Goal: Task Accomplishment & Management: Complete application form

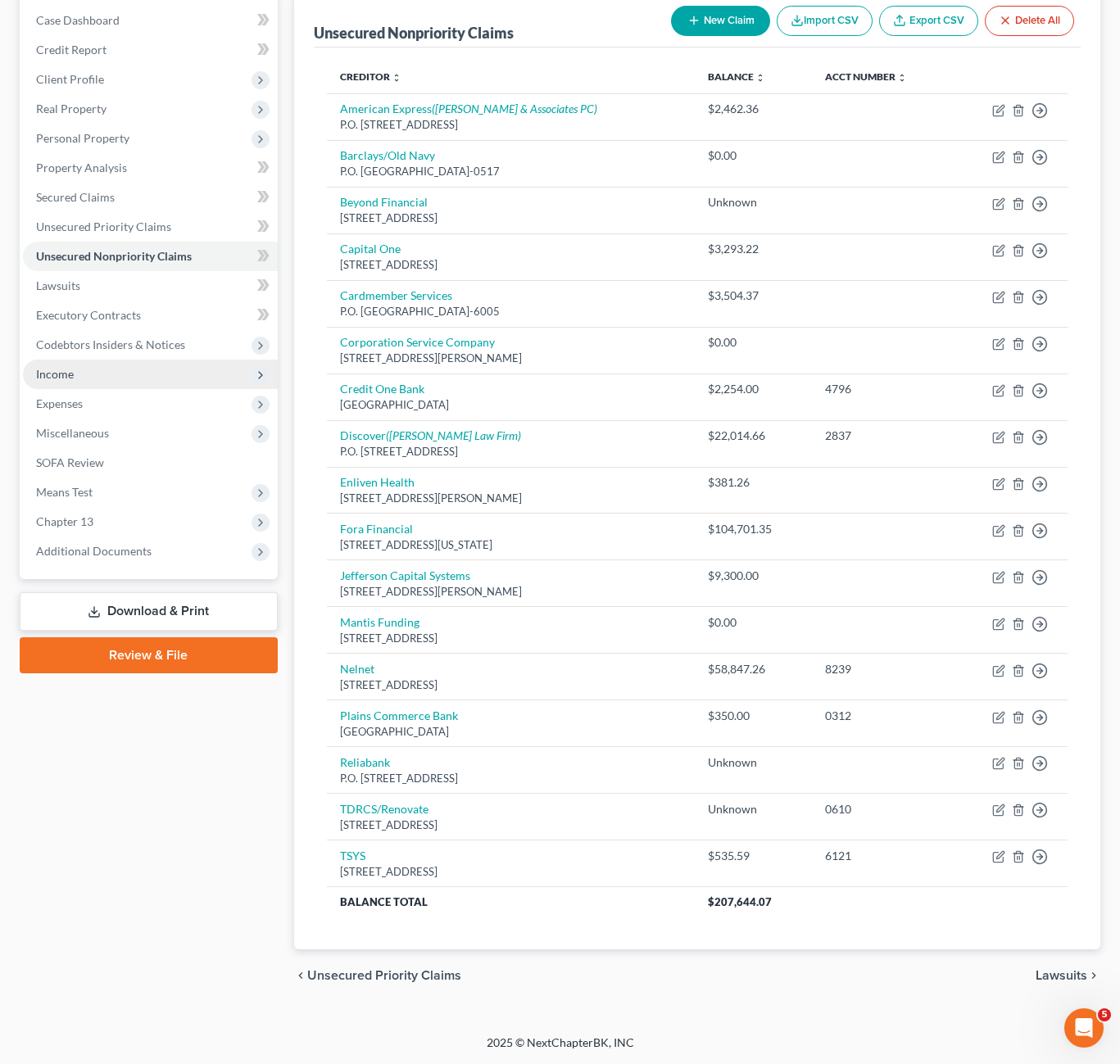
click at [79, 375] on span "Income" at bounding box center [150, 375] width 255 height 30
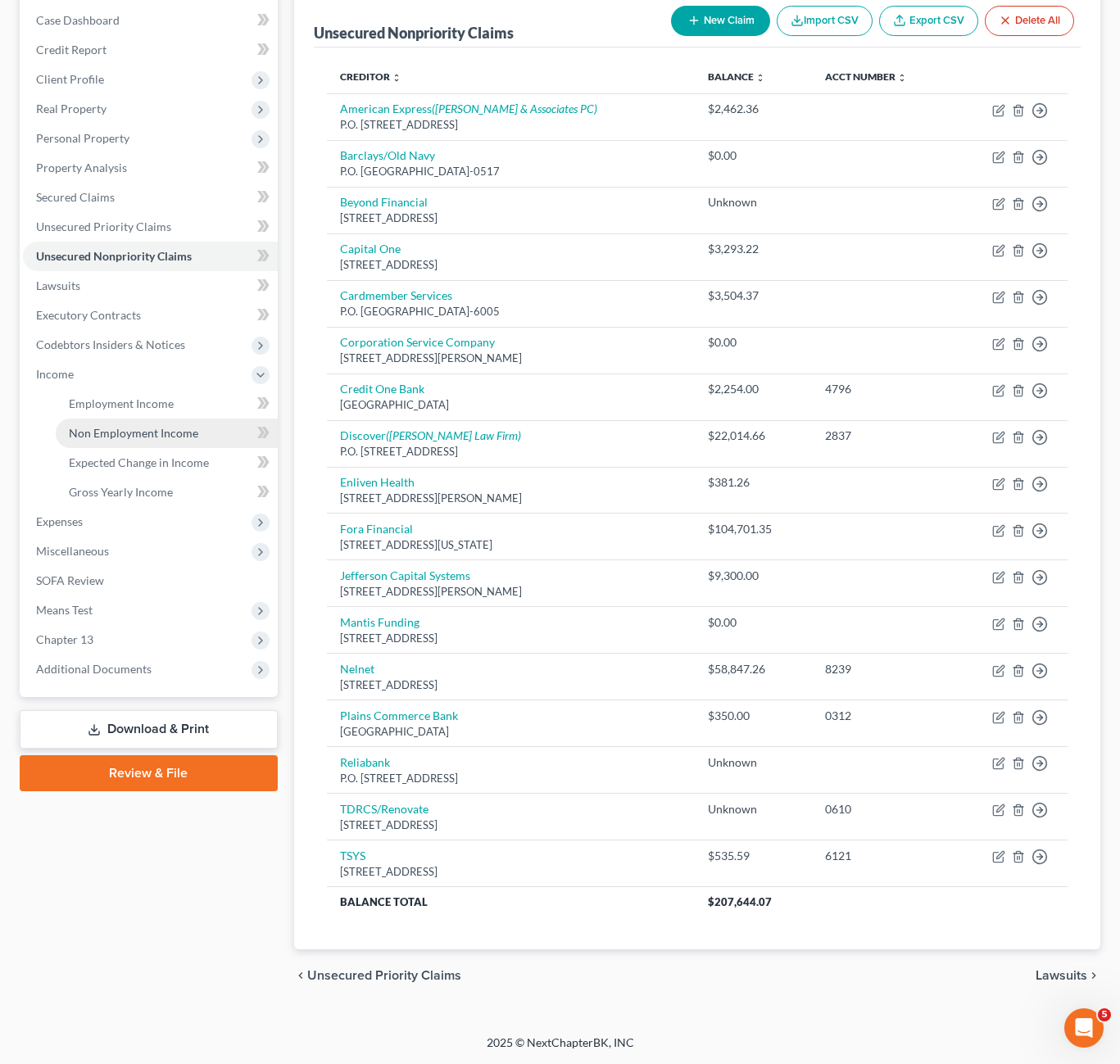
click at [124, 432] on span "Non Employment Income" at bounding box center [133, 433] width 129 height 14
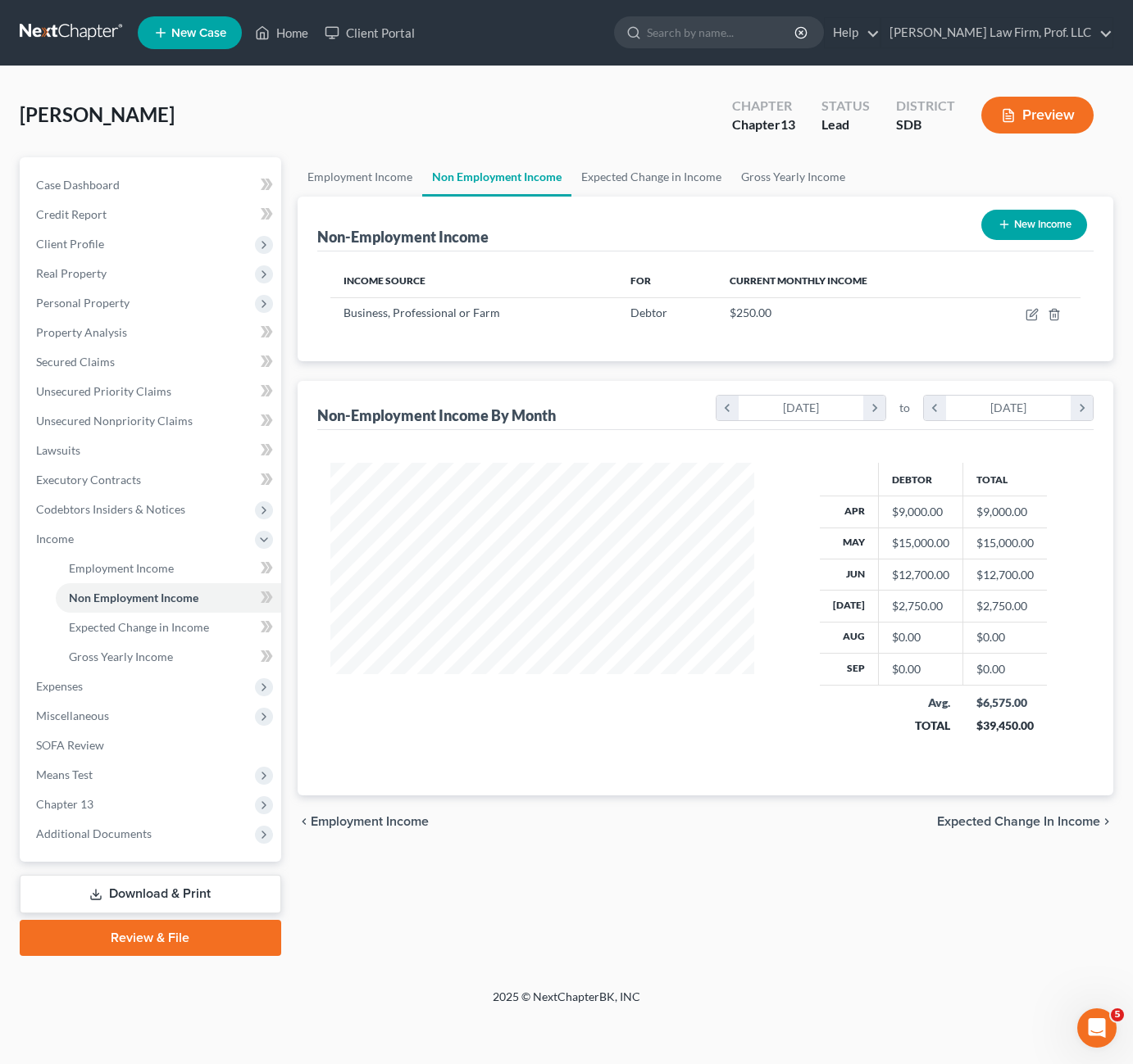
scroll to position [294, 458]
click at [1031, 313] on icon "button" at bounding box center [1032, 314] width 13 height 13
select select "10"
select select "0"
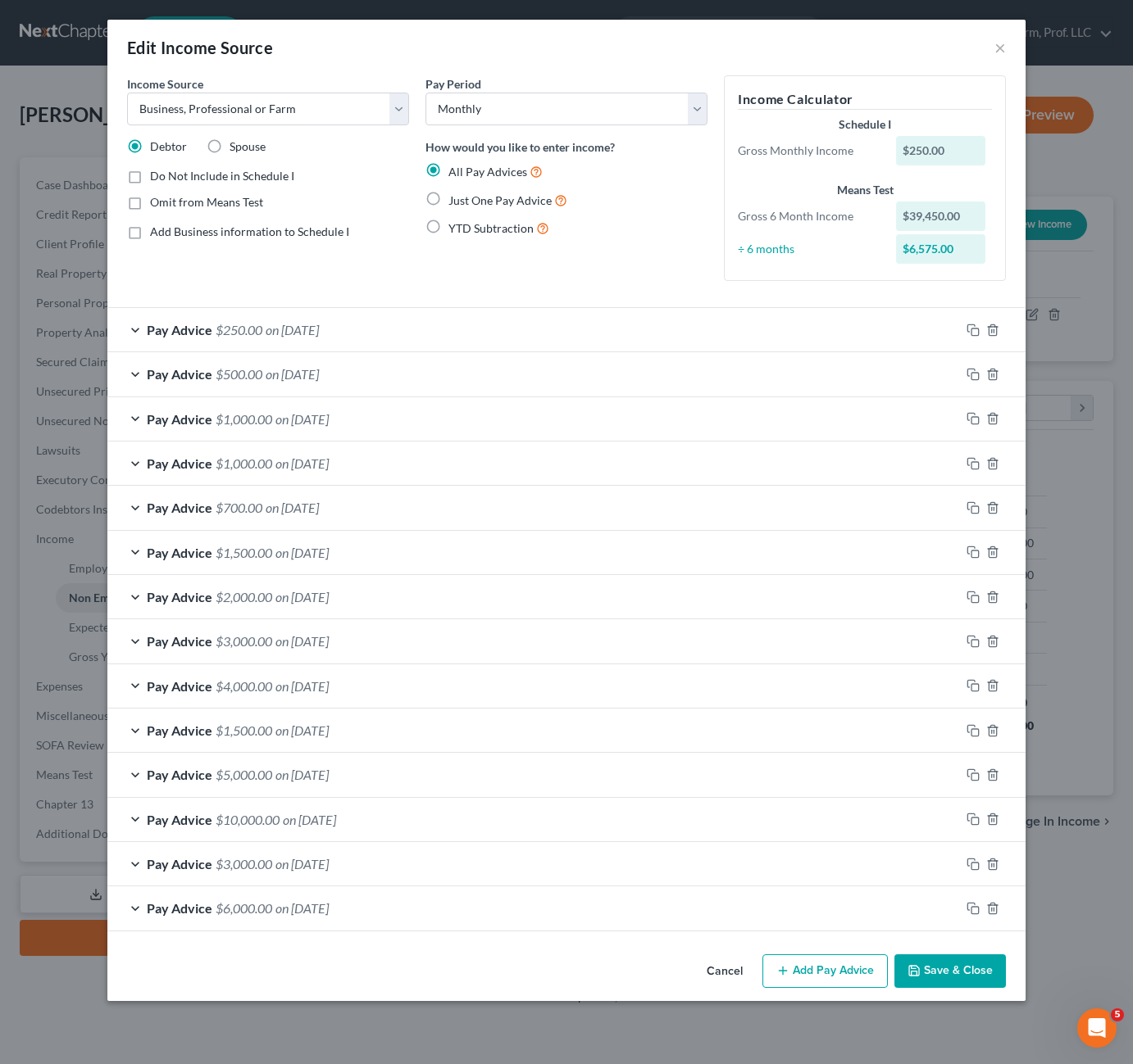
click at [806, 971] on button "Add Pay Advice" at bounding box center [825, 972] width 125 height 35
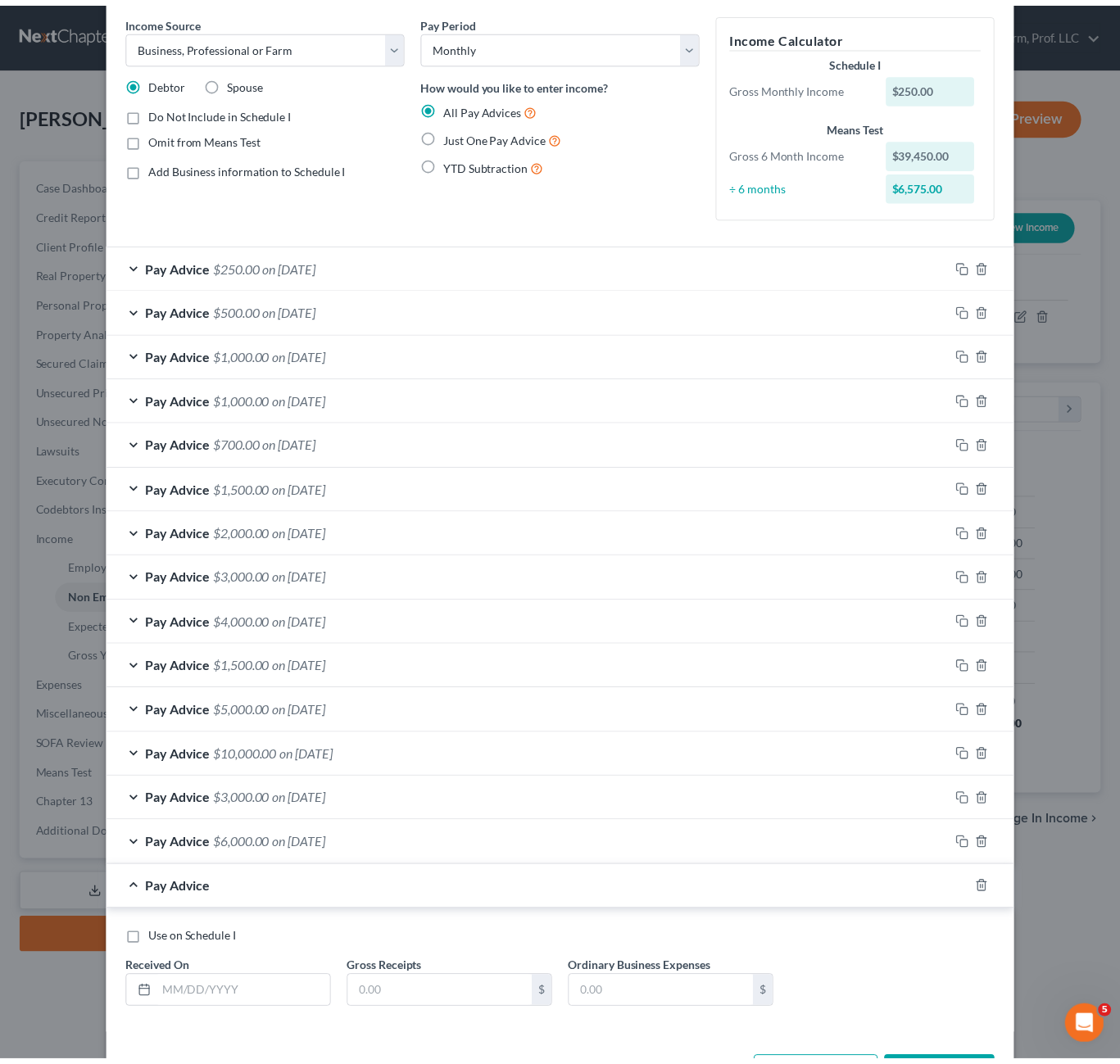
scroll to position [126, 0]
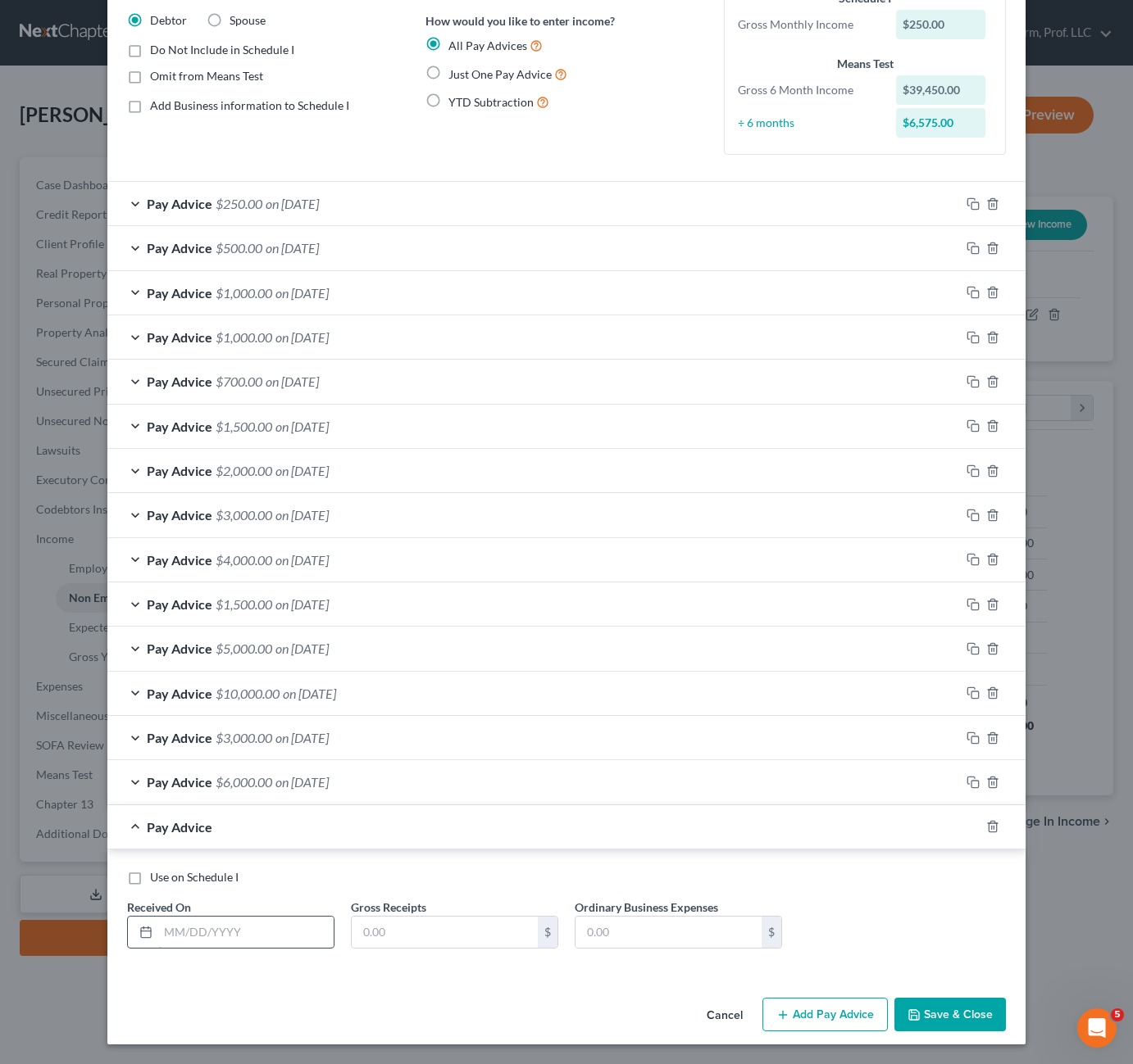
click at [214, 929] on input "text" at bounding box center [246, 932] width 175 height 31
type input "[DATE]"
type input "3,000"
click at [926, 1009] on button "Save & Close" at bounding box center [950, 1014] width 111 height 35
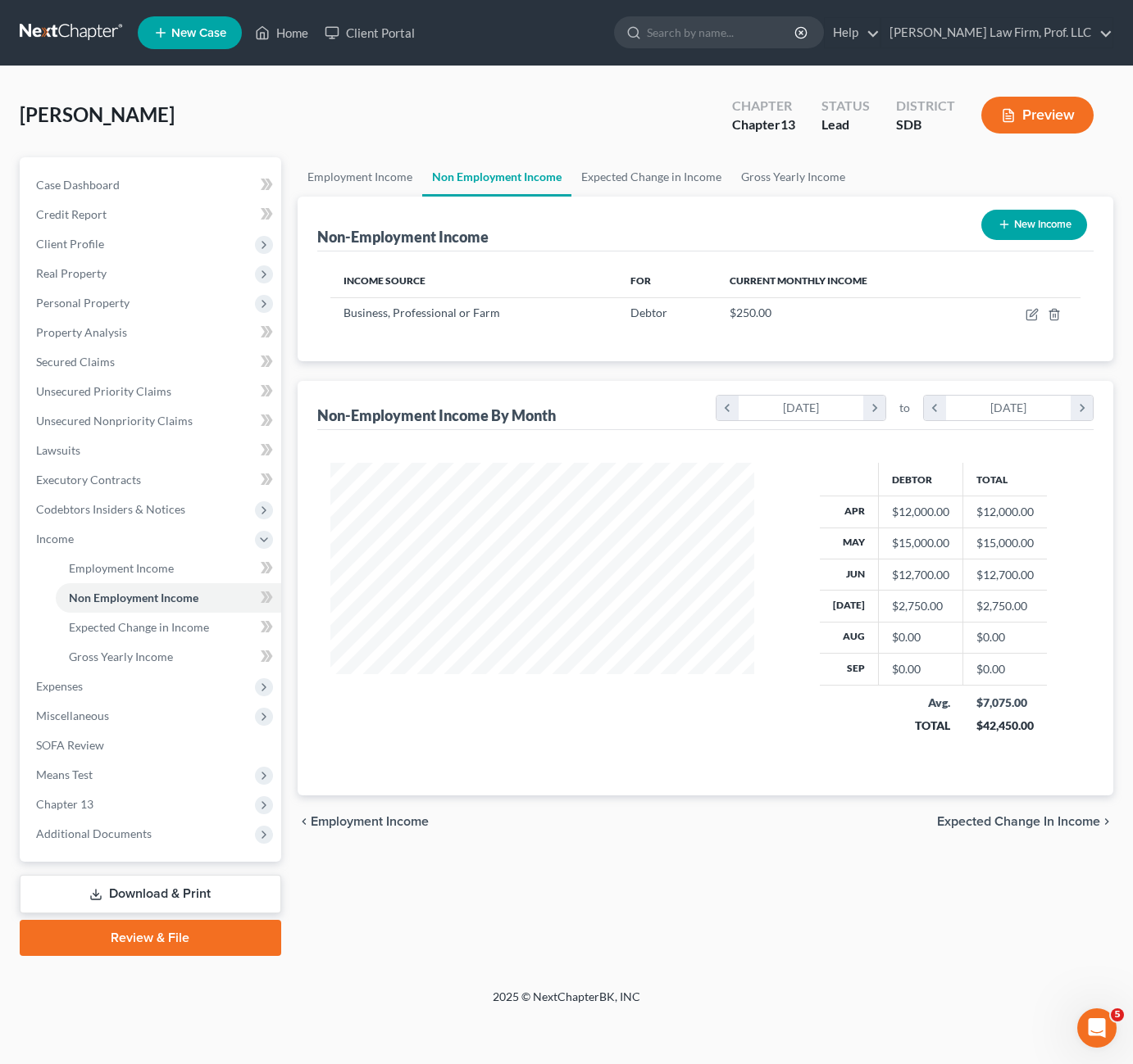
click at [566, 864] on div "Employment Income Non Employment Income Expected Change in Income Gross Yearly …" at bounding box center [705, 556] width 833 height 798
click at [662, 972] on div "[PERSON_NAME] Upgraded Chapter Chapter 13 Status Lead District SDB Preview Peti…" at bounding box center [566, 528] width 1133 height 923
click at [288, 34] on link "Home" at bounding box center [282, 33] width 70 height 30
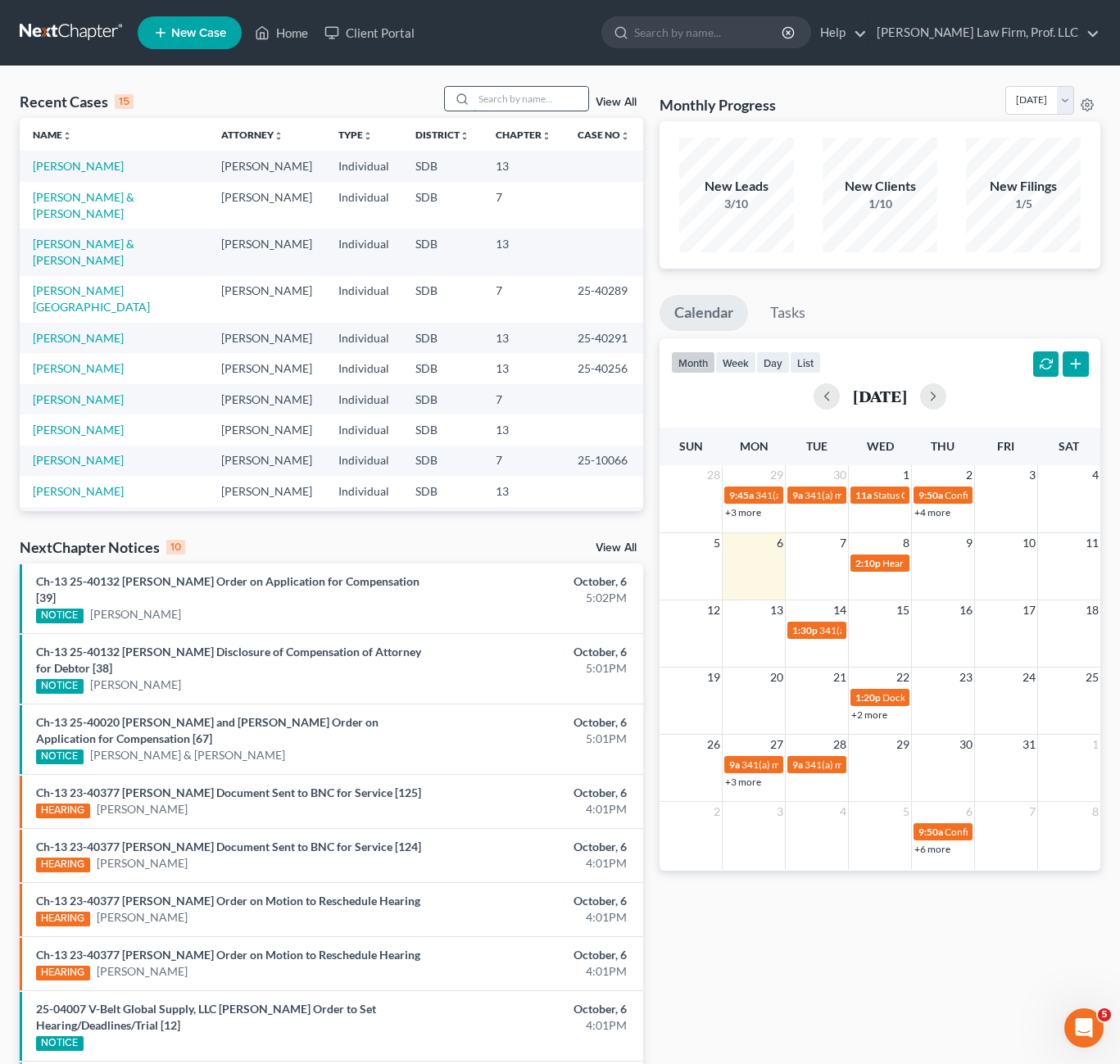
click at [513, 99] on input "search" at bounding box center [530, 98] width 114 height 24
type input "[PERSON_NAME]"
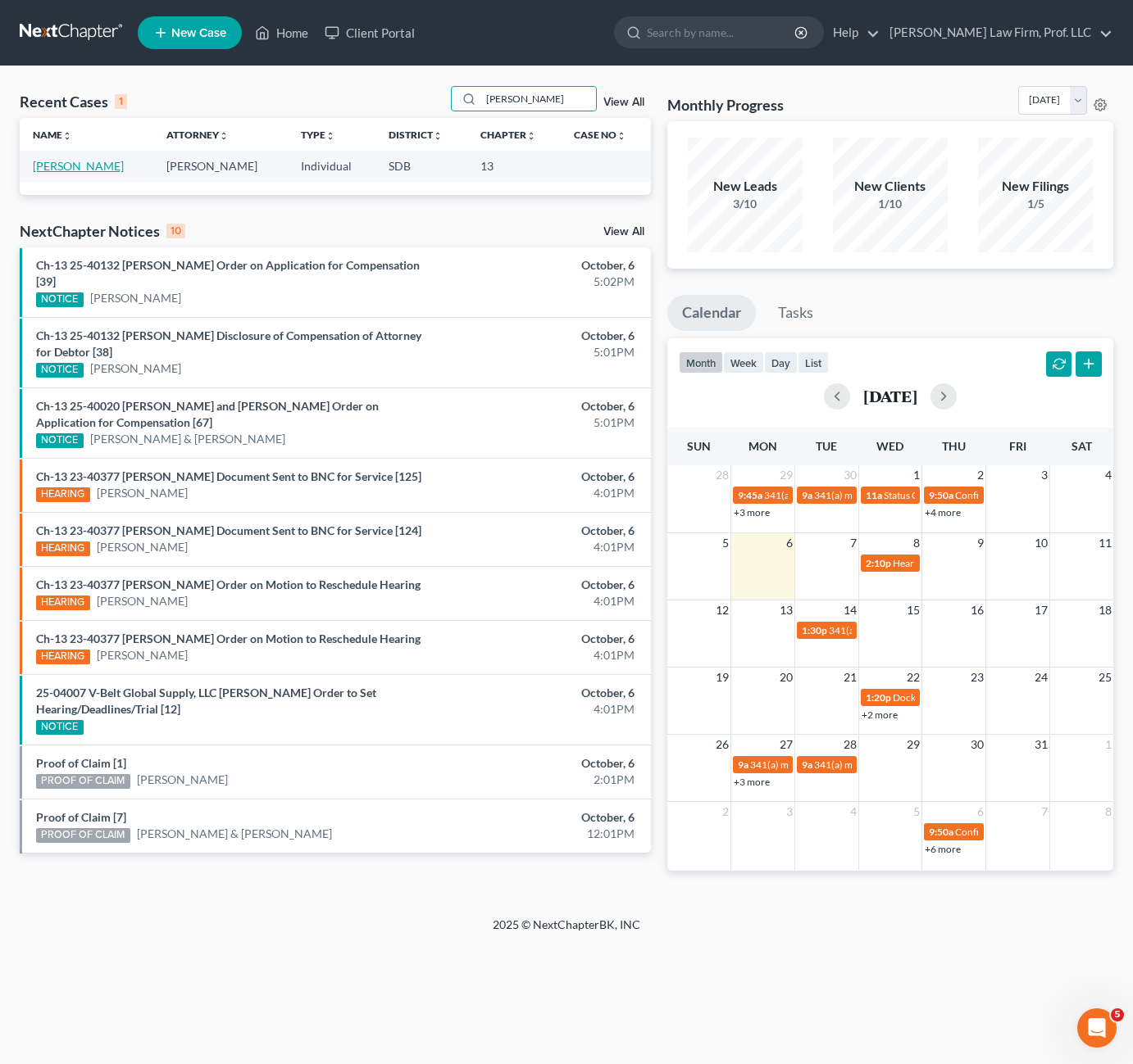
click at [62, 160] on link "[PERSON_NAME]" at bounding box center [78, 166] width 91 height 14
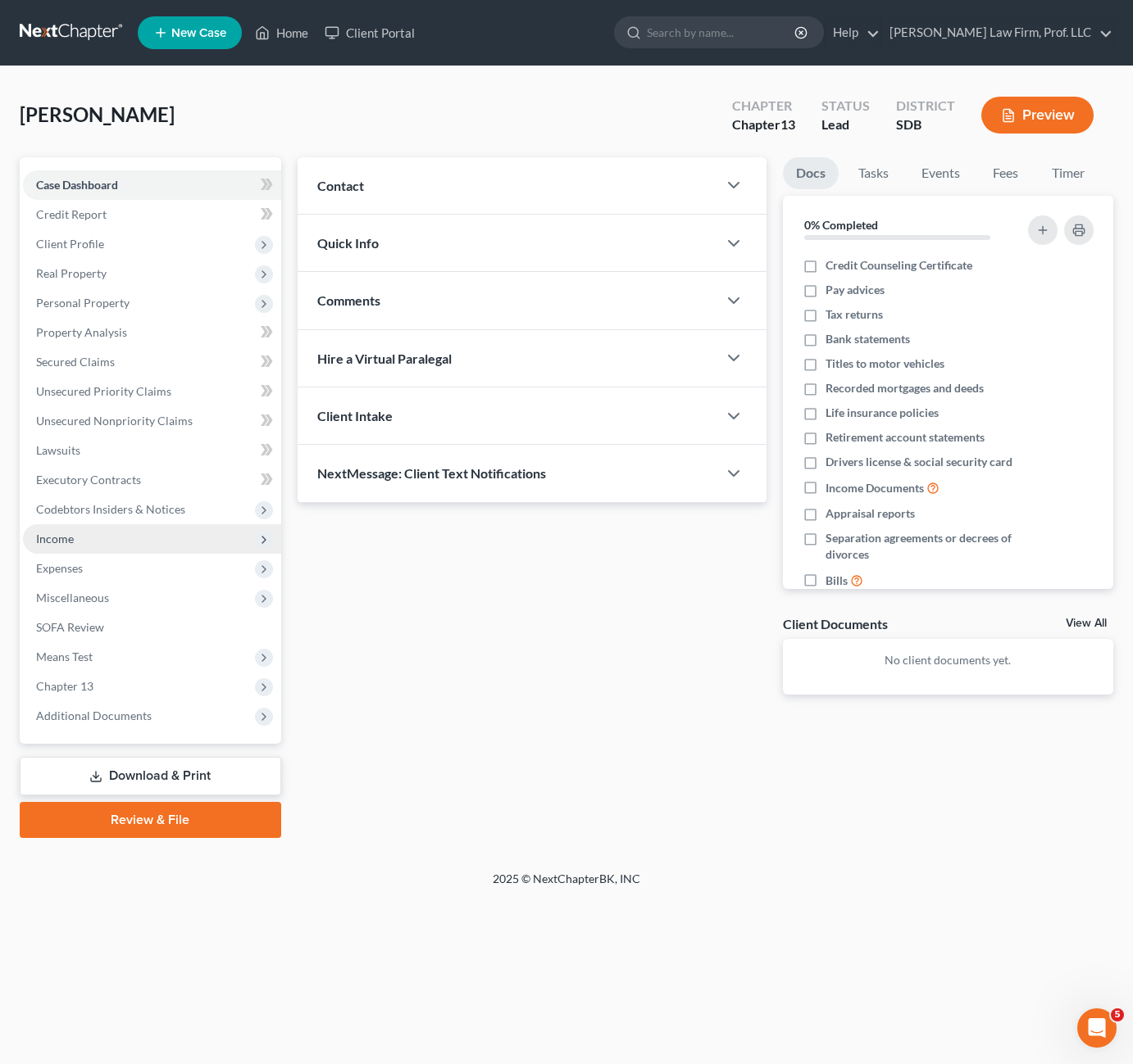
click at [83, 536] on span "Income" at bounding box center [152, 539] width 259 height 30
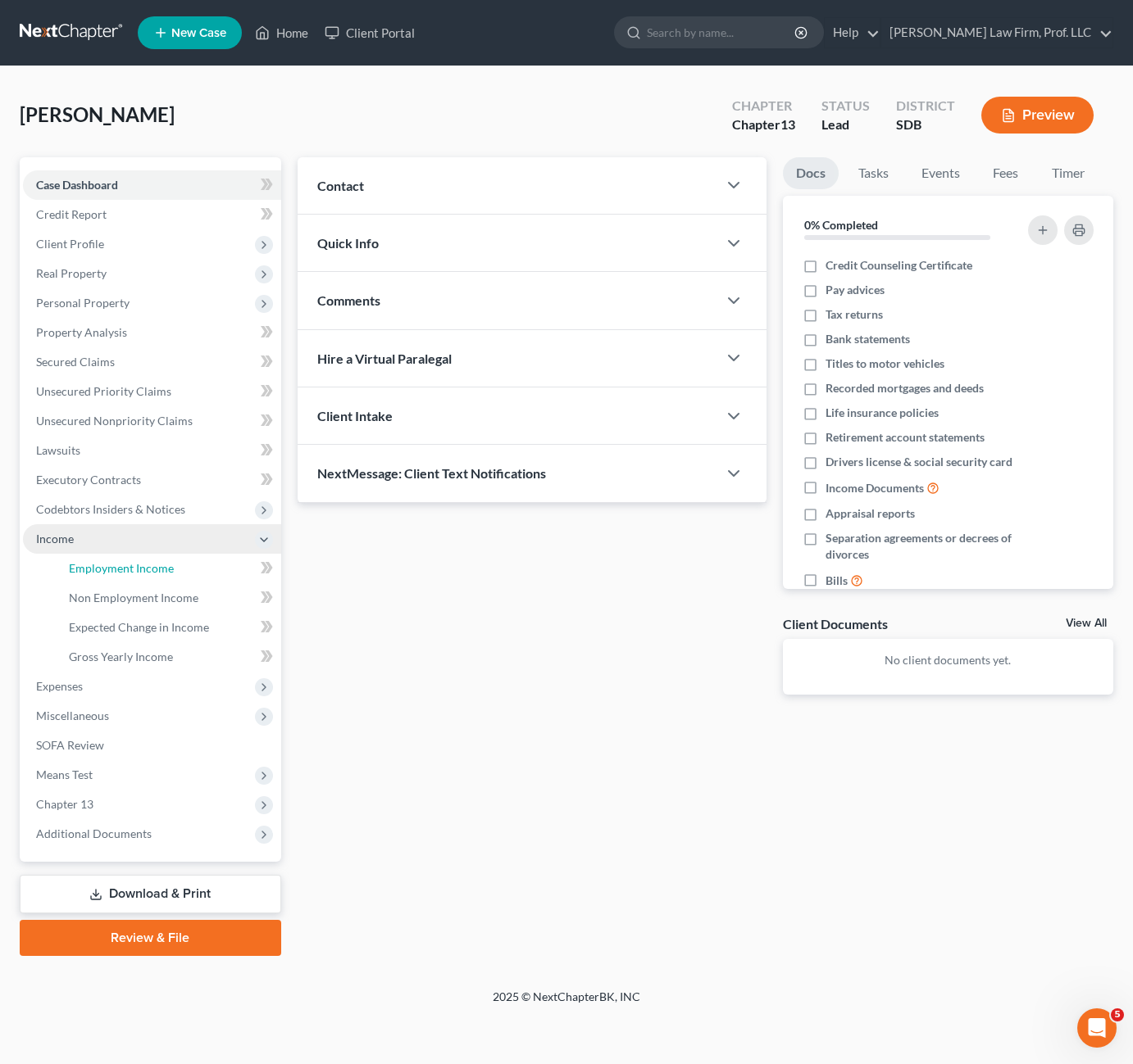
drag, startPoint x: 91, startPoint y: 579, endPoint x: 107, endPoint y: 549, distance: 34.0
click at [92, 579] on link "Employment Income" at bounding box center [168, 569] width 226 height 30
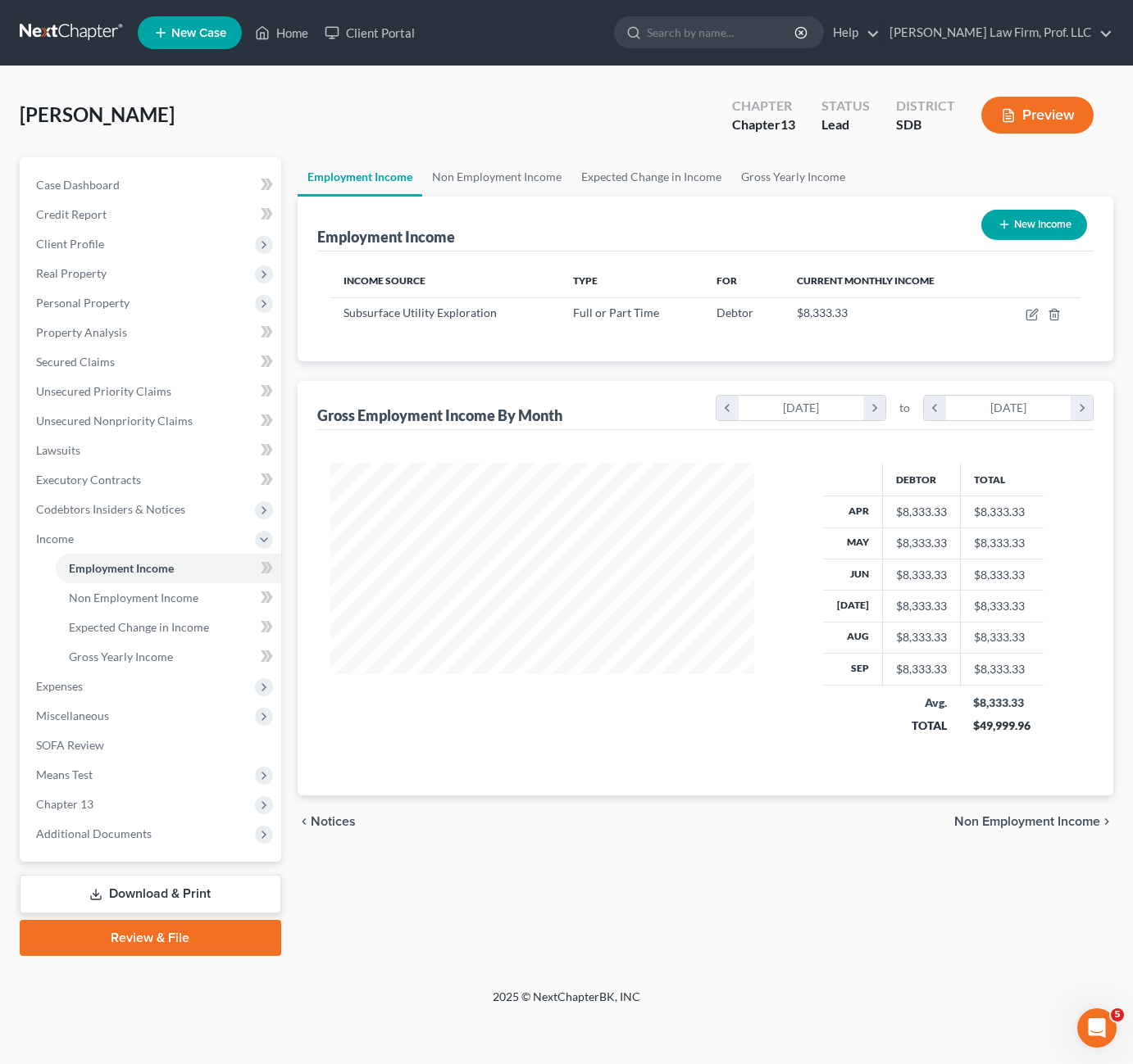
scroll to position [294, 458]
click at [1031, 314] on icon "button" at bounding box center [1033, 312] width 7 height 7
select select "0"
select select "43"
select select "2"
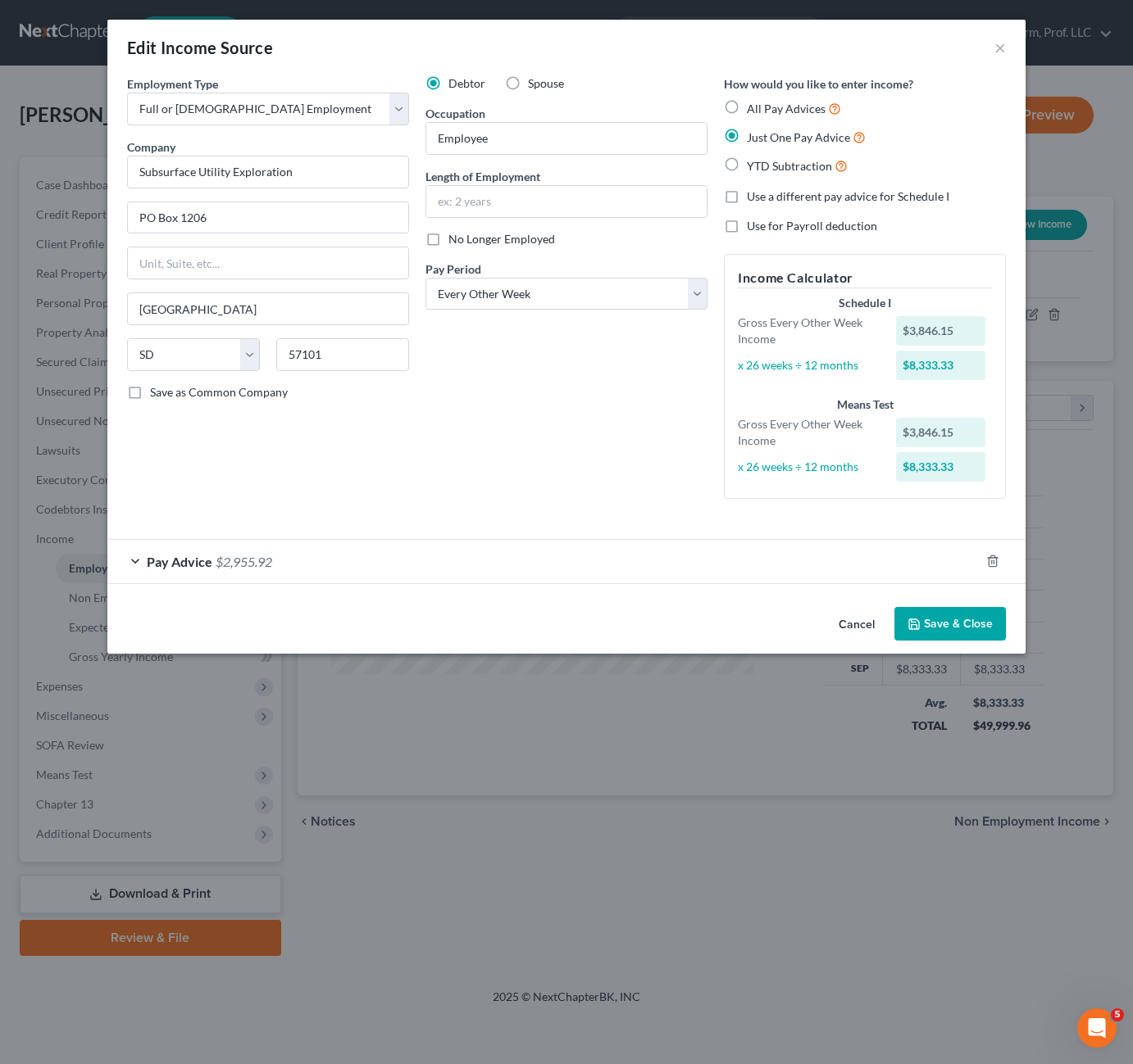
click at [497, 432] on div "Debtor Spouse Occupation Employee Length of Employment No Longer Employed Pay P…" at bounding box center [566, 293] width 298 height 437
drag, startPoint x: 499, startPoint y: 431, endPoint x: 426, endPoint y: 460, distance: 78.5
click at [426, 461] on div "Debtor Spouse Occupation Employee Length of Employment No Longer Employed Pay P…" at bounding box center [566, 293] width 298 height 437
click at [537, 417] on div "Debtor Spouse Occupation Employee Length of Employment No Longer Employed Pay P…" at bounding box center [566, 293] width 298 height 437
click at [389, 564] on div "Pay Advice $2,955.92" at bounding box center [543, 562] width 872 height 44
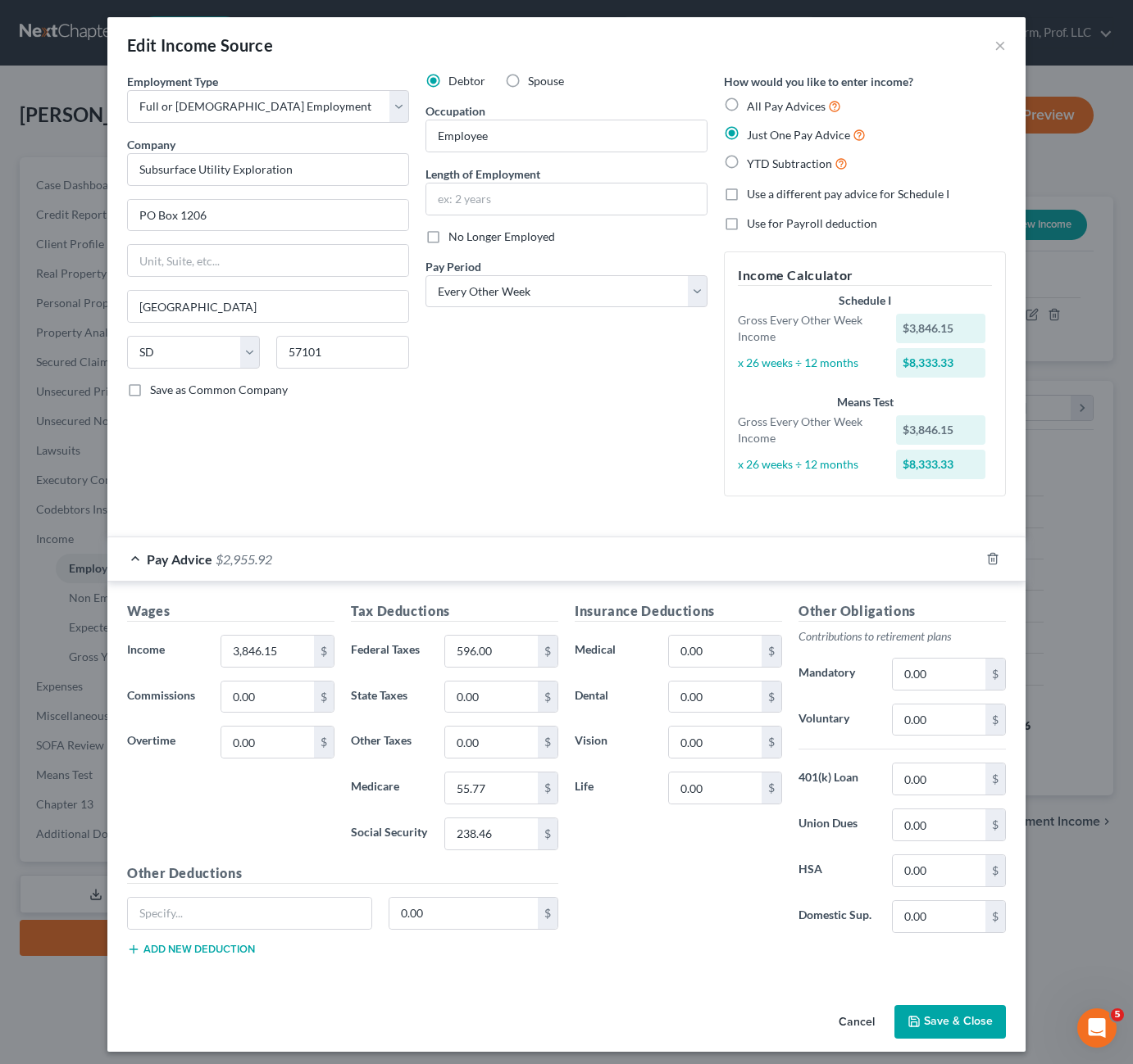
scroll to position [0, 0]
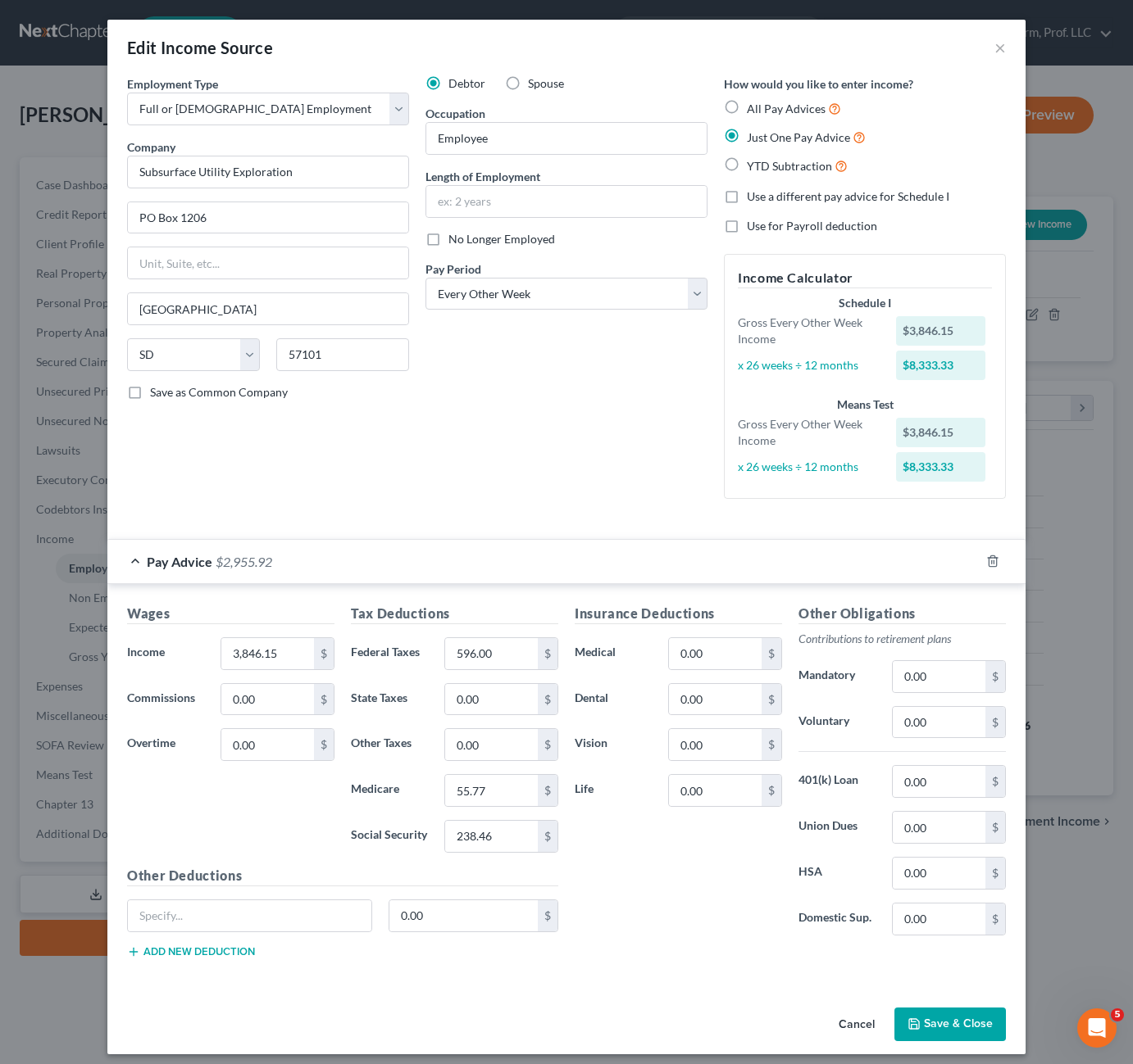
click at [541, 431] on div "Debtor Spouse Occupation Employee Length of Employment No Longer Employed Pay P…" at bounding box center [566, 293] width 298 height 437
click at [771, 106] on span "All Pay Advices" at bounding box center [786, 108] width 79 height 14
click at [764, 106] on input "All Pay Advices" at bounding box center [758, 104] width 11 height 11
radio input "true"
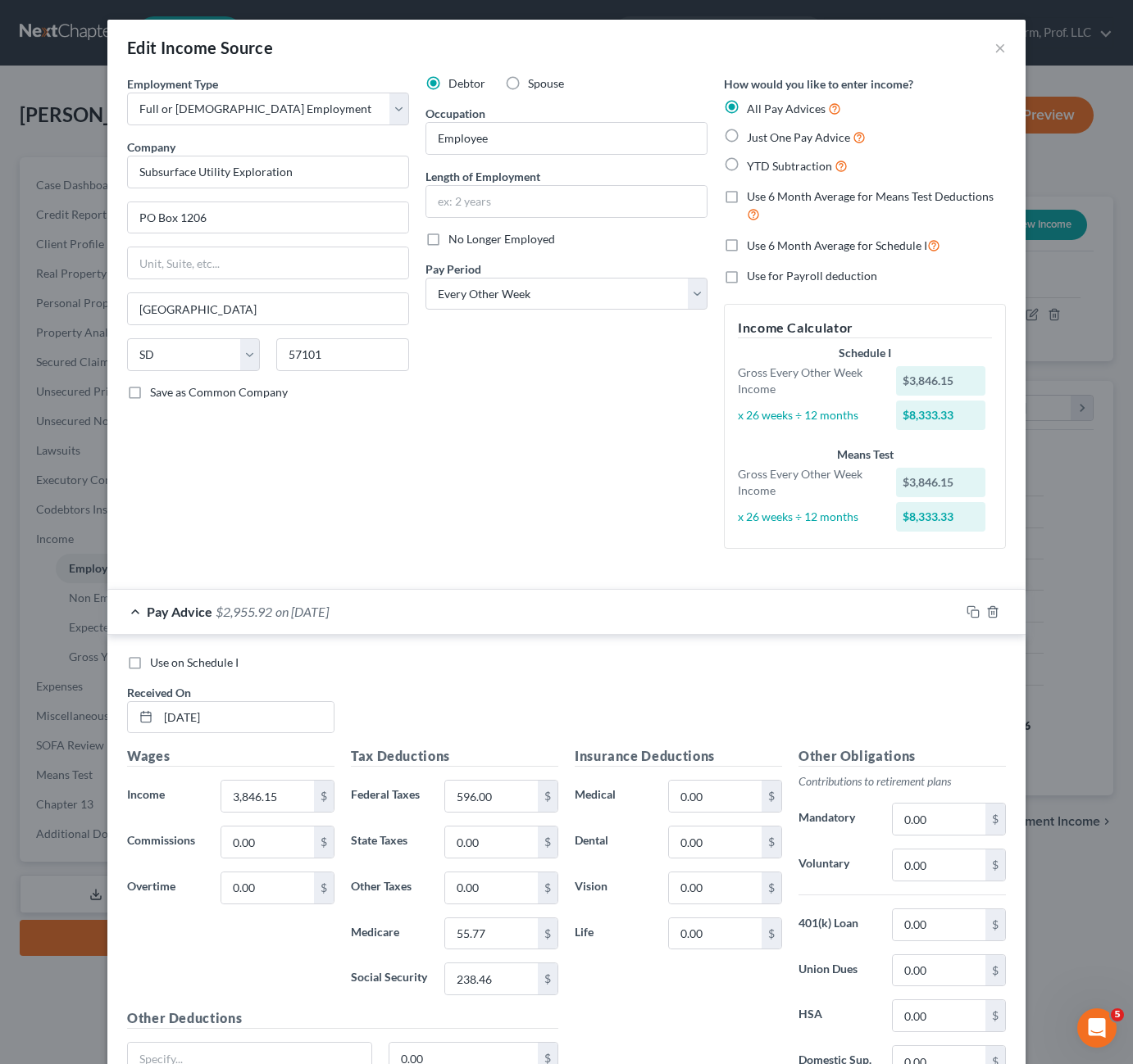
click at [473, 606] on div "Pay Advice $2,955.92 on [DATE]" at bounding box center [533, 612] width 852 height 44
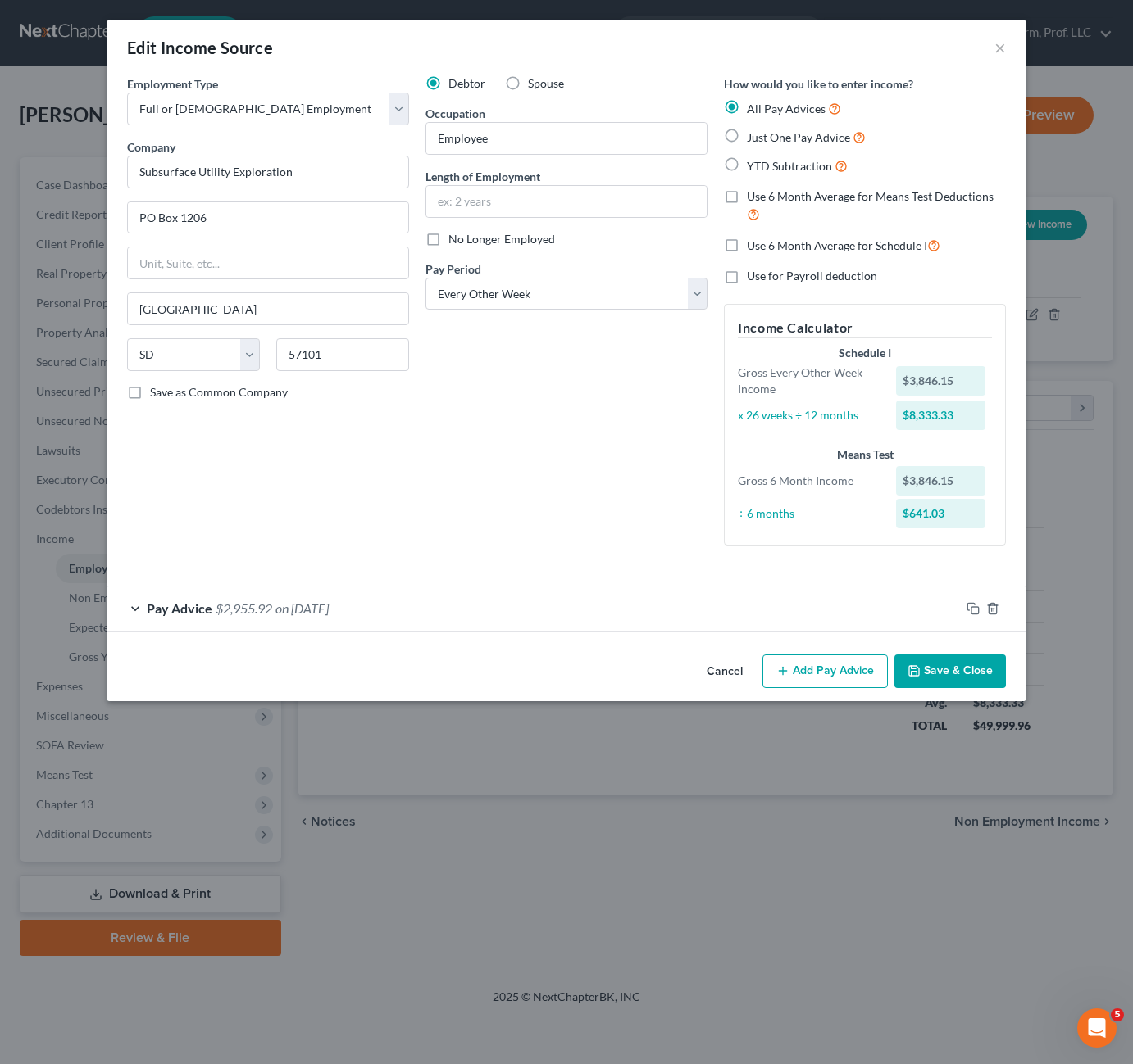
click at [467, 500] on div "Debtor Spouse Occupation Employee Length of Employment No Longer Employed Pay P…" at bounding box center [566, 317] width 298 height 483
click at [468, 523] on div "Debtor Spouse Occupation Employee Length of Employment No Longer Employed Pay P…" at bounding box center [566, 317] width 298 height 483
click at [449, 493] on div "Debtor Spouse Occupation Employee Length of Employment No Longer Employed Pay P…" at bounding box center [566, 317] width 298 height 483
click at [957, 675] on button "Save & Close" at bounding box center [950, 671] width 111 height 35
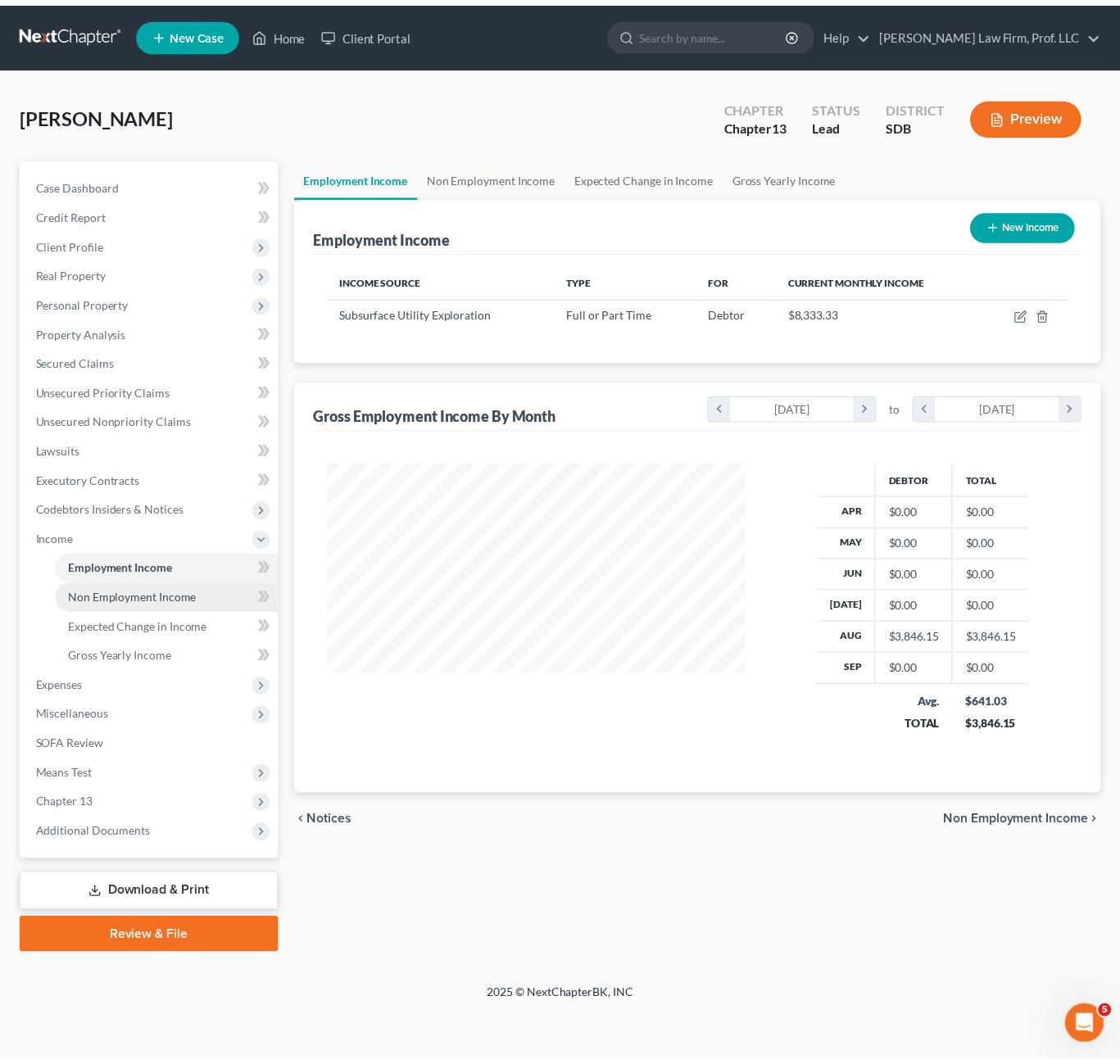
scroll to position [294, 458]
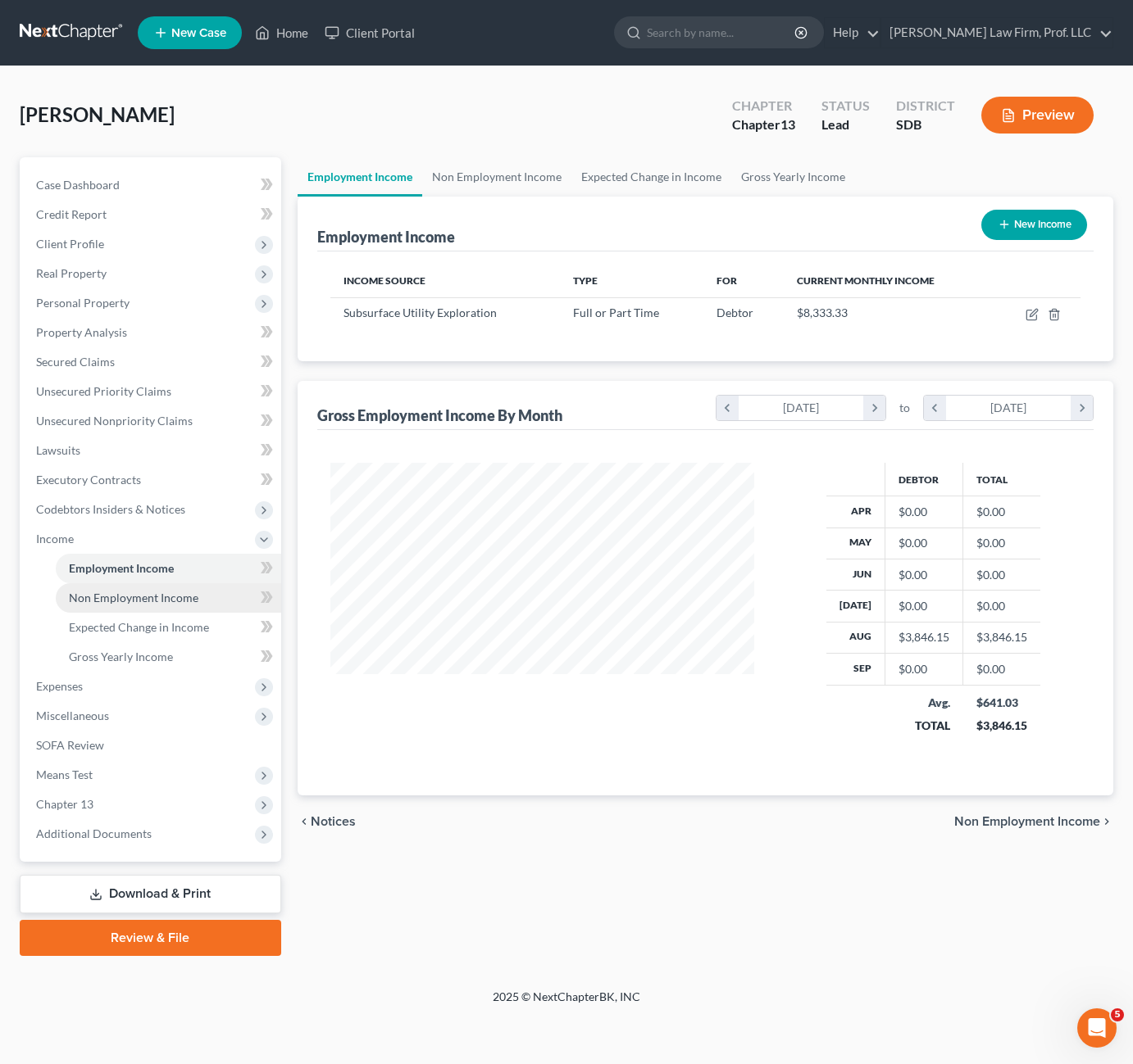
click at [158, 591] on span "Non Employment Income" at bounding box center [133, 598] width 129 height 14
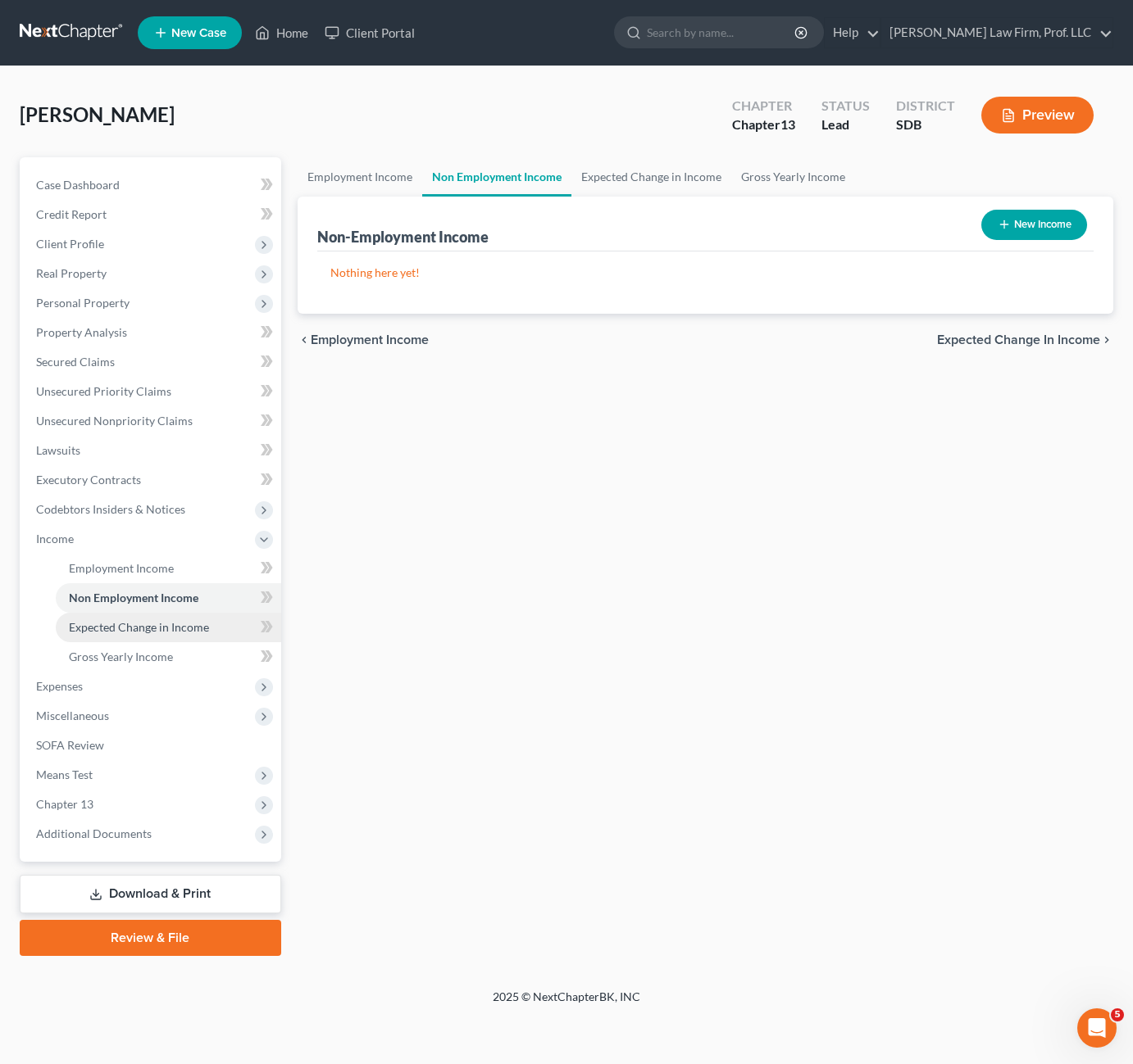
click at [179, 630] on span "Expected Change in Income" at bounding box center [138, 627] width 140 height 14
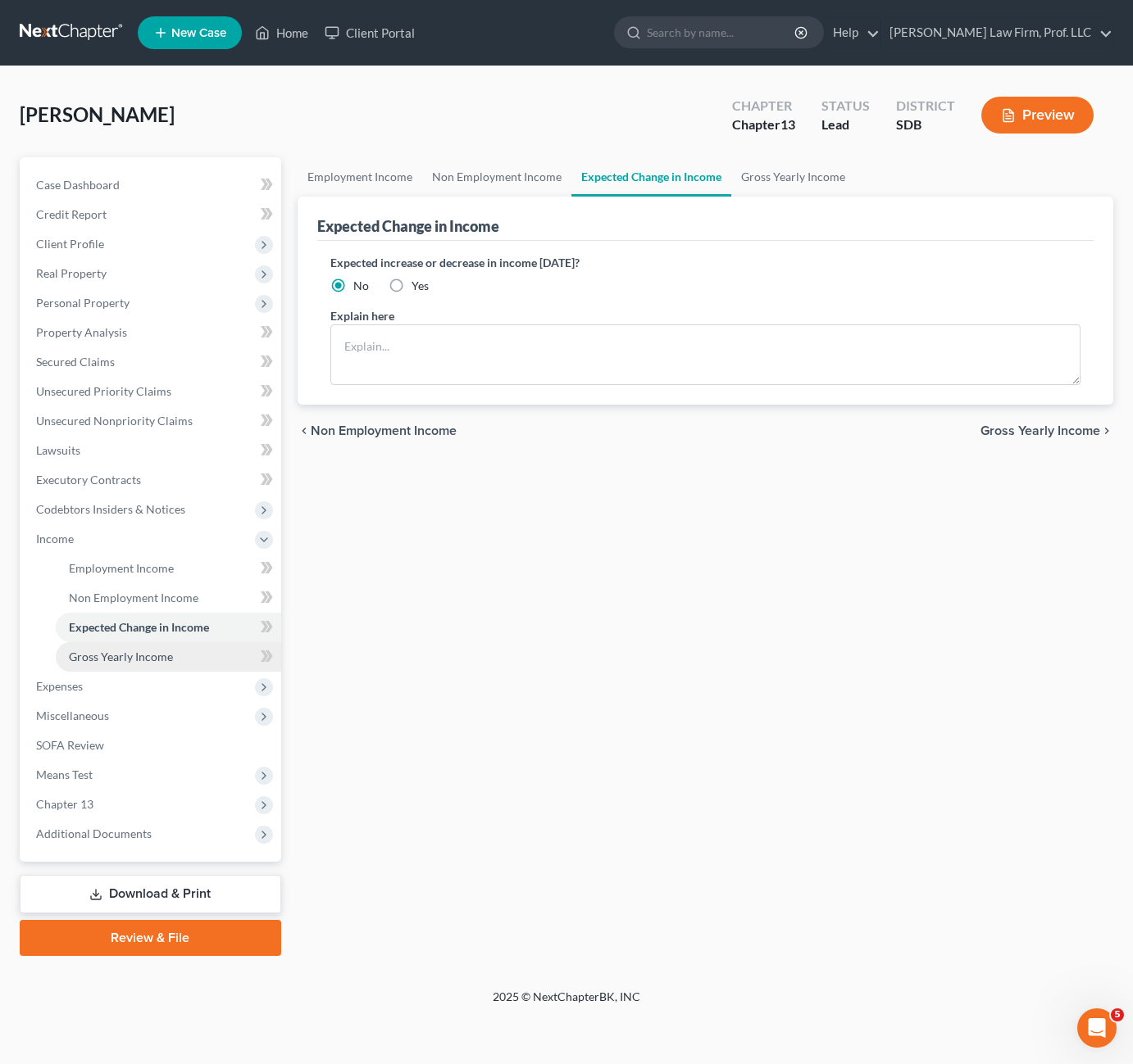
click at [165, 669] on link "Gross Yearly Income" at bounding box center [168, 657] width 226 height 30
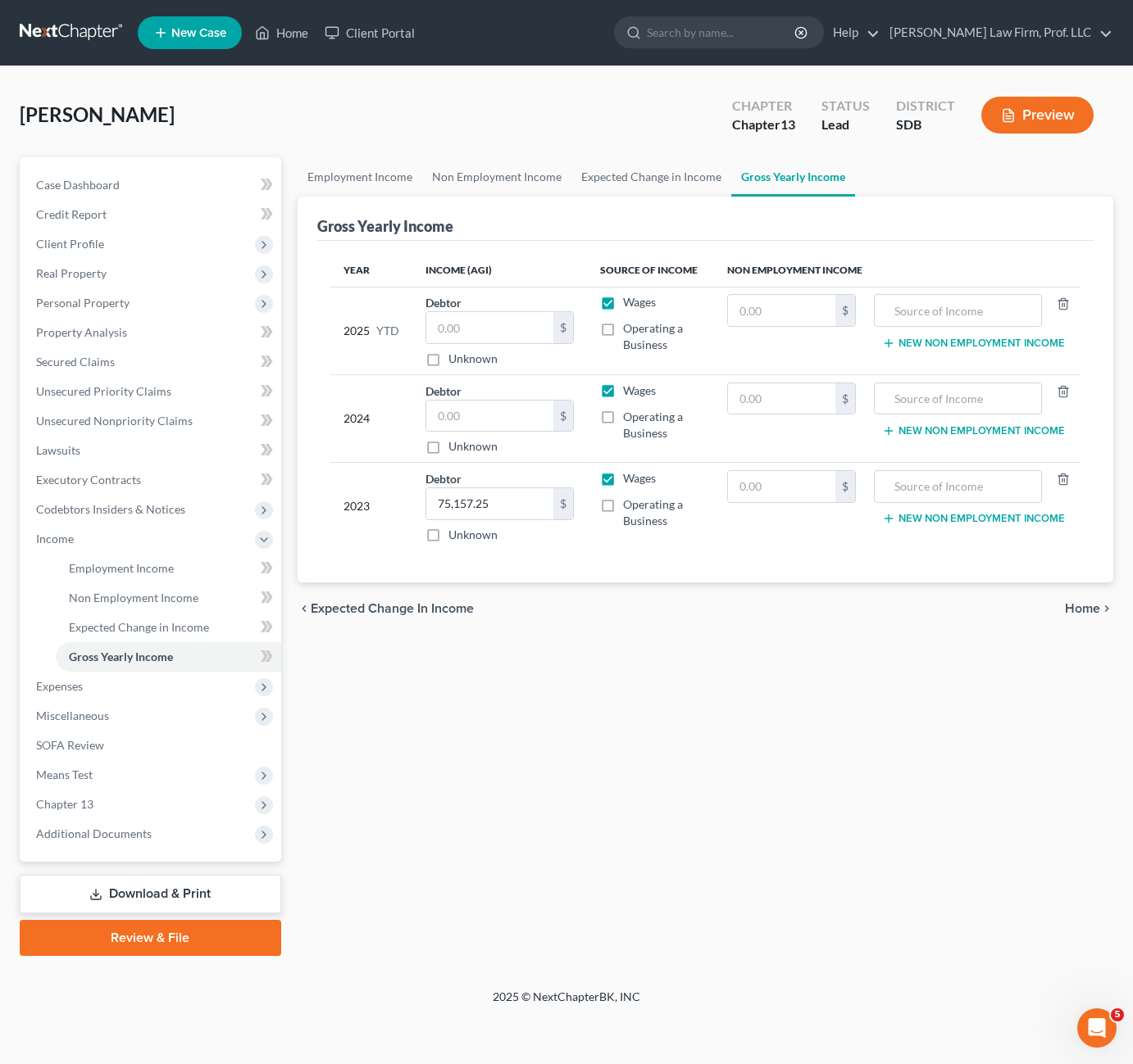
click at [706, 762] on div "Employment Income Non Employment Income Expected Change in Income Gross Yearly …" at bounding box center [705, 556] width 833 height 798
click at [987, 660] on div "Employment Income Non Employment Income Expected Change in Income Gross Yearly …" at bounding box center [705, 556] width 833 height 798
click at [653, 672] on div "Employment Income Non Employment Income Expected Change in Income Gross Yearly …" at bounding box center [705, 556] width 833 height 798
click at [483, 752] on div "Employment Income Non Employment Income Expected Change in Income Gross Yearly …" at bounding box center [705, 556] width 833 height 798
click at [94, 434] on link "Unsecured Nonpriority Claims" at bounding box center [152, 422] width 259 height 30
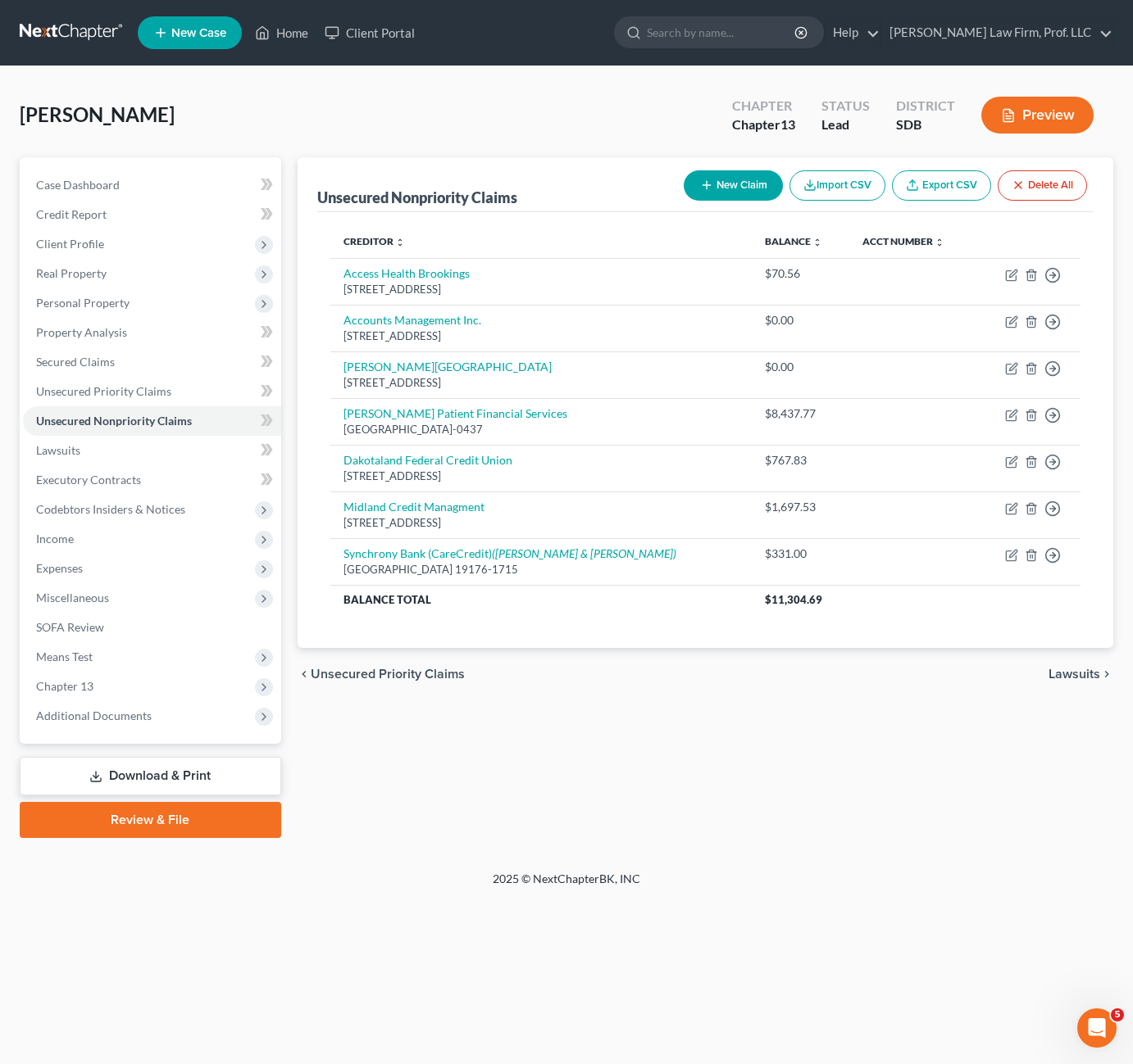
click at [637, 714] on div "Unsecured Nonpriority Claims New Claim Import CSV Export CSV Delete All Credito…" at bounding box center [705, 497] width 833 height 681
click at [82, 331] on span "Property Analysis" at bounding box center [81, 332] width 91 height 14
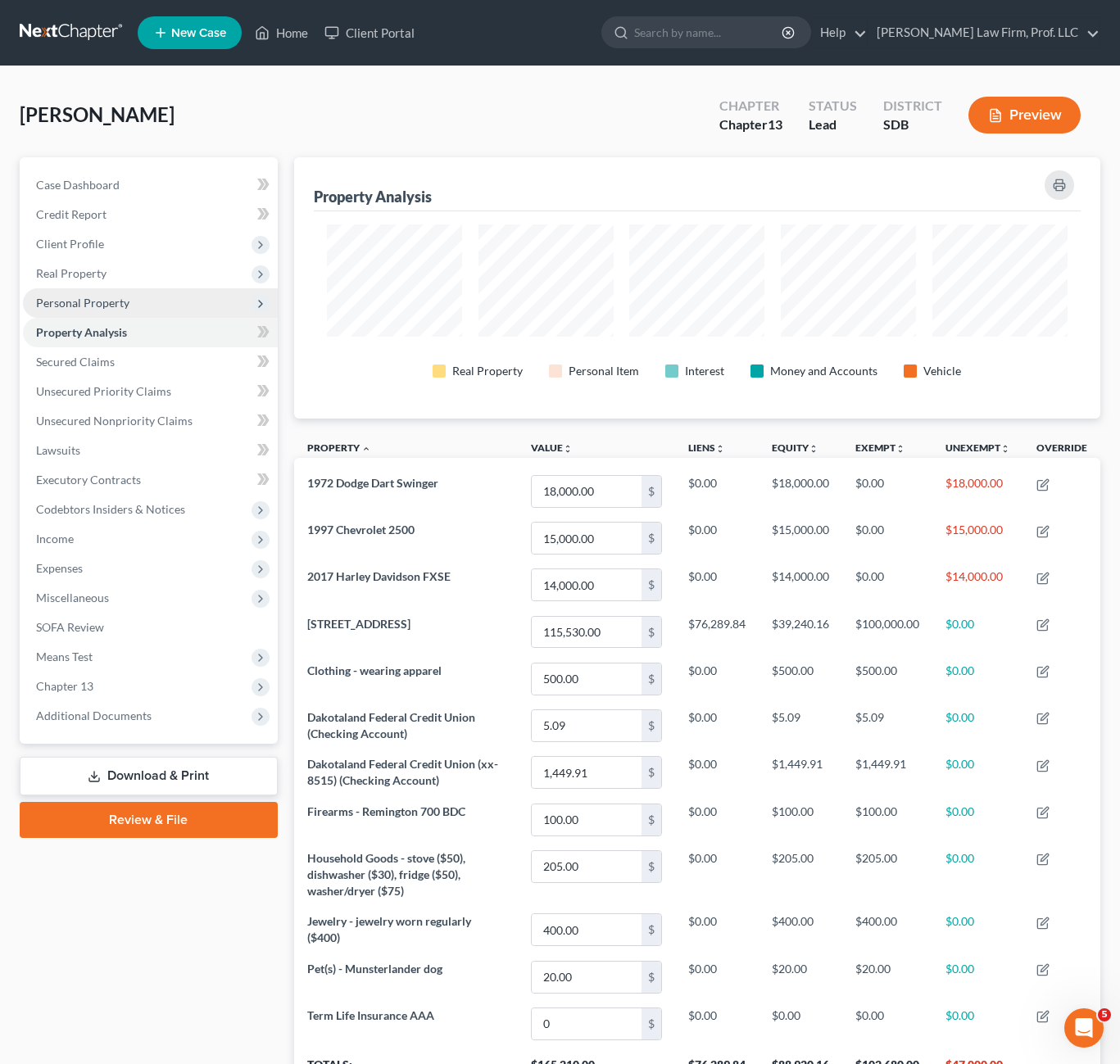
click at [119, 296] on span "Personal Property" at bounding box center [83, 302] width 93 height 14
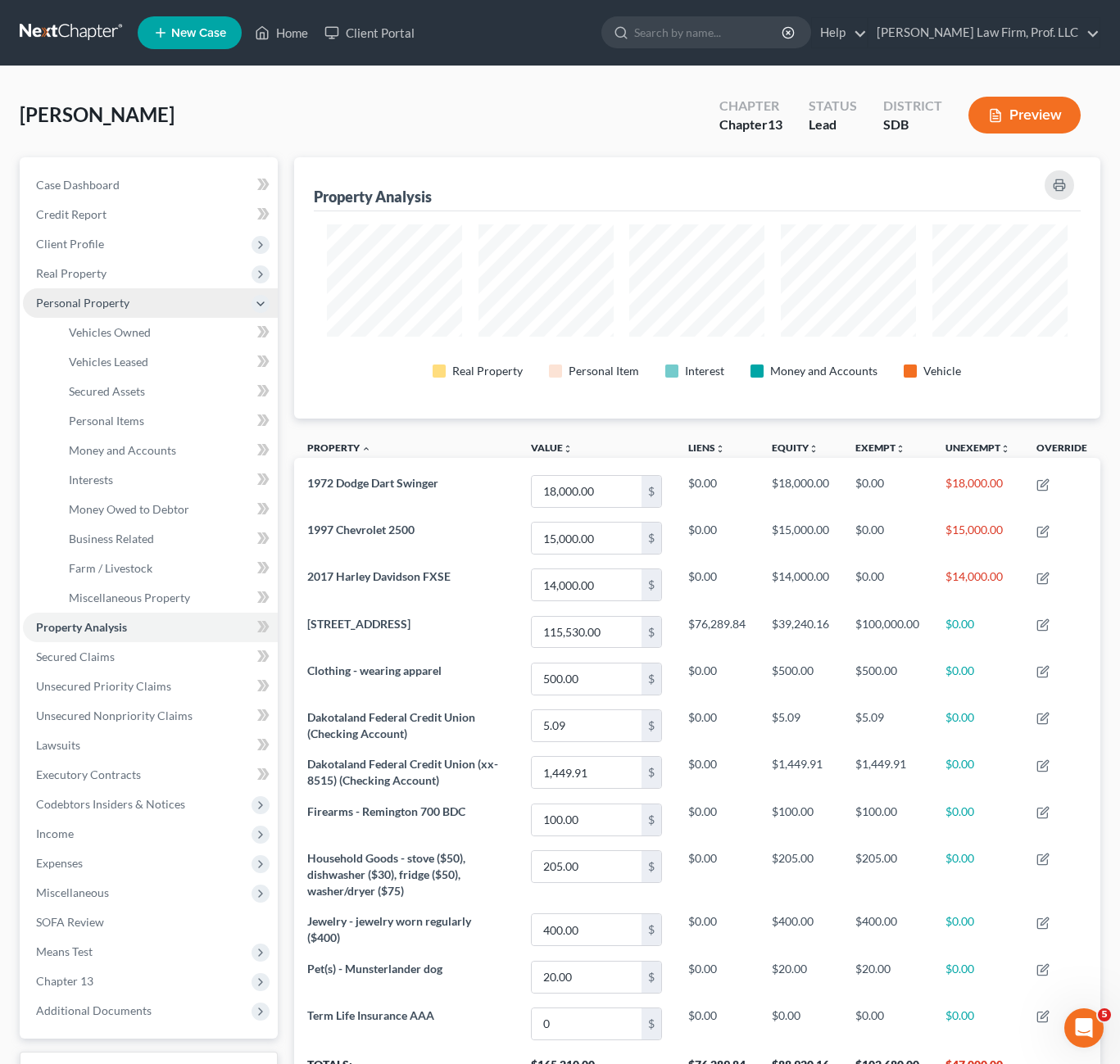
scroll to position [262, 807]
click at [137, 339] on link "Vehicles Owned" at bounding box center [166, 333] width 222 height 30
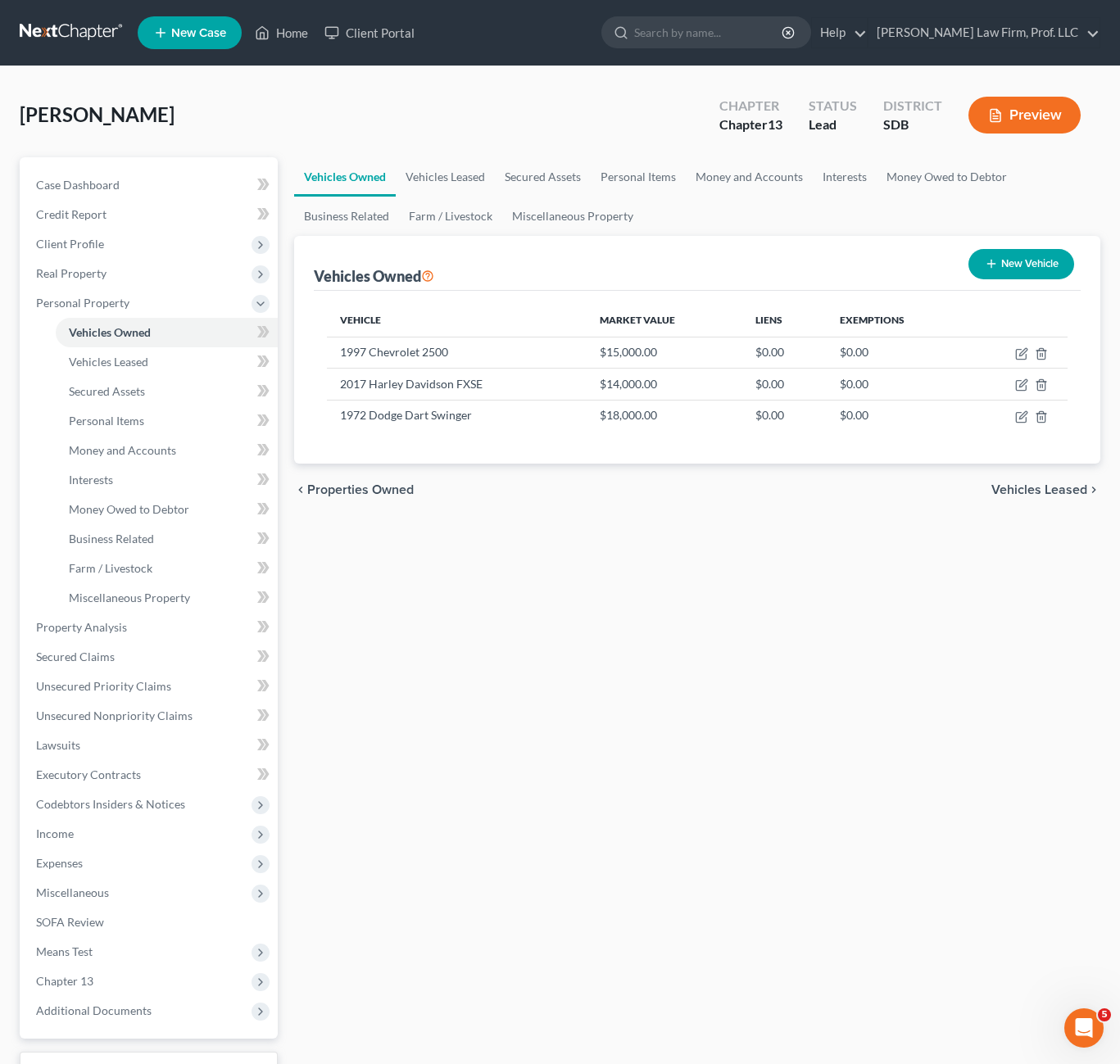
click at [859, 615] on div "Vehicles Owned Vehicles Leased Secured Assets Personal Items Money and Accounts…" at bounding box center [697, 644] width 823 height 975
click at [572, 573] on div "Vehicles Owned Vehicles Leased Secured Assets Personal Items Money and Accounts…" at bounding box center [697, 644] width 823 height 975
click at [715, 514] on div "chevron_left Properties Owned Vehicles Leased chevron_right" at bounding box center [697, 489] width 807 height 53
click at [1027, 351] on icon "button" at bounding box center [1022, 353] width 13 height 13
select select "0"
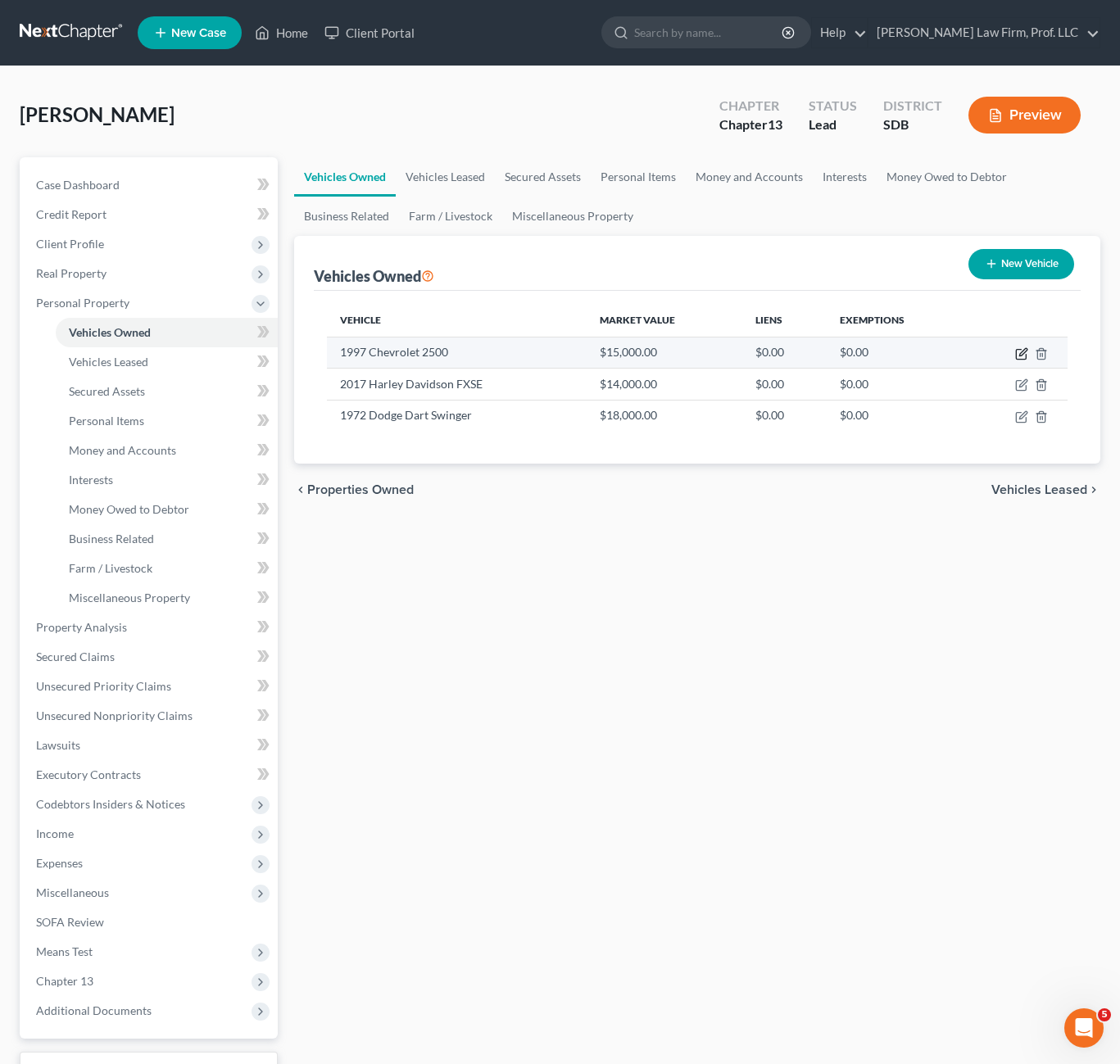
select select "29"
select select "0"
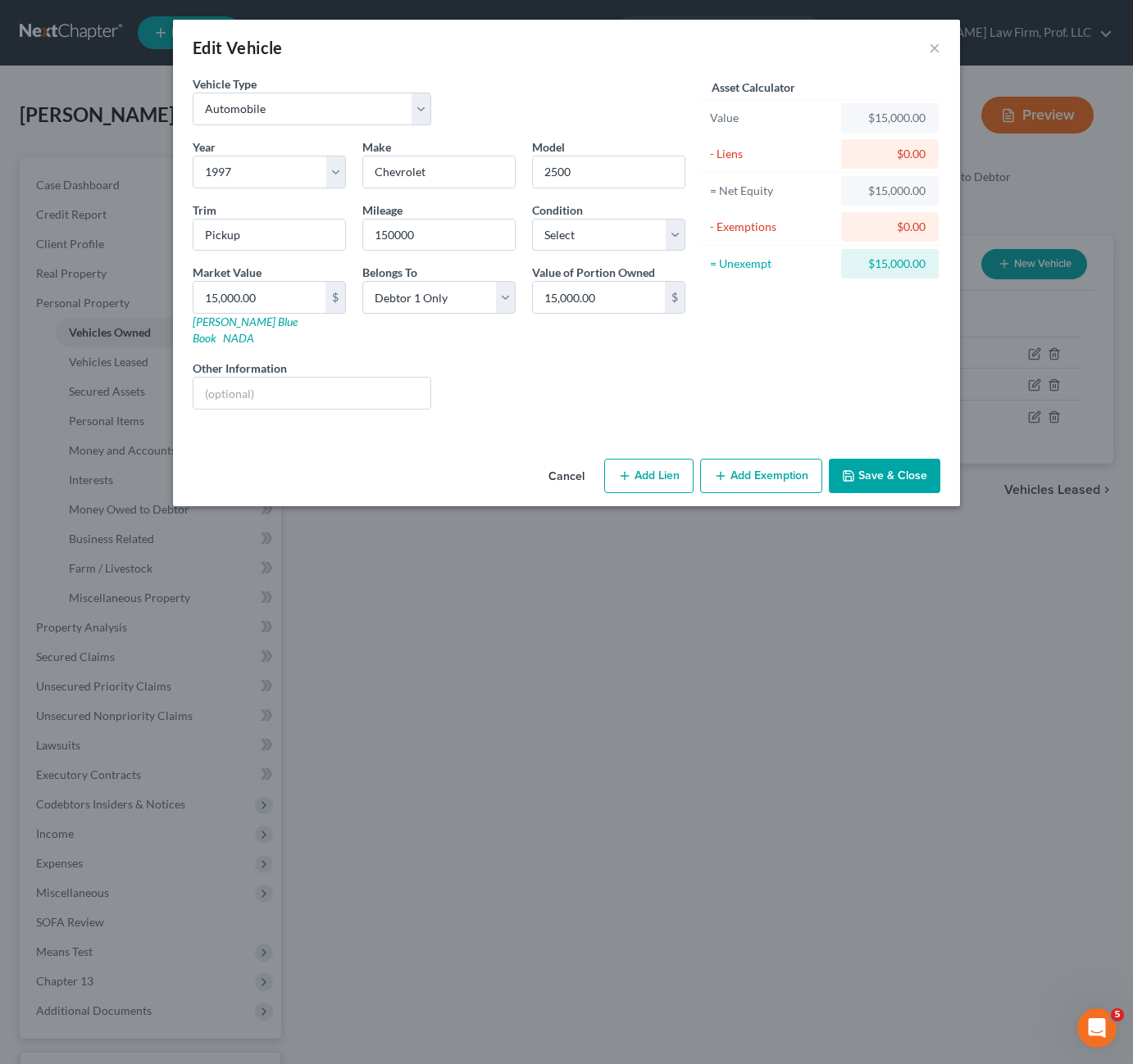
click at [585, 364] on div "Liens Select" at bounding box center [567, 385] width 255 height 50
click at [614, 376] on div "Liens Select" at bounding box center [567, 385] width 255 height 50
click at [878, 469] on button "Save & Close" at bounding box center [884, 475] width 111 height 35
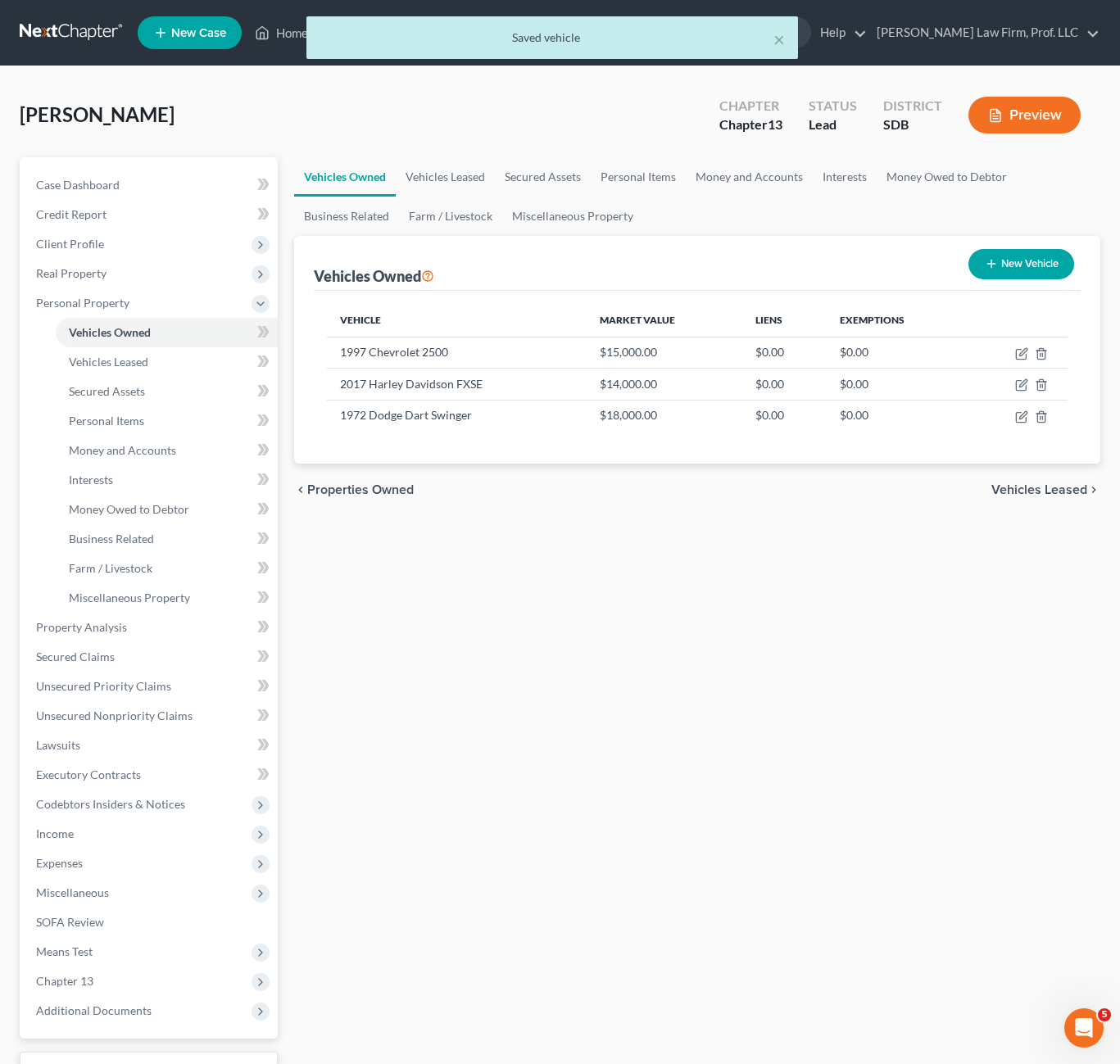
click at [729, 536] on div "Vehicles Owned Vehicles Leased Secured Assets Personal Items Money and Accounts…" at bounding box center [697, 644] width 823 height 975
click at [722, 491] on div "chevron_left Properties Owned Vehicles Leased chevron_right" at bounding box center [697, 489] width 807 height 53
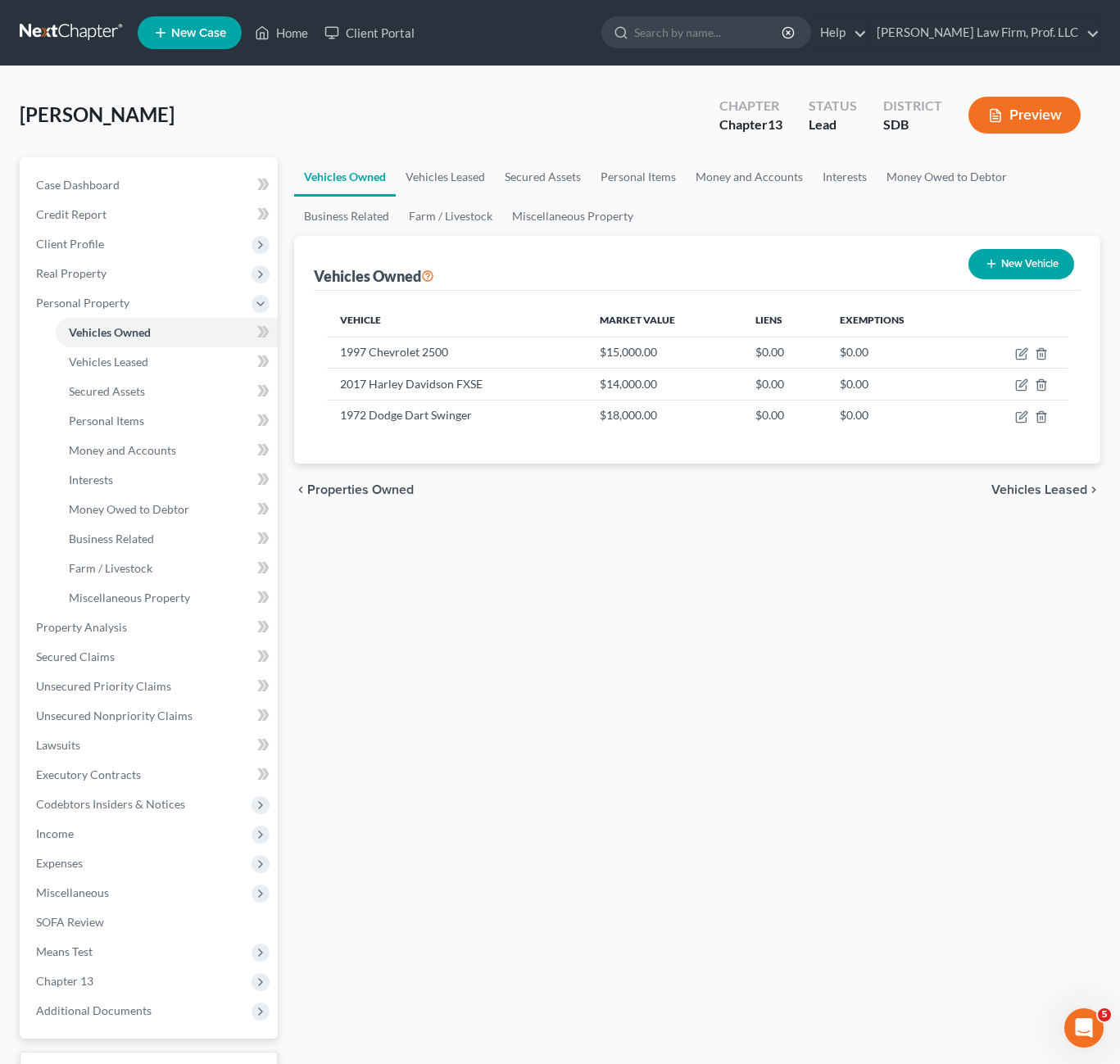
click at [631, 733] on div "Vehicles Owned Vehicles Leased Secured Assets Personal Items Money and Accounts…" at bounding box center [697, 644] width 823 height 975
click at [535, 613] on div "Vehicles Owned Vehicles Leased Secured Assets Personal Items Money and Accounts…" at bounding box center [697, 644] width 823 height 975
click at [134, 344] on link "Vehicles Owned" at bounding box center [166, 333] width 222 height 30
click at [125, 411] on link "Personal Items" at bounding box center [166, 422] width 222 height 30
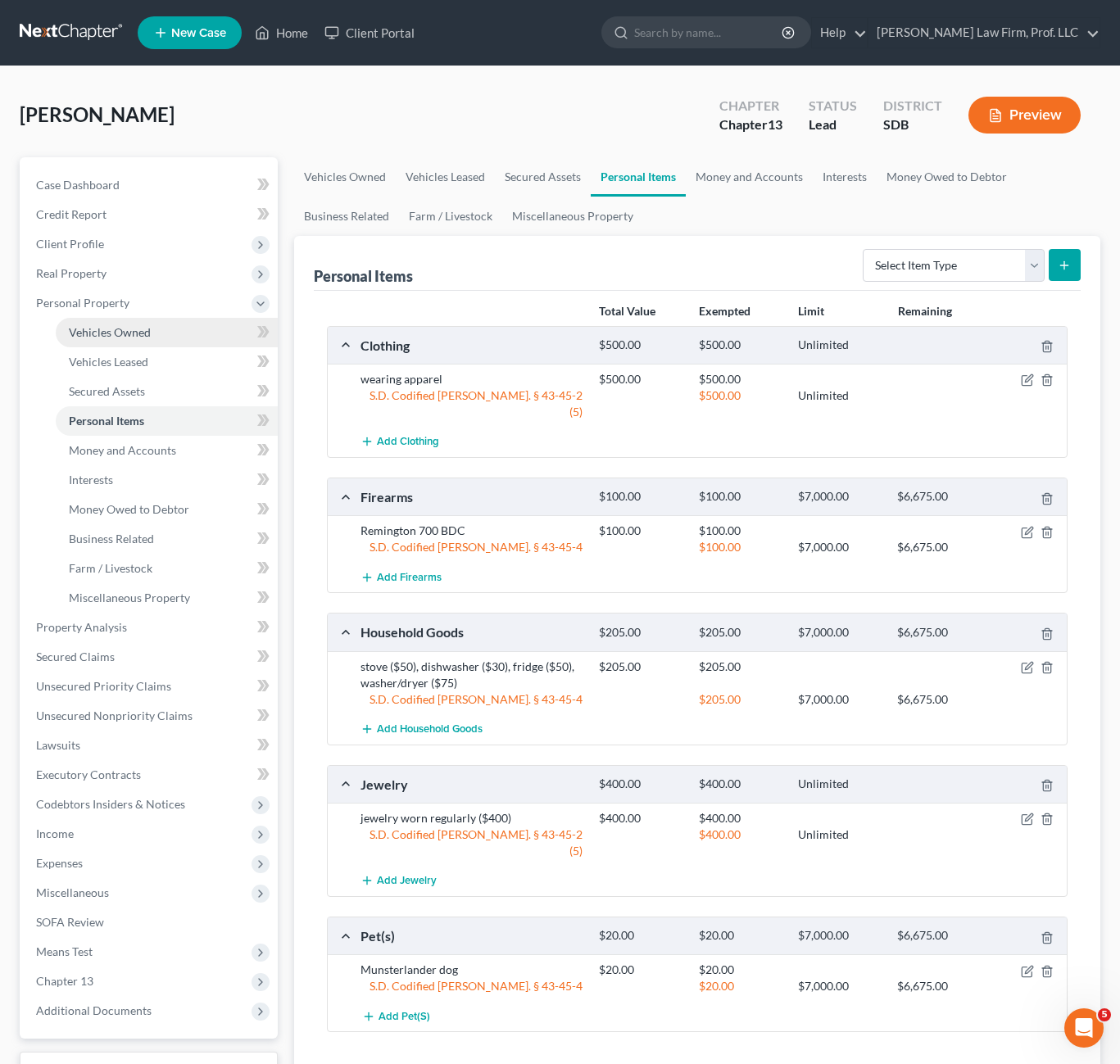
click at [116, 342] on link "Vehicles Owned" at bounding box center [166, 333] width 222 height 30
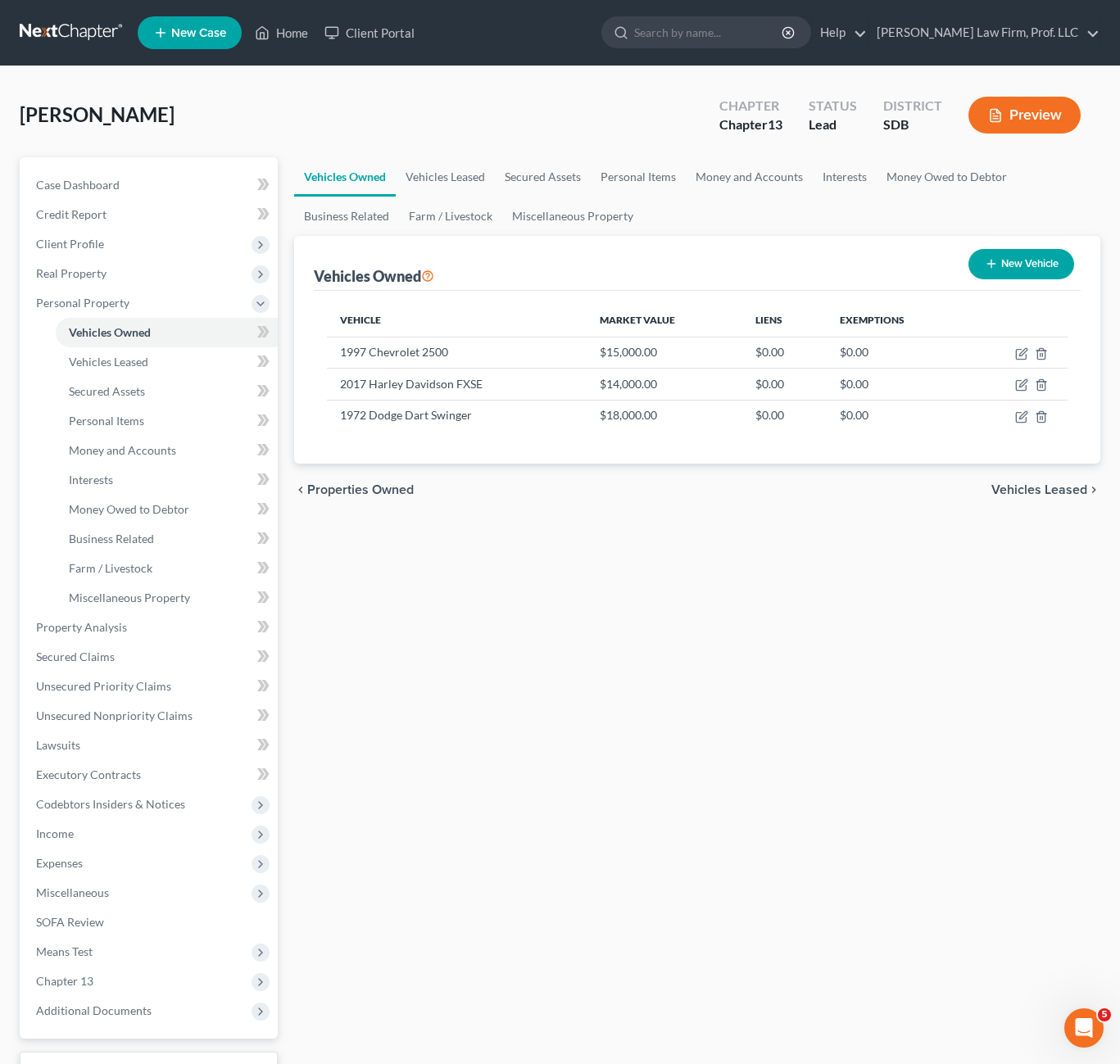
click at [653, 570] on div "Vehicles Owned Vehicles Leased Secured Assets Personal Items Money and Accounts…" at bounding box center [697, 644] width 823 height 975
click at [1023, 354] on icon "button" at bounding box center [1022, 353] width 13 height 13
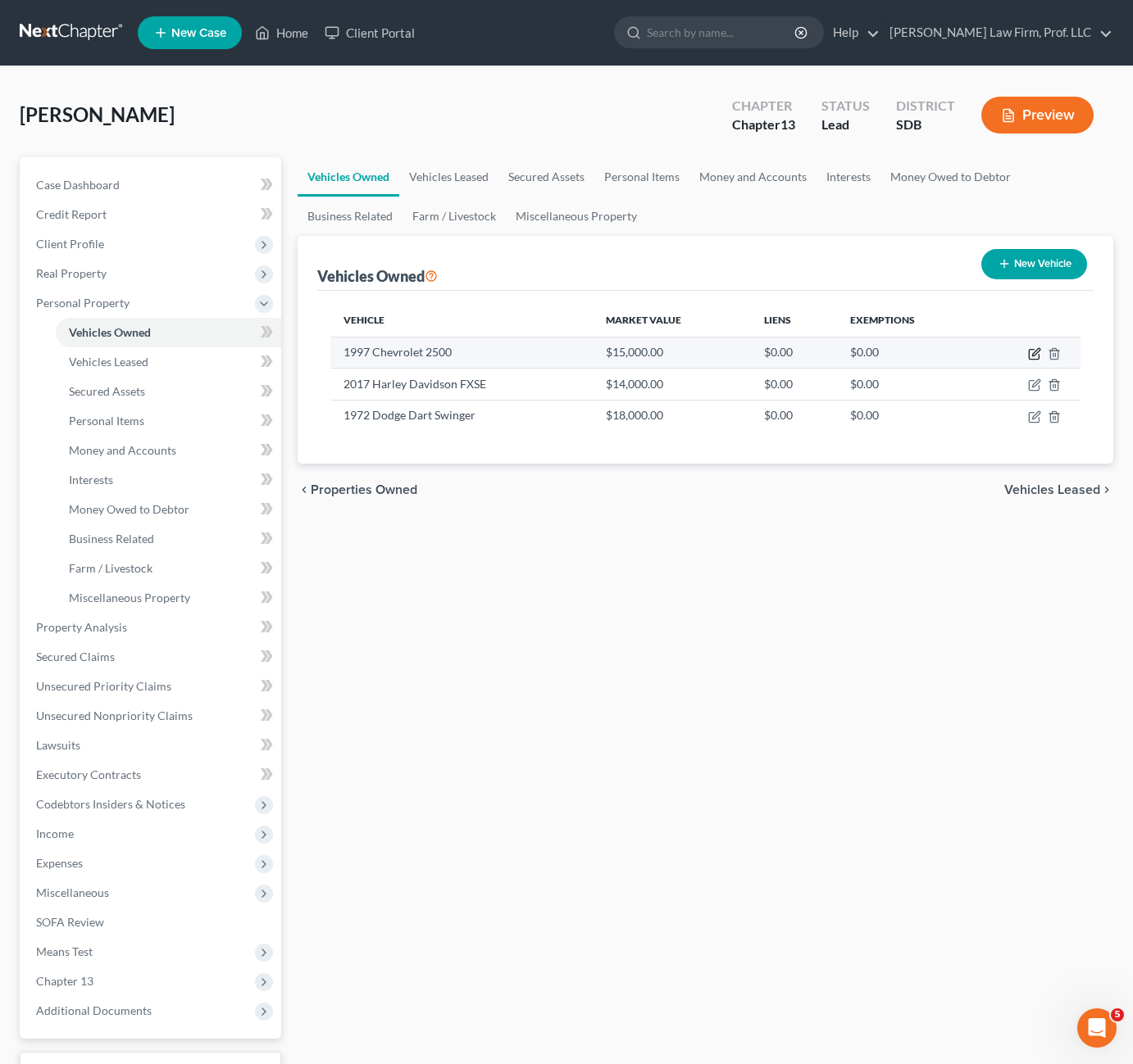
select select "0"
select select "29"
select select "0"
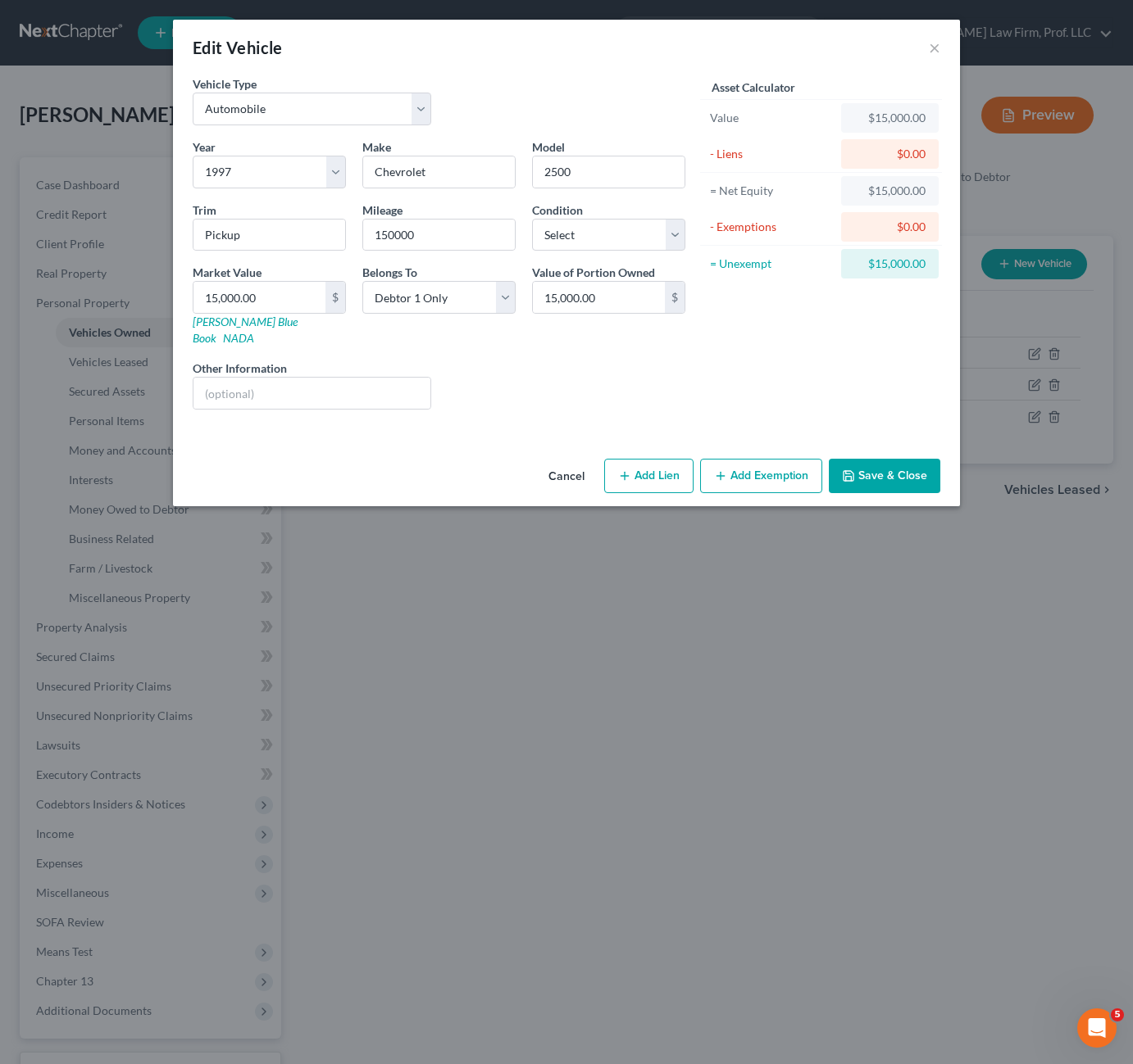
drag, startPoint x: 640, startPoint y: 356, endPoint x: 660, endPoint y: 387, distance: 36.9
click at [640, 360] on div "Liens Select" at bounding box center [567, 385] width 255 height 50
click at [573, 460] on button "Cancel" at bounding box center [566, 476] width 63 height 33
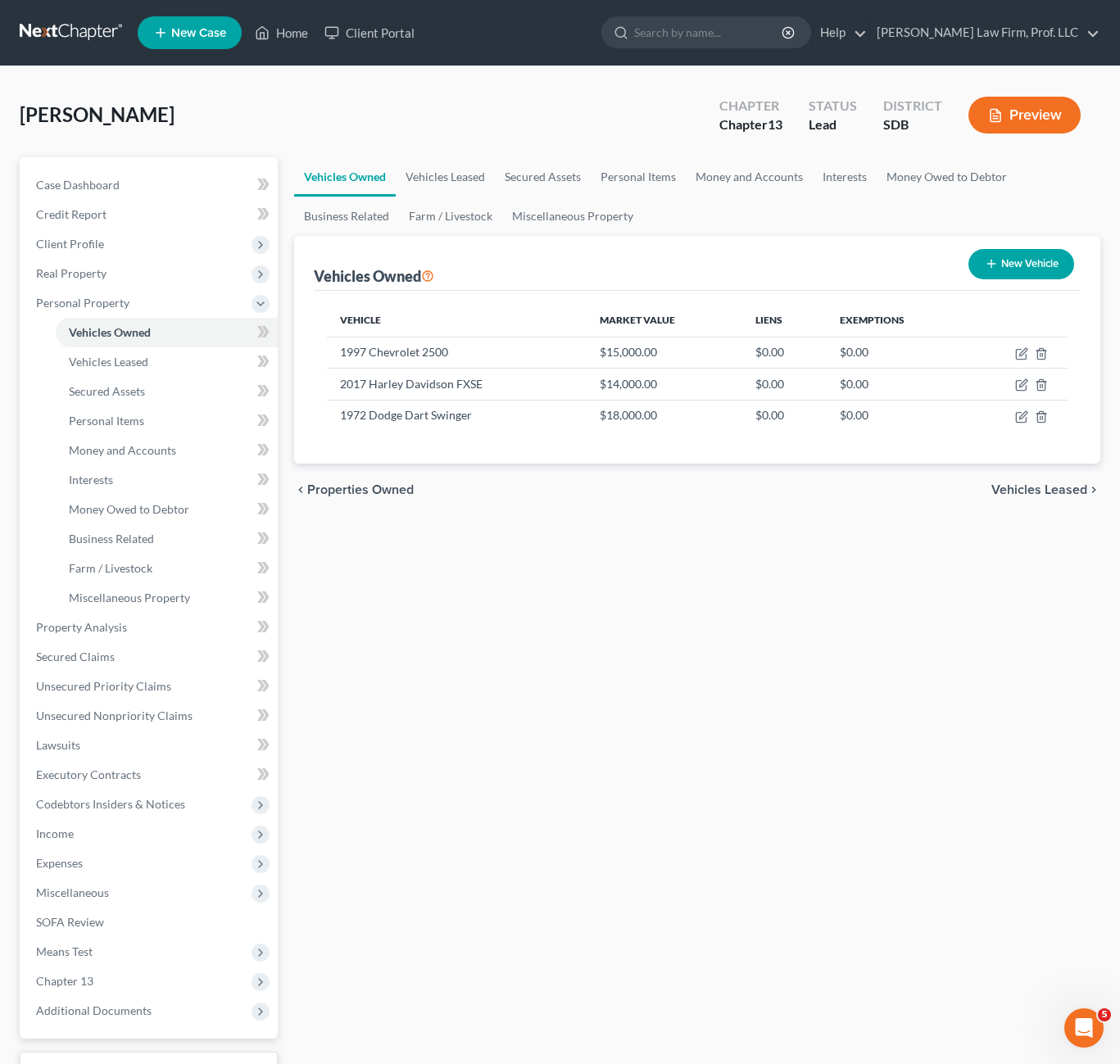
click at [686, 698] on div "Vehicles Owned Vehicles Leased Secured Assets Personal Items Money and Accounts…" at bounding box center [697, 644] width 823 height 975
drag, startPoint x: 483, startPoint y: 671, endPoint x: 468, endPoint y: 620, distance: 53.2
click at [485, 669] on div "Vehicles Owned Vehicles Leased Secured Assets Personal Items Money and Accounts…" at bounding box center [697, 644] width 823 height 975
click at [121, 365] on span "Vehicles Leased" at bounding box center [108, 362] width 80 height 14
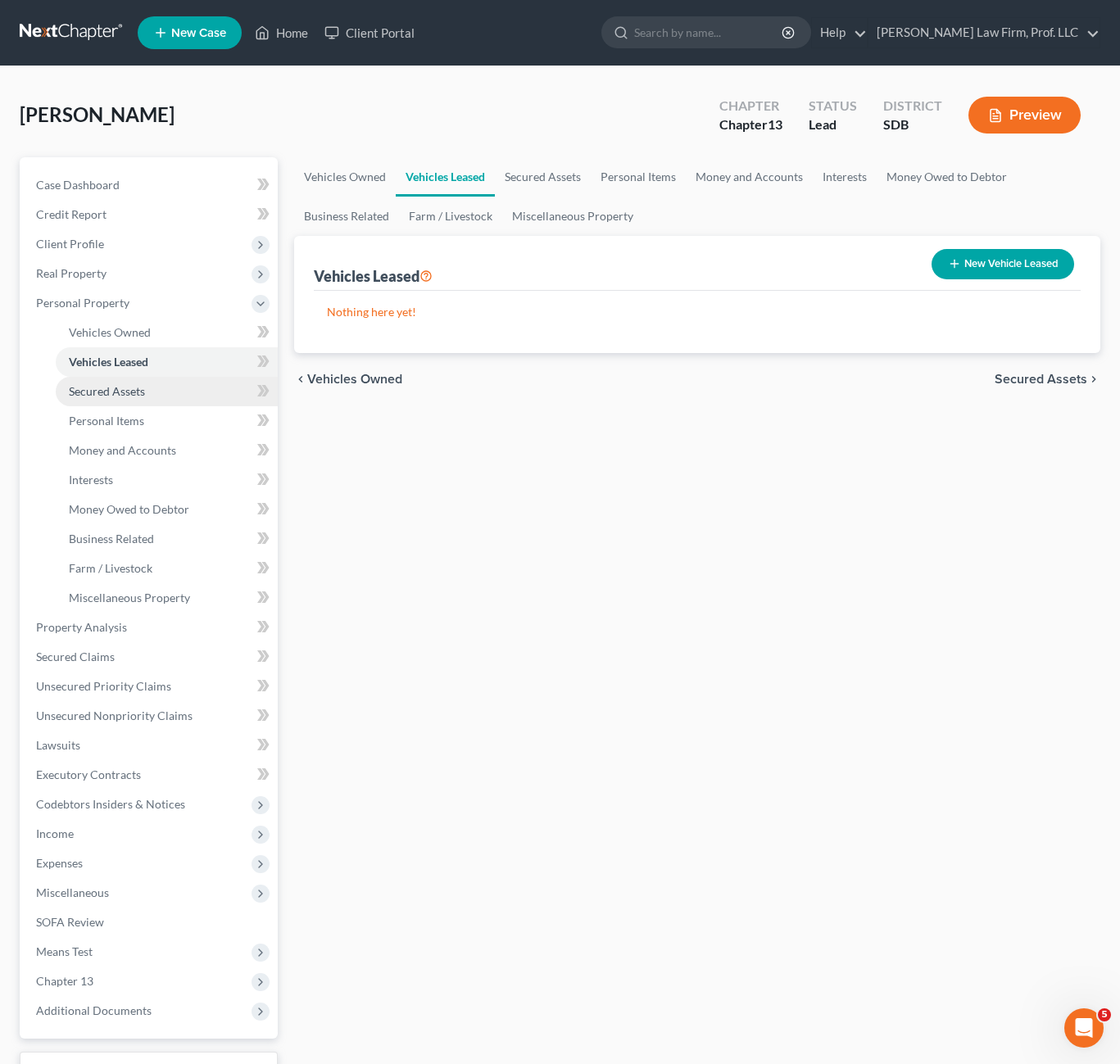
click at [137, 402] on link "Secured Assets" at bounding box center [166, 392] width 222 height 30
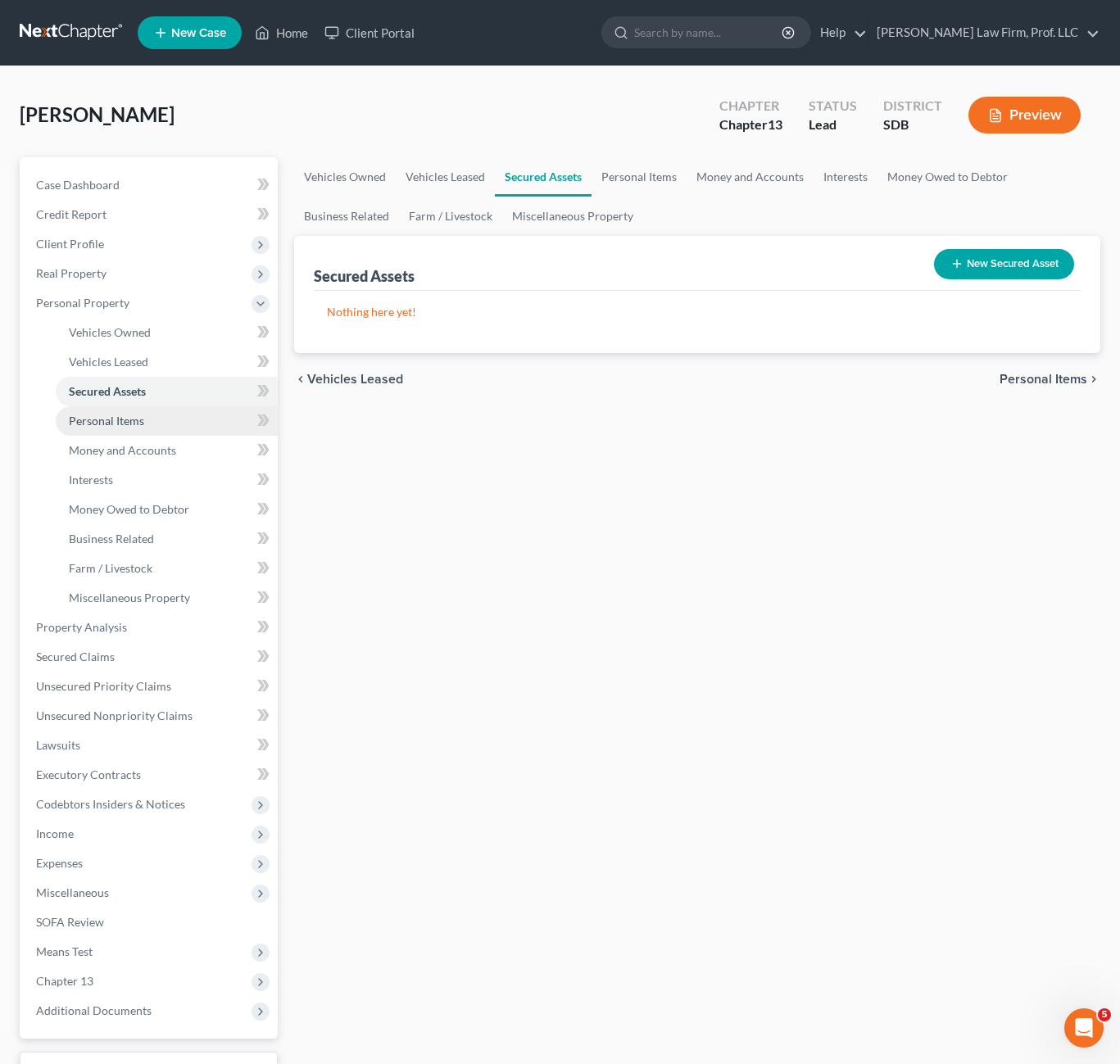
click at [146, 422] on link "Personal Items" at bounding box center [166, 422] width 222 height 30
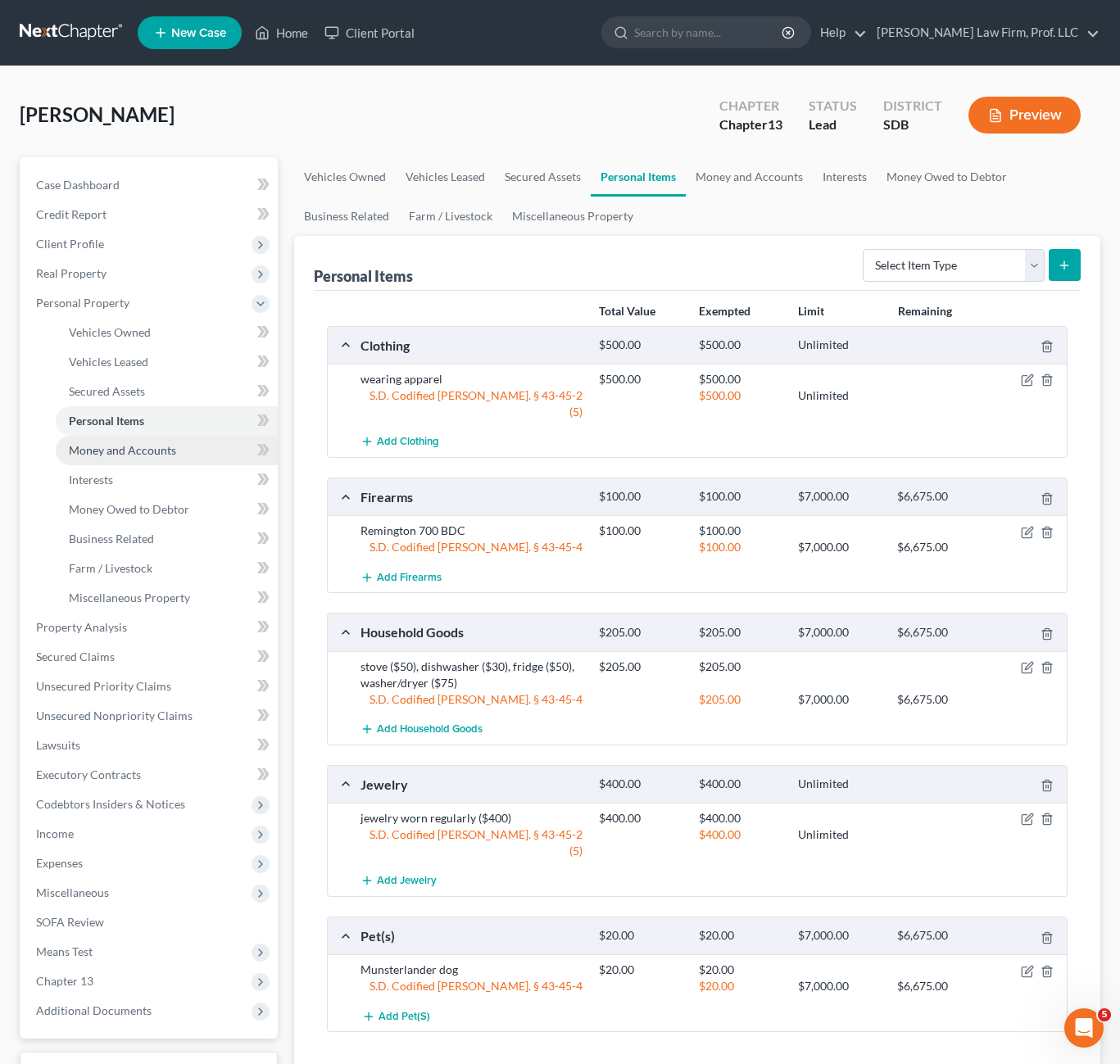
click at [117, 442] on link "Money and Accounts" at bounding box center [166, 450] width 222 height 30
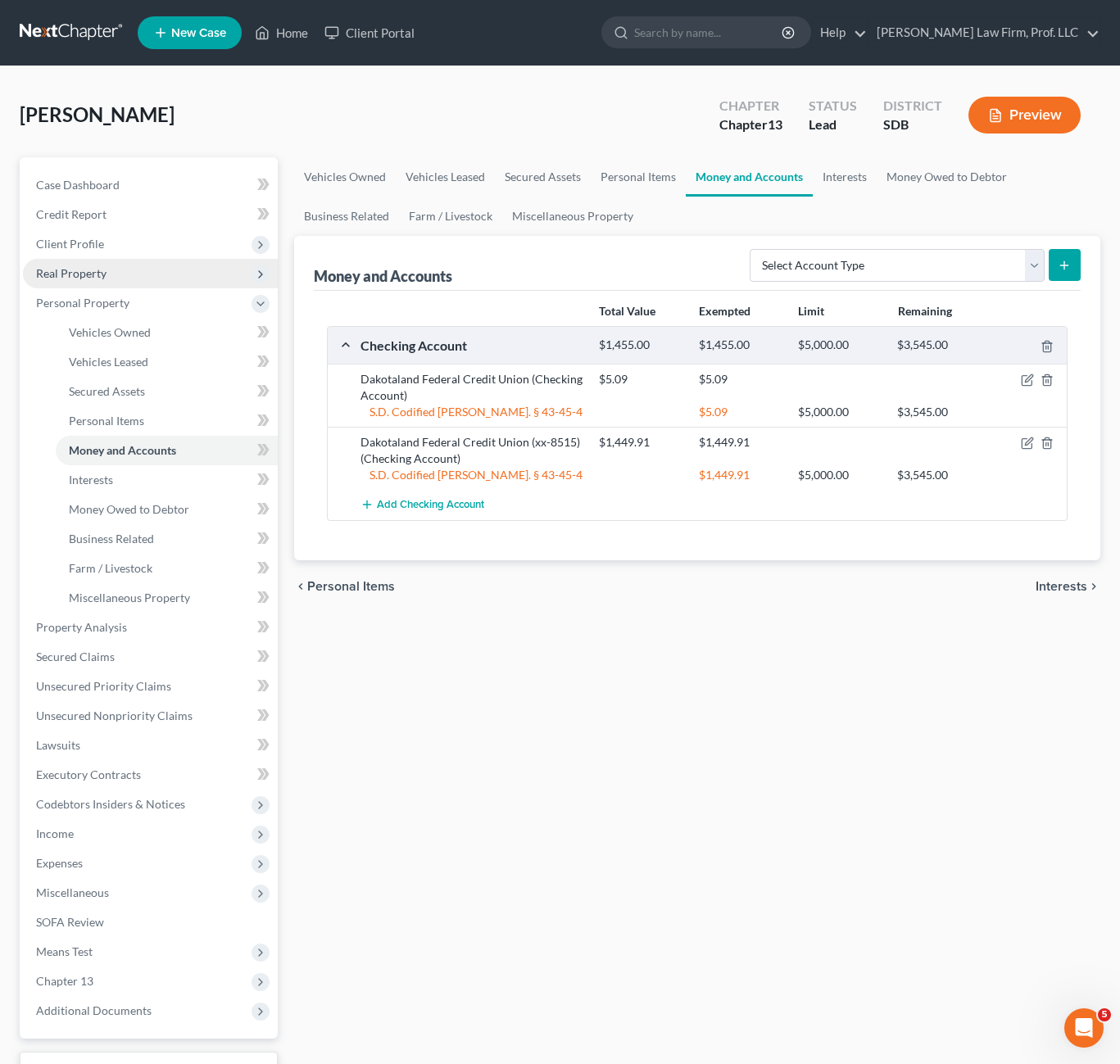
click at [112, 268] on span "Real Property" at bounding box center [150, 273] width 255 height 30
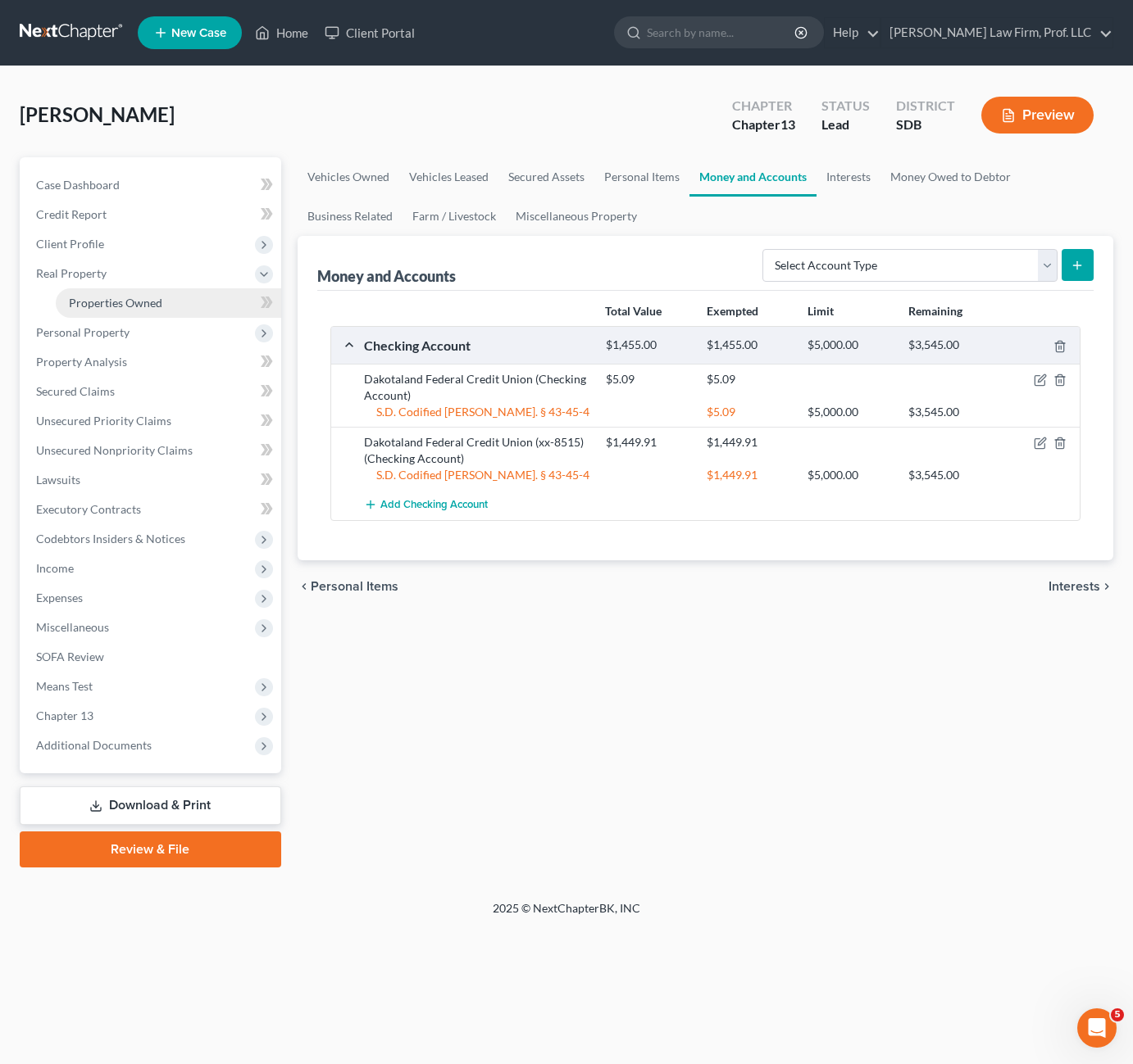
click at [107, 304] on span "Properties Owned" at bounding box center [115, 302] width 94 height 14
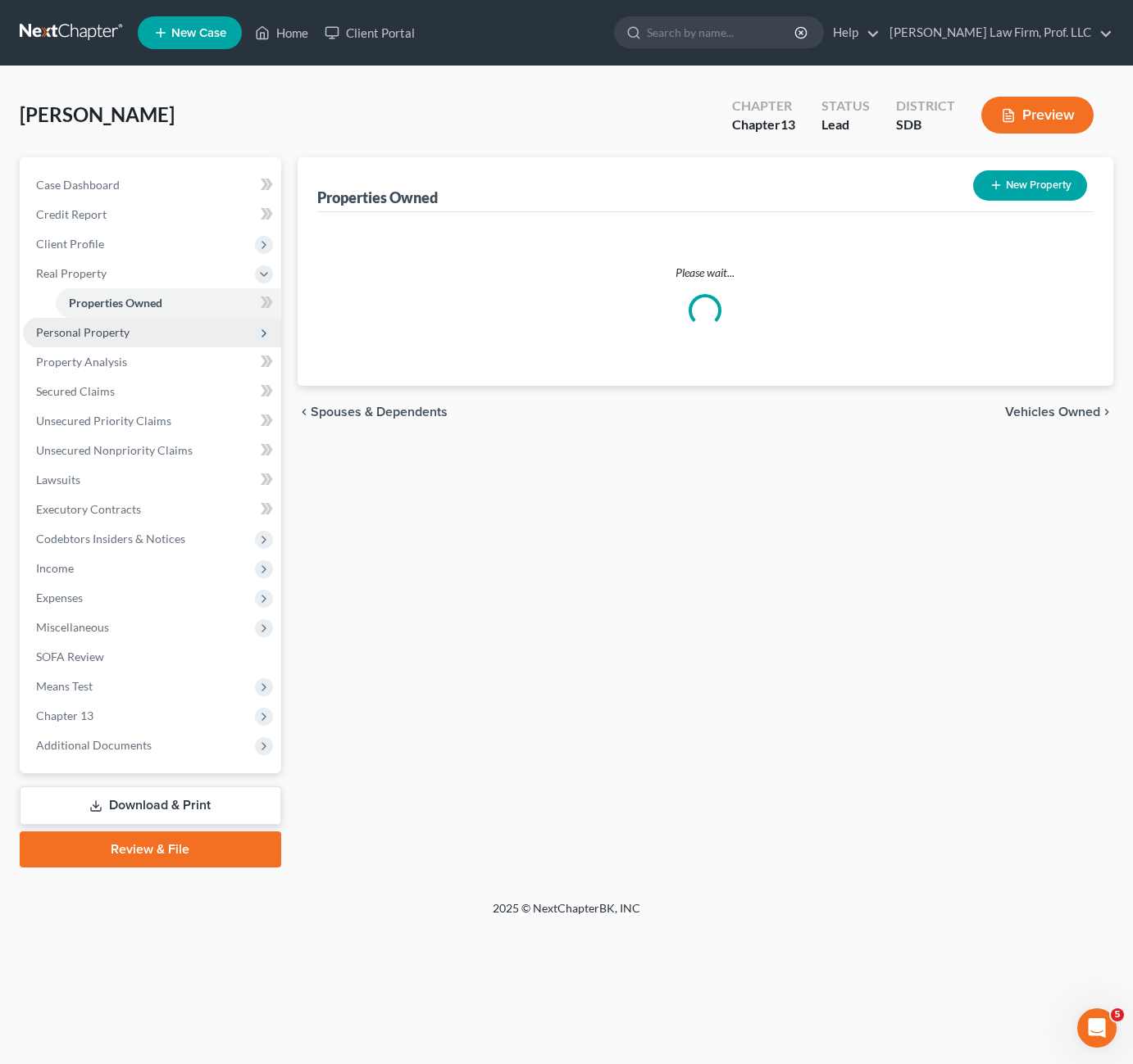
click at [97, 326] on span "Personal Property" at bounding box center [83, 332] width 94 height 14
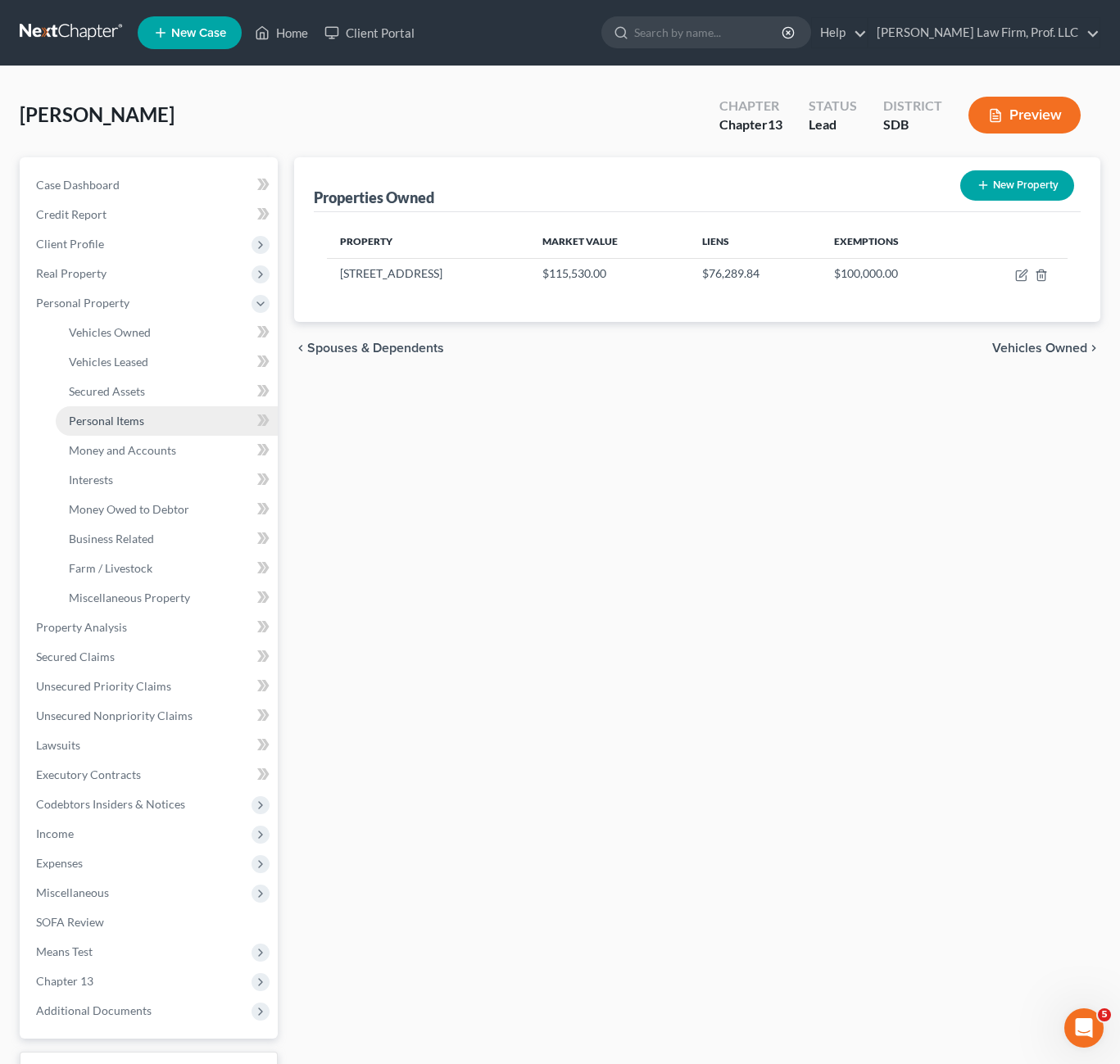
click at [132, 421] on span "Personal Items" at bounding box center [106, 421] width 76 height 14
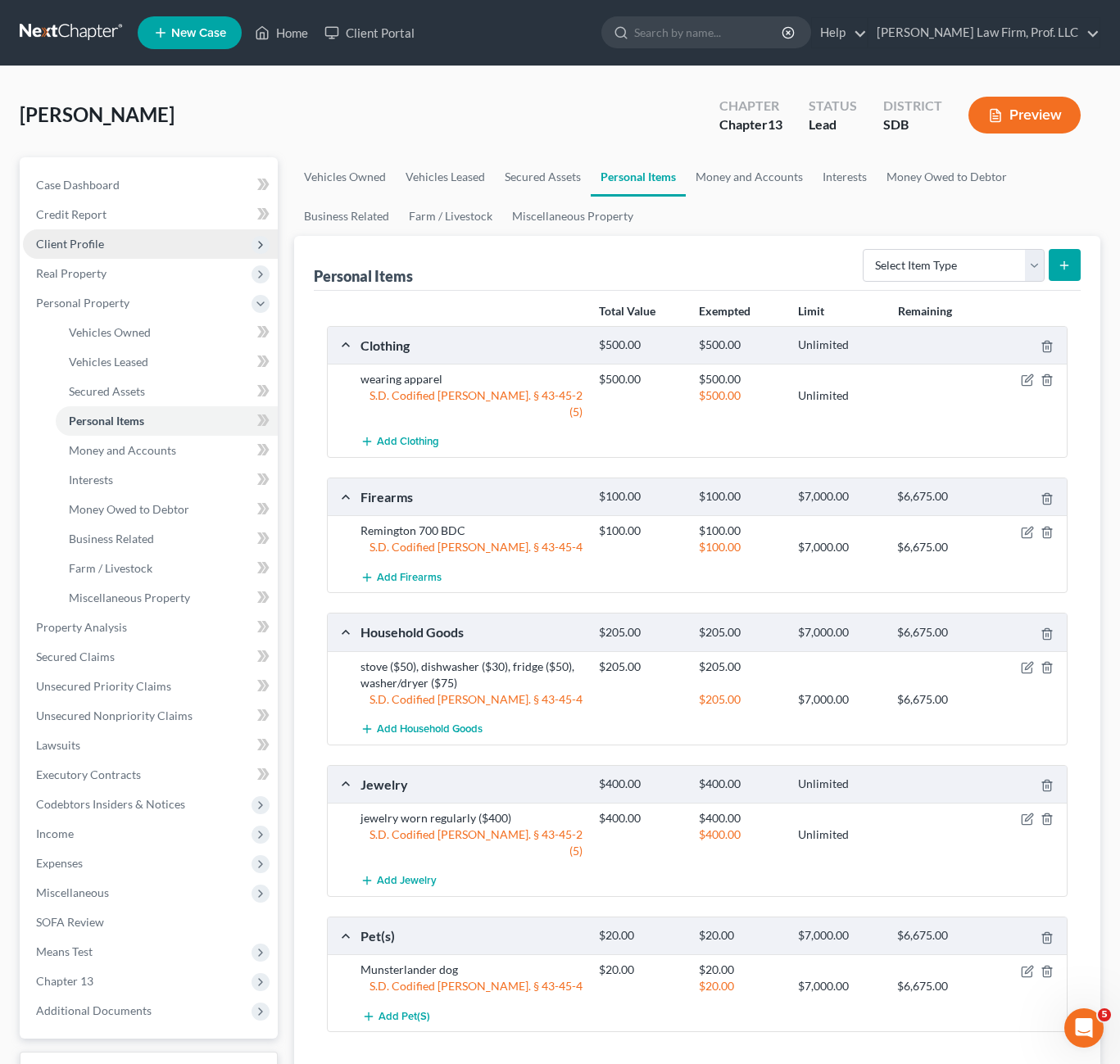
click at [104, 254] on span "Client Profile" at bounding box center [150, 245] width 255 height 30
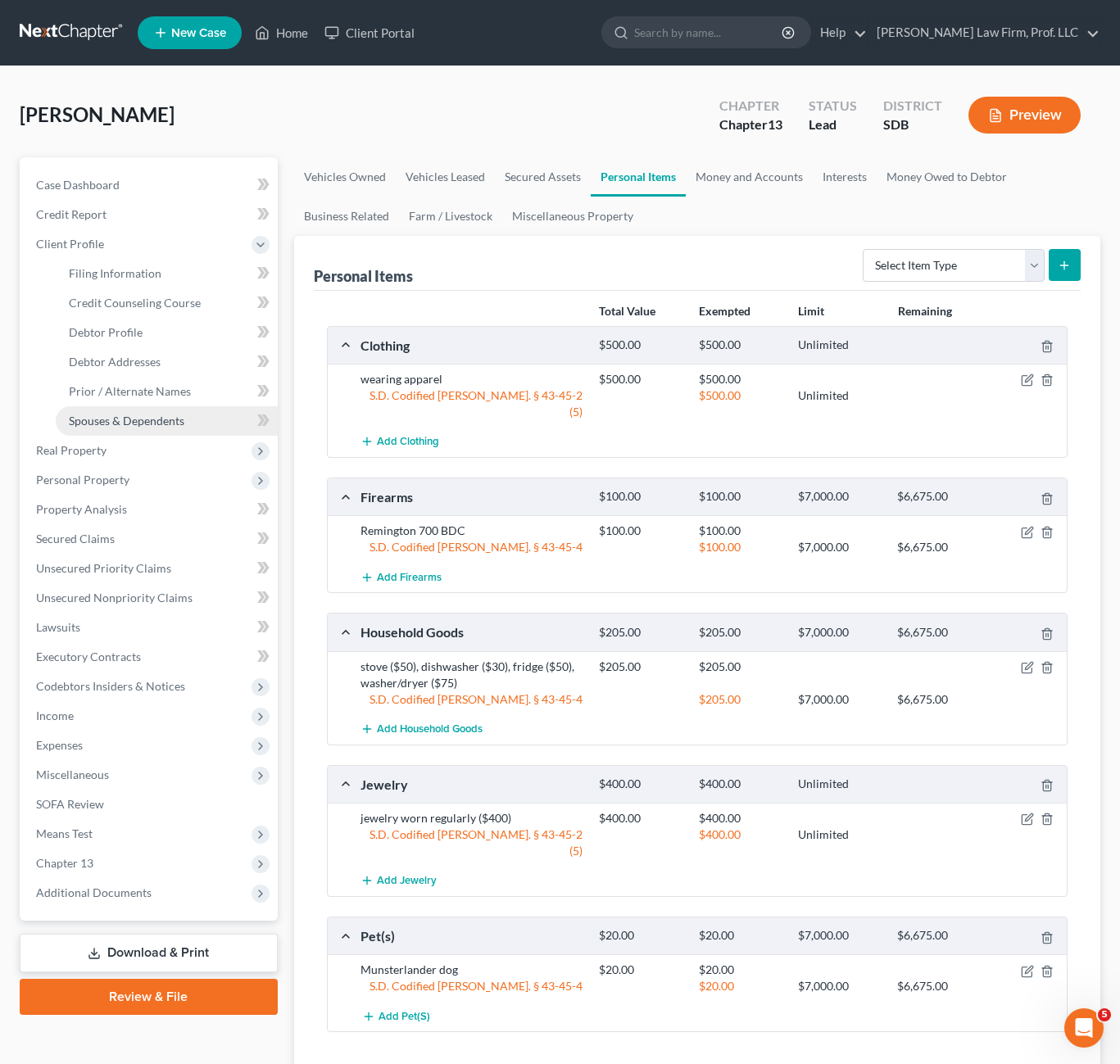
drag, startPoint x: 146, startPoint y: 423, endPoint x: 162, endPoint y: 440, distance: 23.3
click at [146, 423] on span "Spouses & Dependents" at bounding box center [126, 421] width 115 height 14
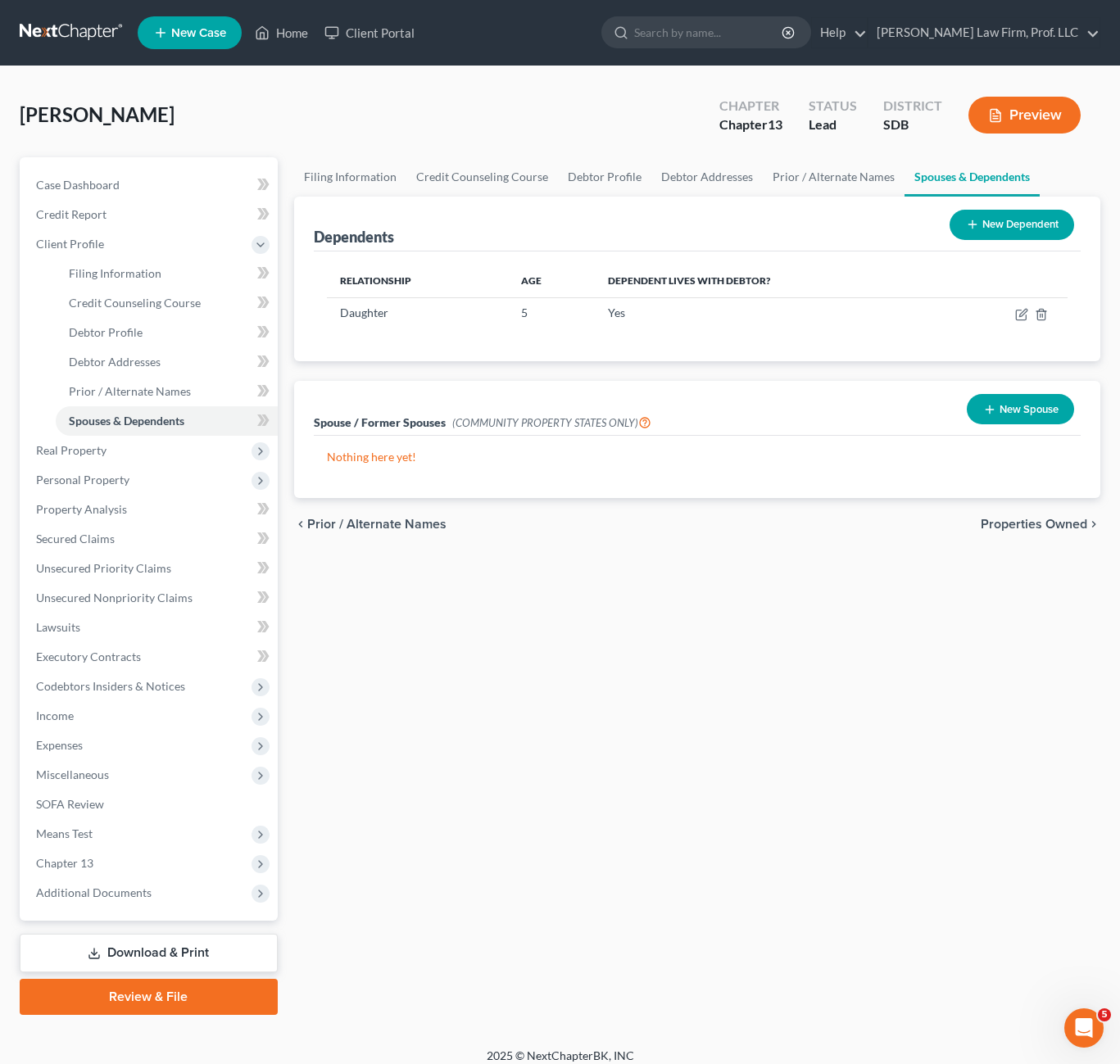
drag, startPoint x: 831, startPoint y: 707, endPoint x: 873, endPoint y: 676, distance: 52.2
click at [832, 715] on div "Filing Information Credit Counseling Course Debtor Profile Debtor Addresses Pri…" at bounding box center [697, 586] width 823 height 858
click at [1018, 316] on icon "button" at bounding box center [1022, 314] width 13 height 13
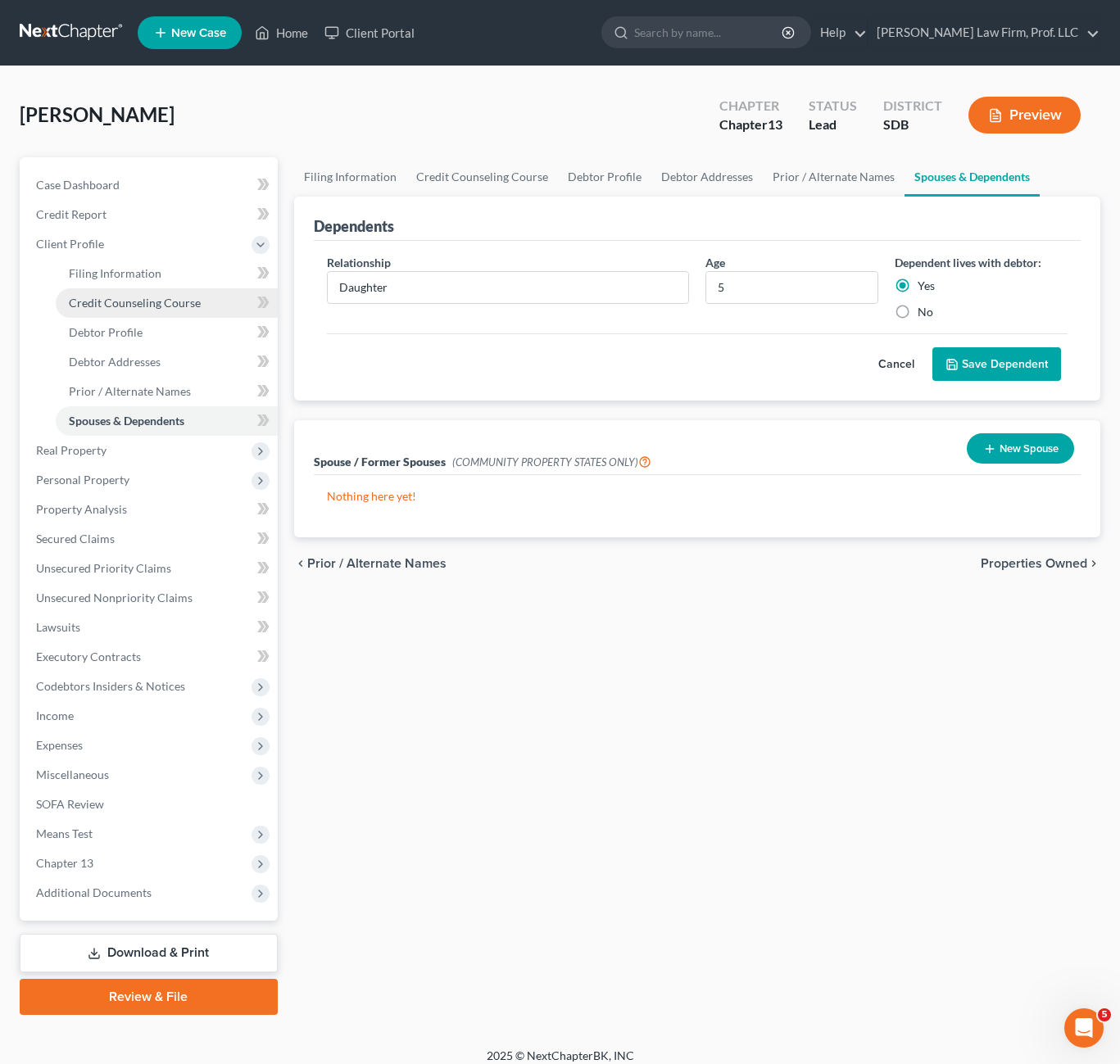
click at [124, 300] on span "Credit Counseling Course" at bounding box center [134, 302] width 132 height 14
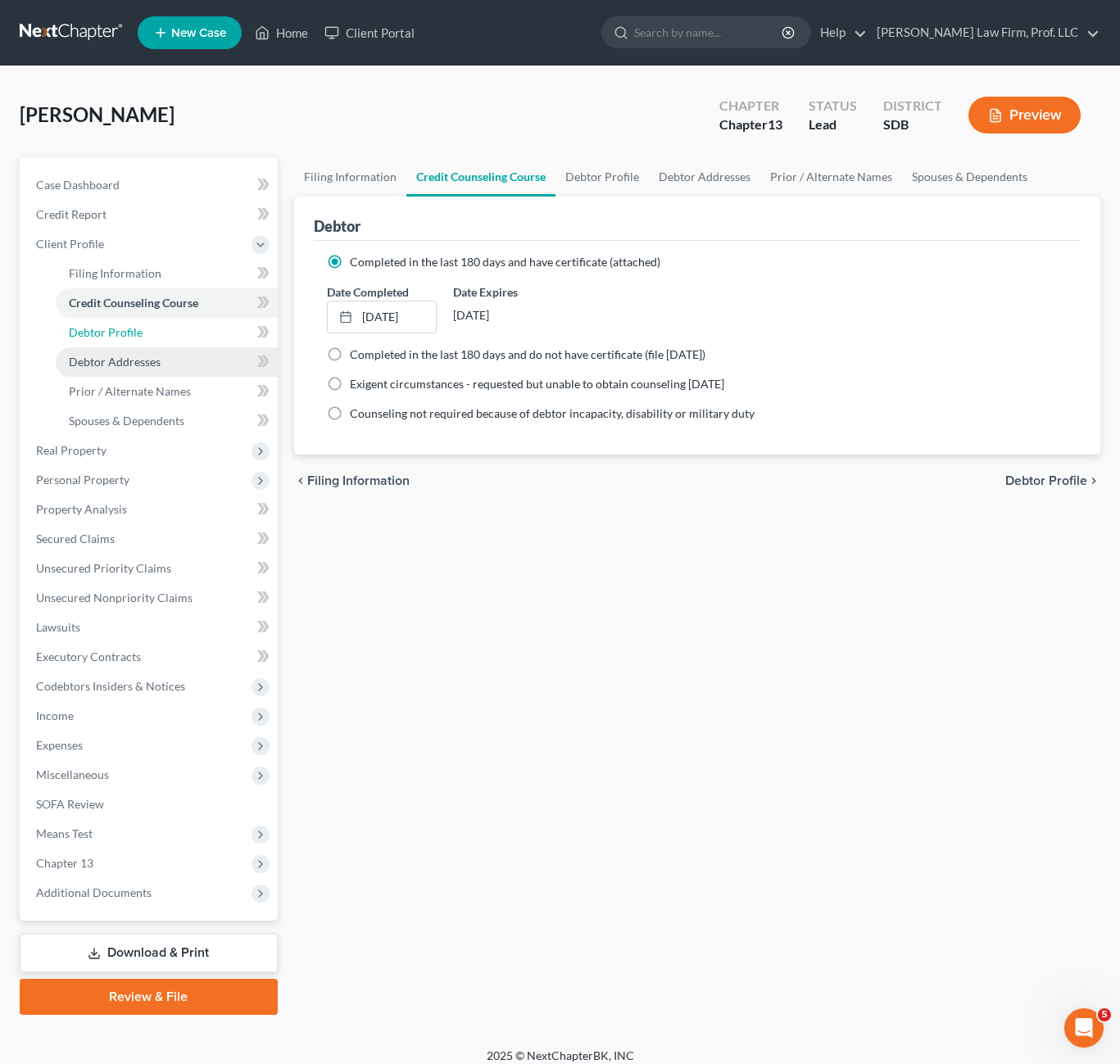
click at [132, 337] on span "Debtor Profile" at bounding box center [105, 332] width 74 height 14
select select "0"
select select "1"
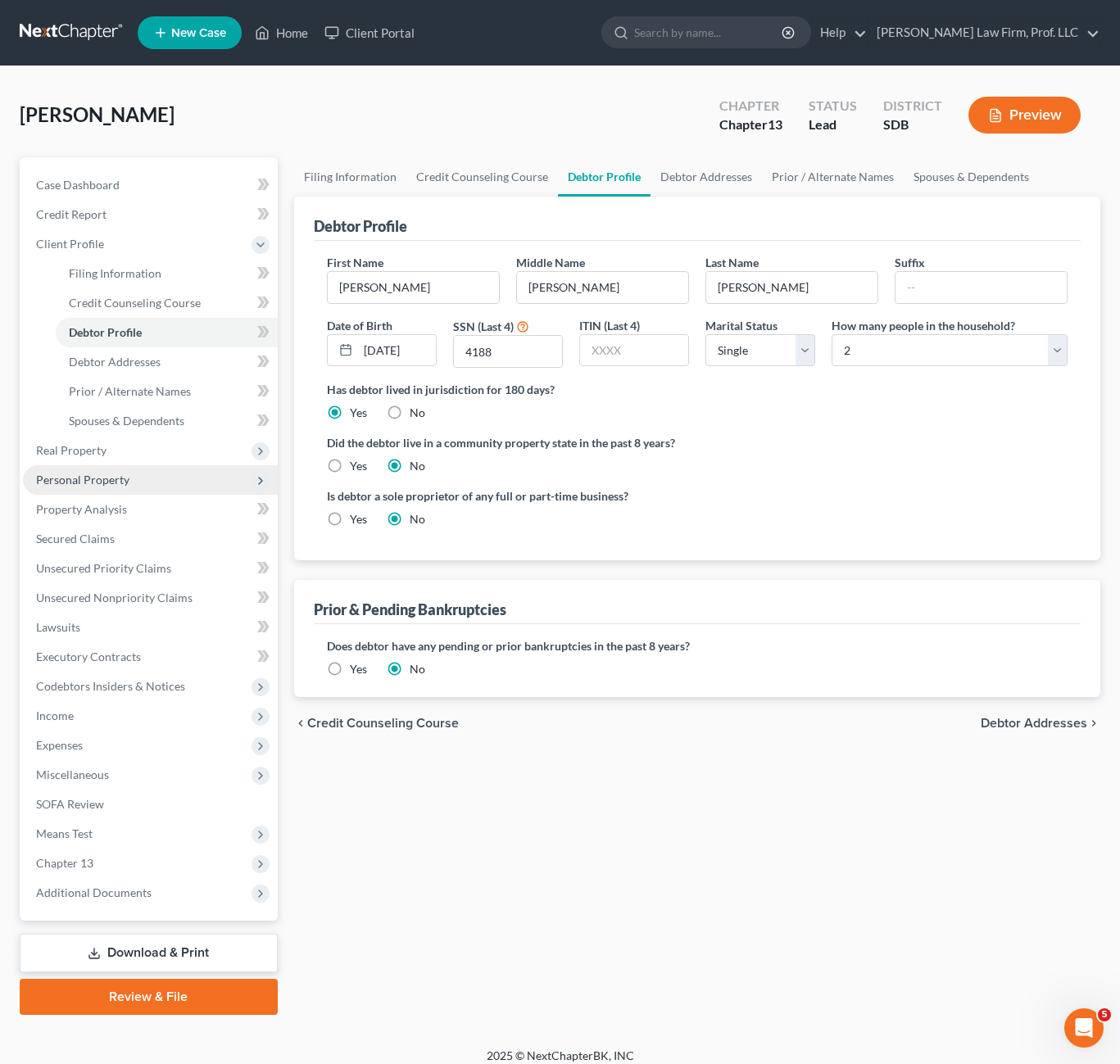
click at [104, 486] on span "Personal Property" at bounding box center [83, 479] width 93 height 14
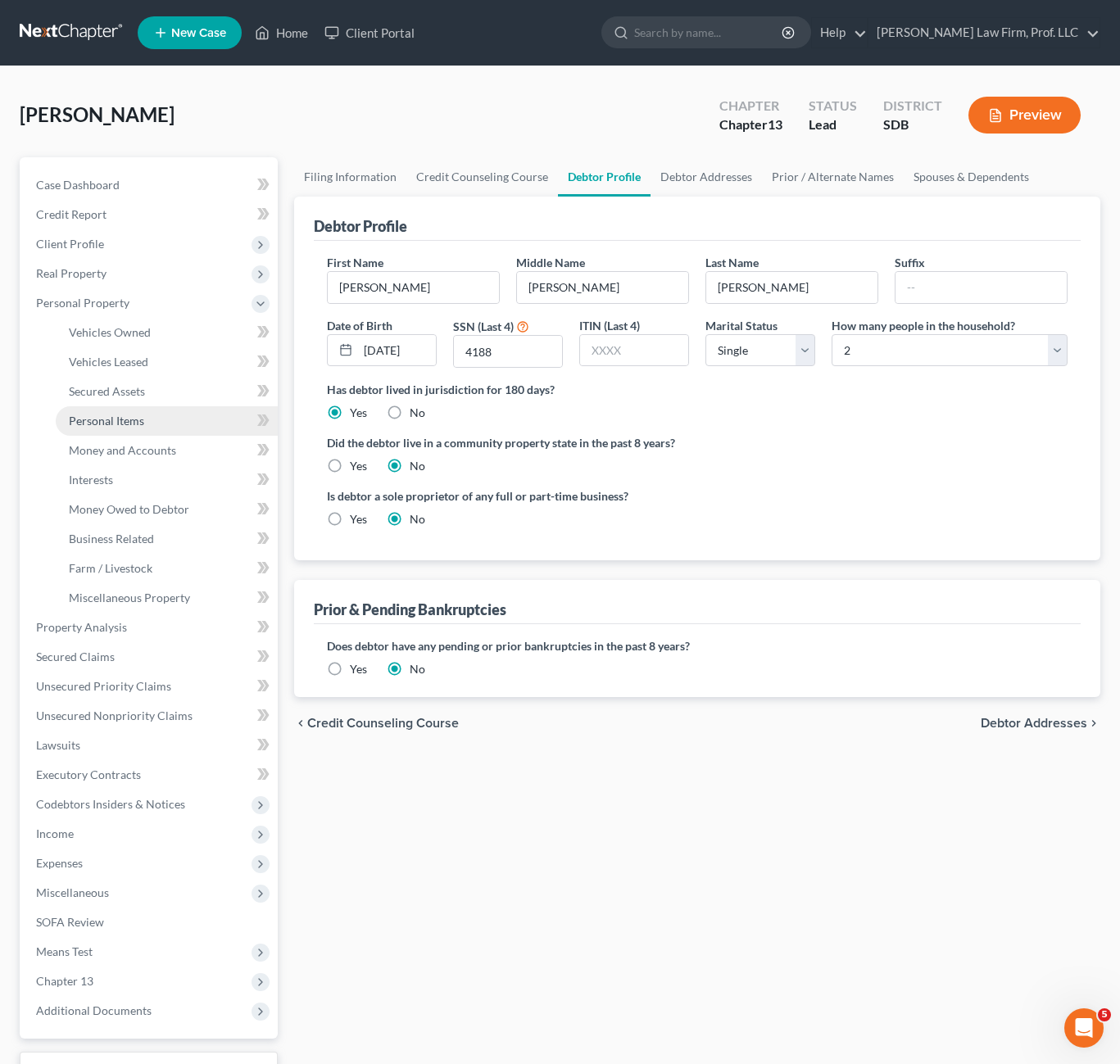
click at [151, 425] on link "Personal Items" at bounding box center [166, 422] width 222 height 30
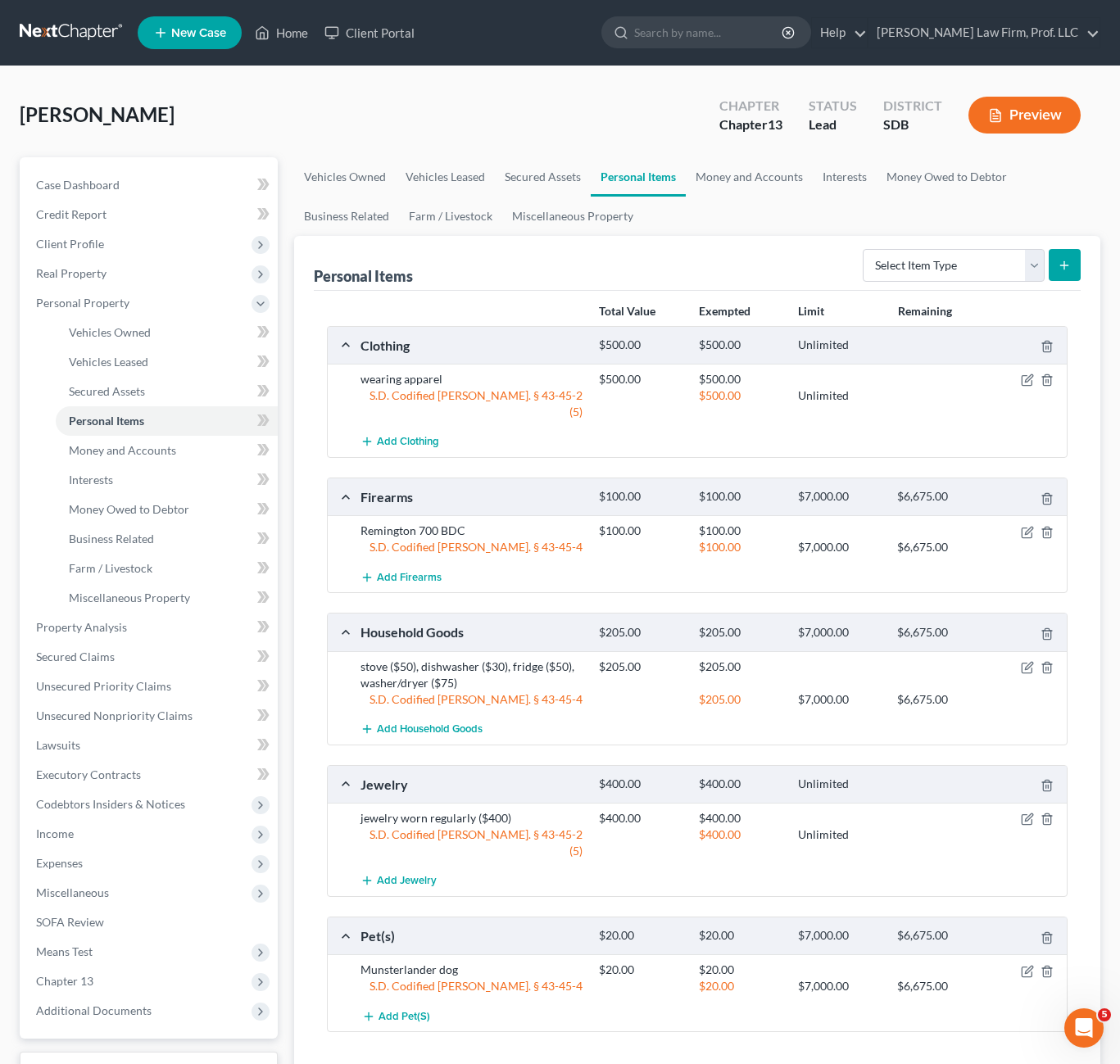
scroll to position [131, 0]
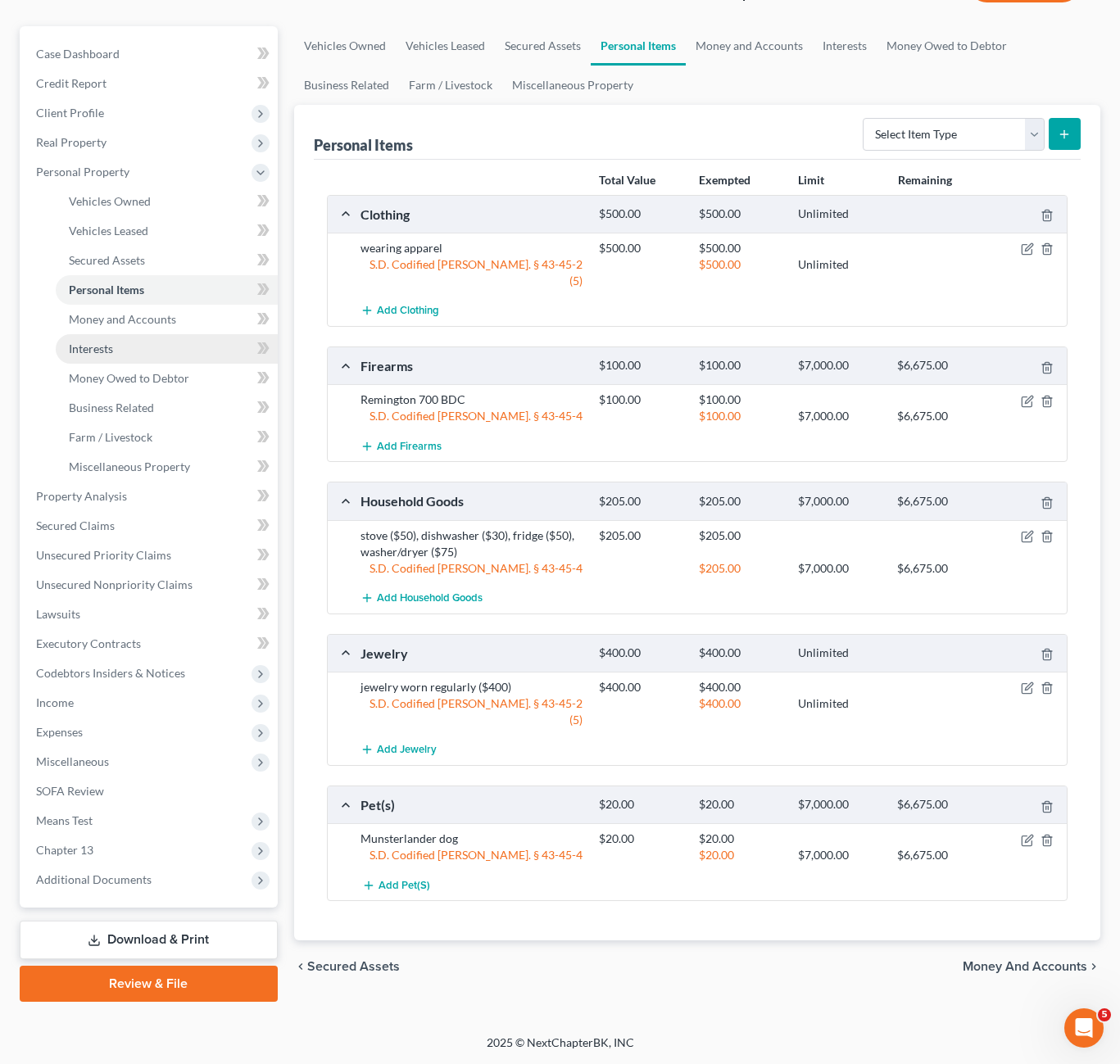
click at [124, 360] on link "Interests" at bounding box center [166, 349] width 222 height 30
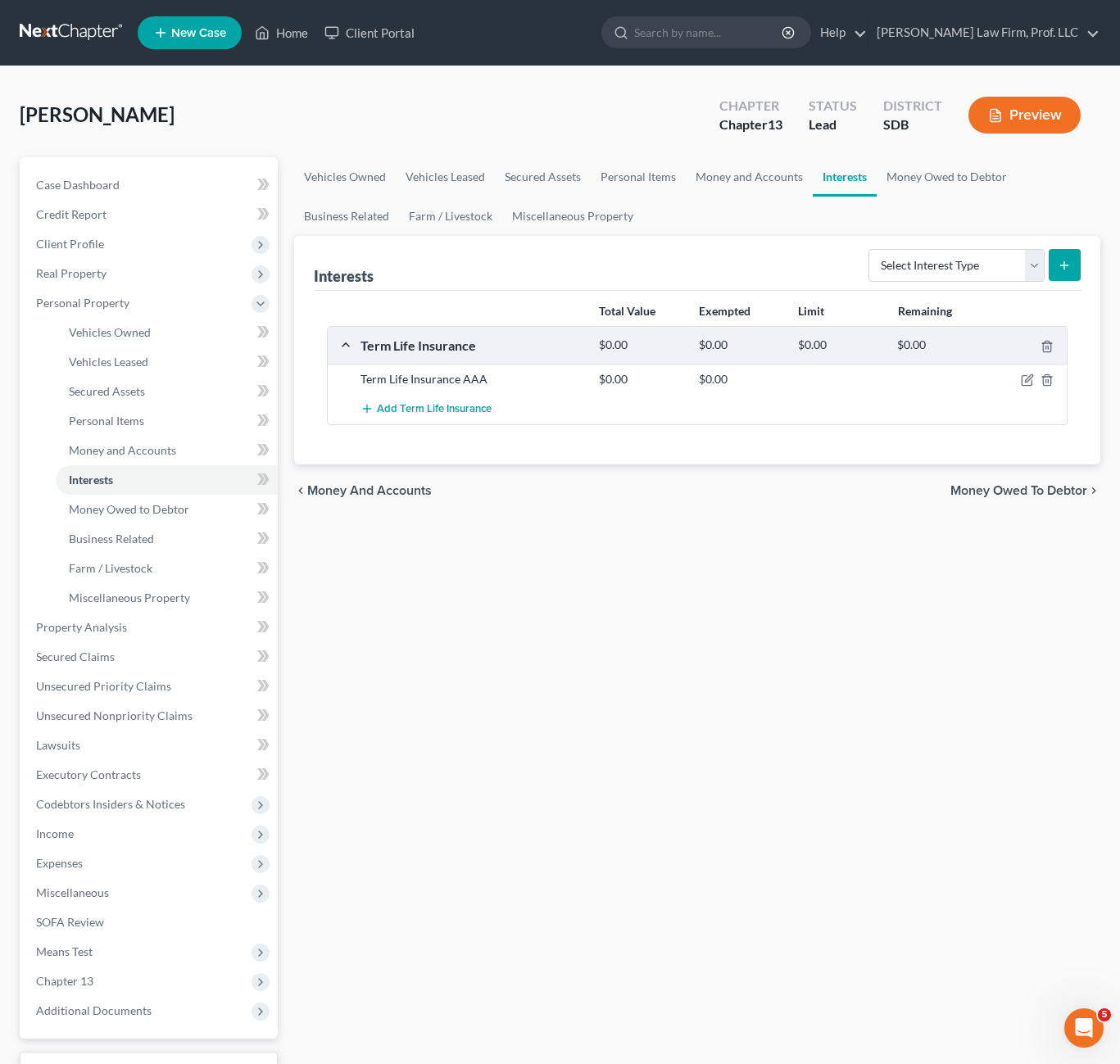
click at [783, 542] on div "Vehicles Owned Vehicles Leased Secured Assets Personal Items Money and Accounts…" at bounding box center [697, 644] width 823 height 975
click at [1047, 380] on icon "button" at bounding box center [1046, 380] width 13 height 13
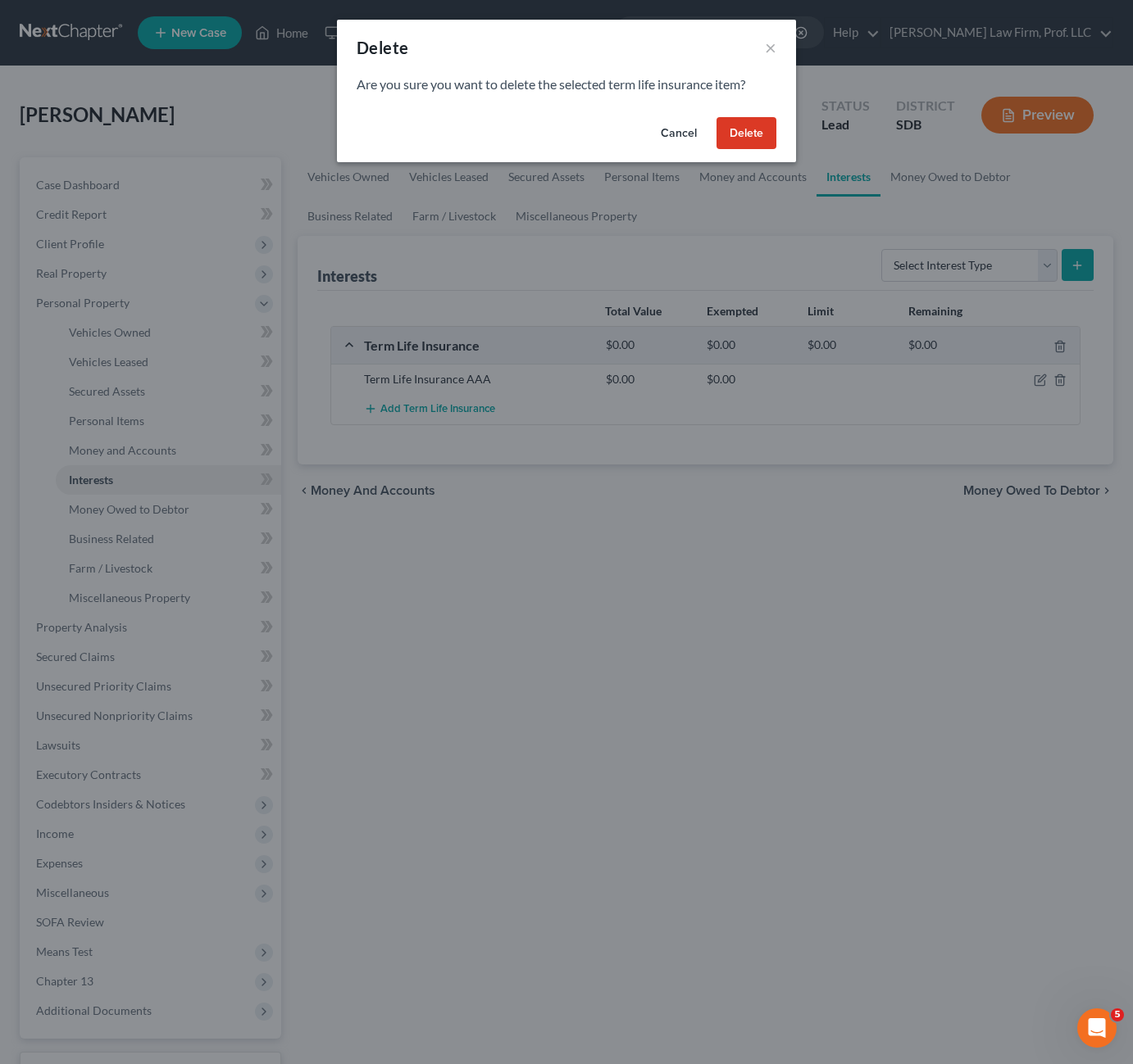
click at [744, 142] on button "Delete" at bounding box center [746, 133] width 60 height 33
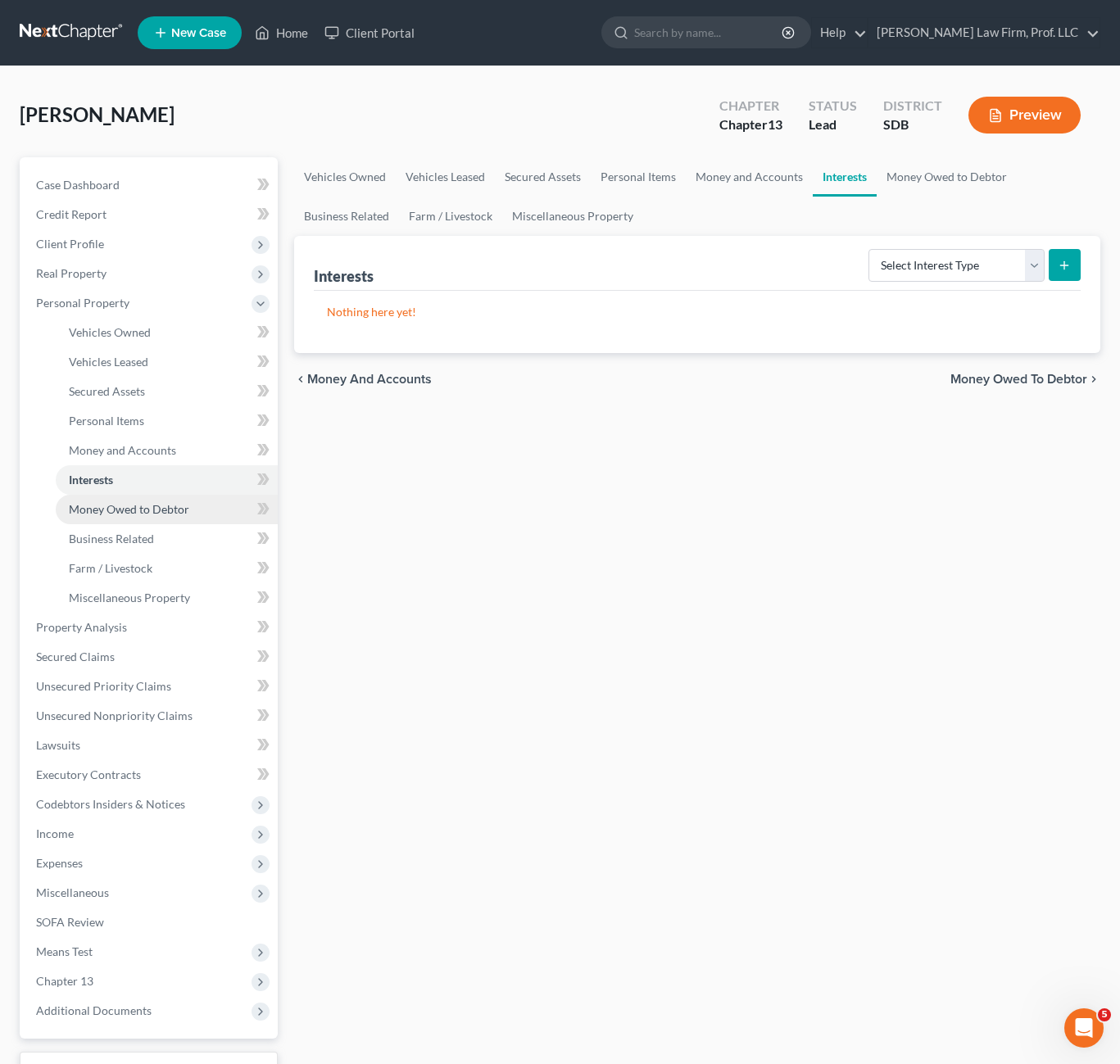
click at [155, 506] on span "Money Owed to Debtor" at bounding box center [128, 509] width 120 height 14
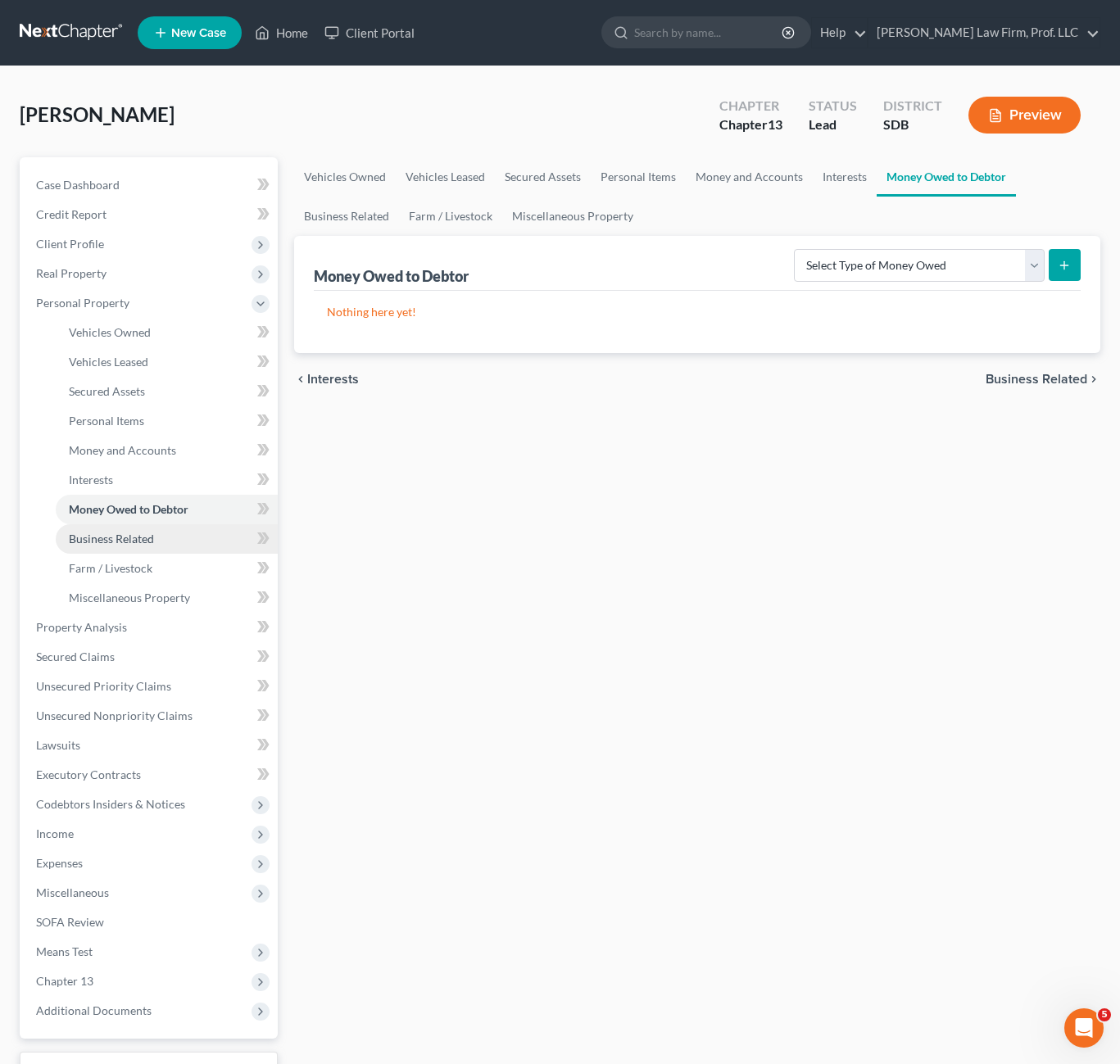
click at [170, 545] on link "Business Related" at bounding box center [166, 539] width 222 height 30
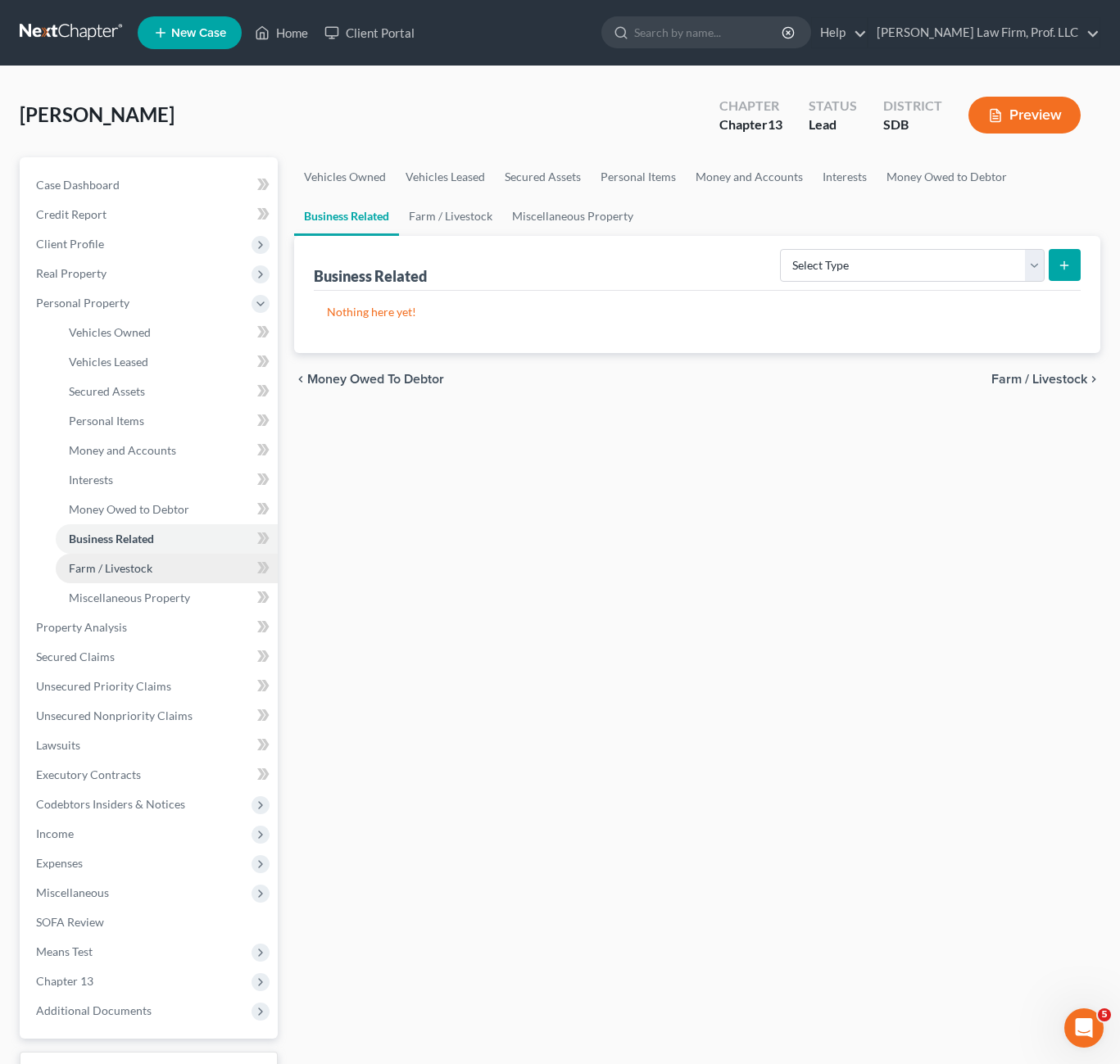
click at [157, 568] on link "Farm / Livestock" at bounding box center [166, 569] width 222 height 30
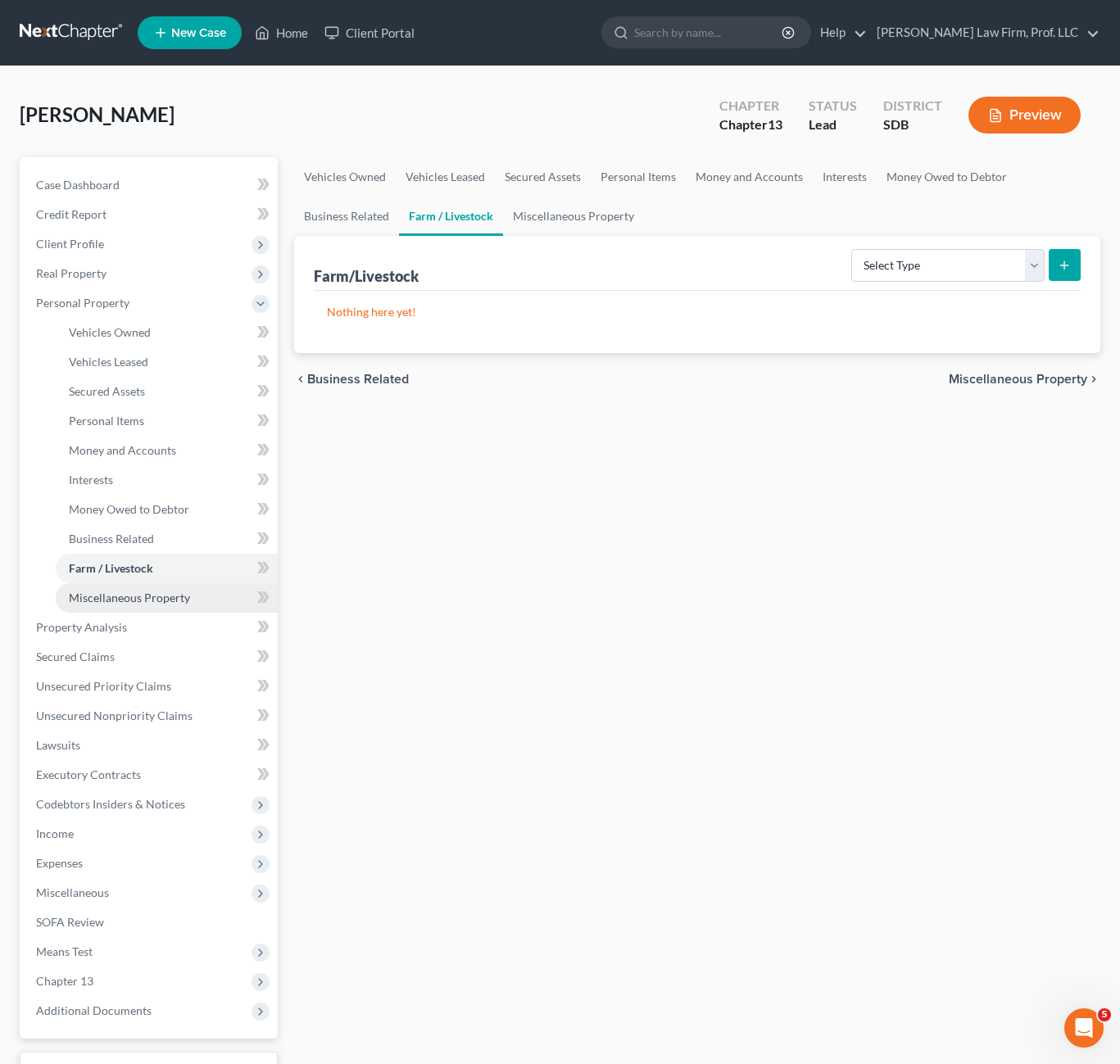
drag, startPoint x: 161, startPoint y: 598, endPoint x: 163, endPoint y: 607, distance: 9.2
click at [162, 598] on span "Miscellaneous Property" at bounding box center [129, 598] width 121 height 14
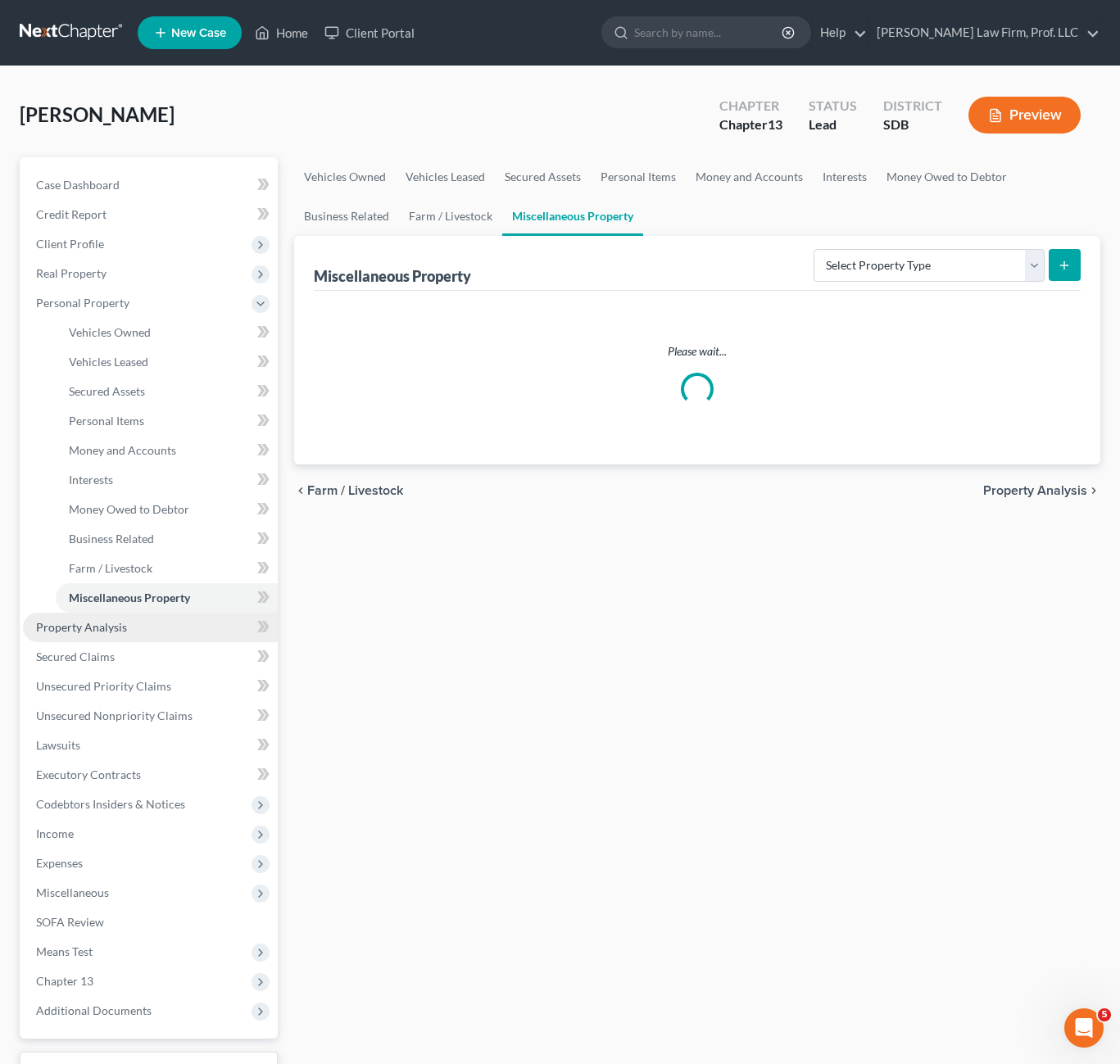
click at [101, 633] on link "Property Analysis" at bounding box center [150, 627] width 255 height 30
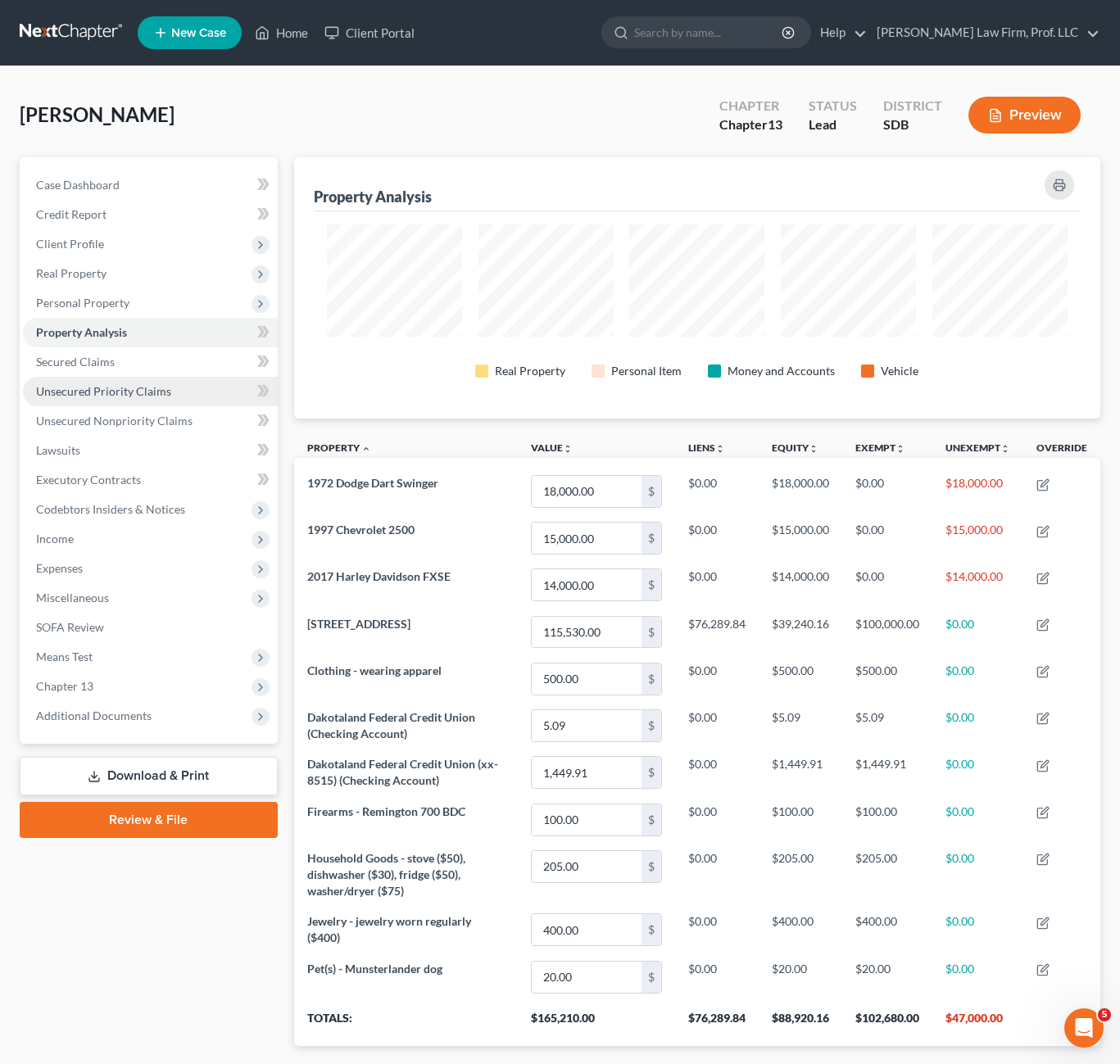
click at [93, 380] on link "Unsecured Priority Claims" at bounding box center [150, 392] width 255 height 30
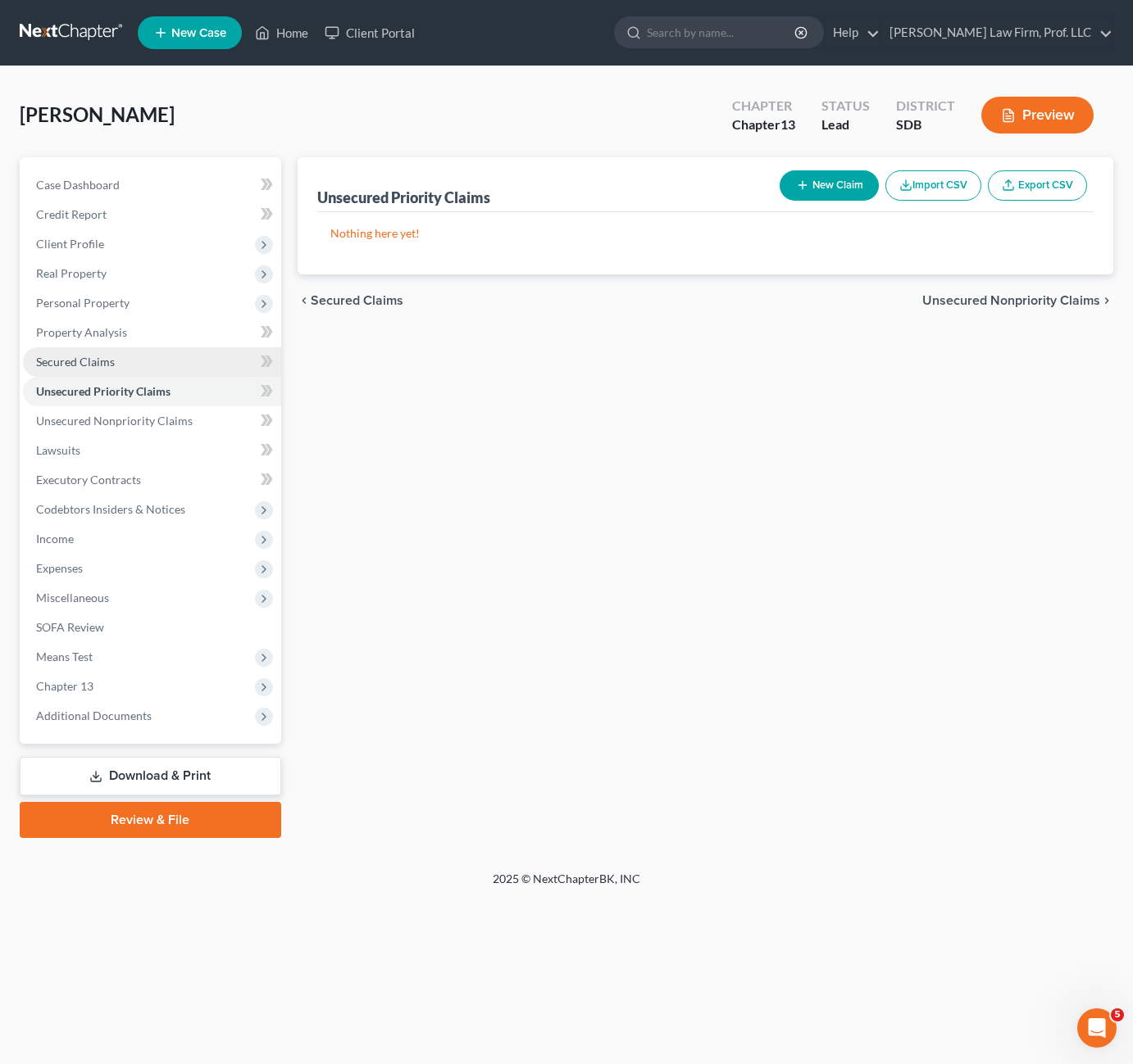
click at [124, 358] on link "Secured Claims" at bounding box center [152, 362] width 259 height 30
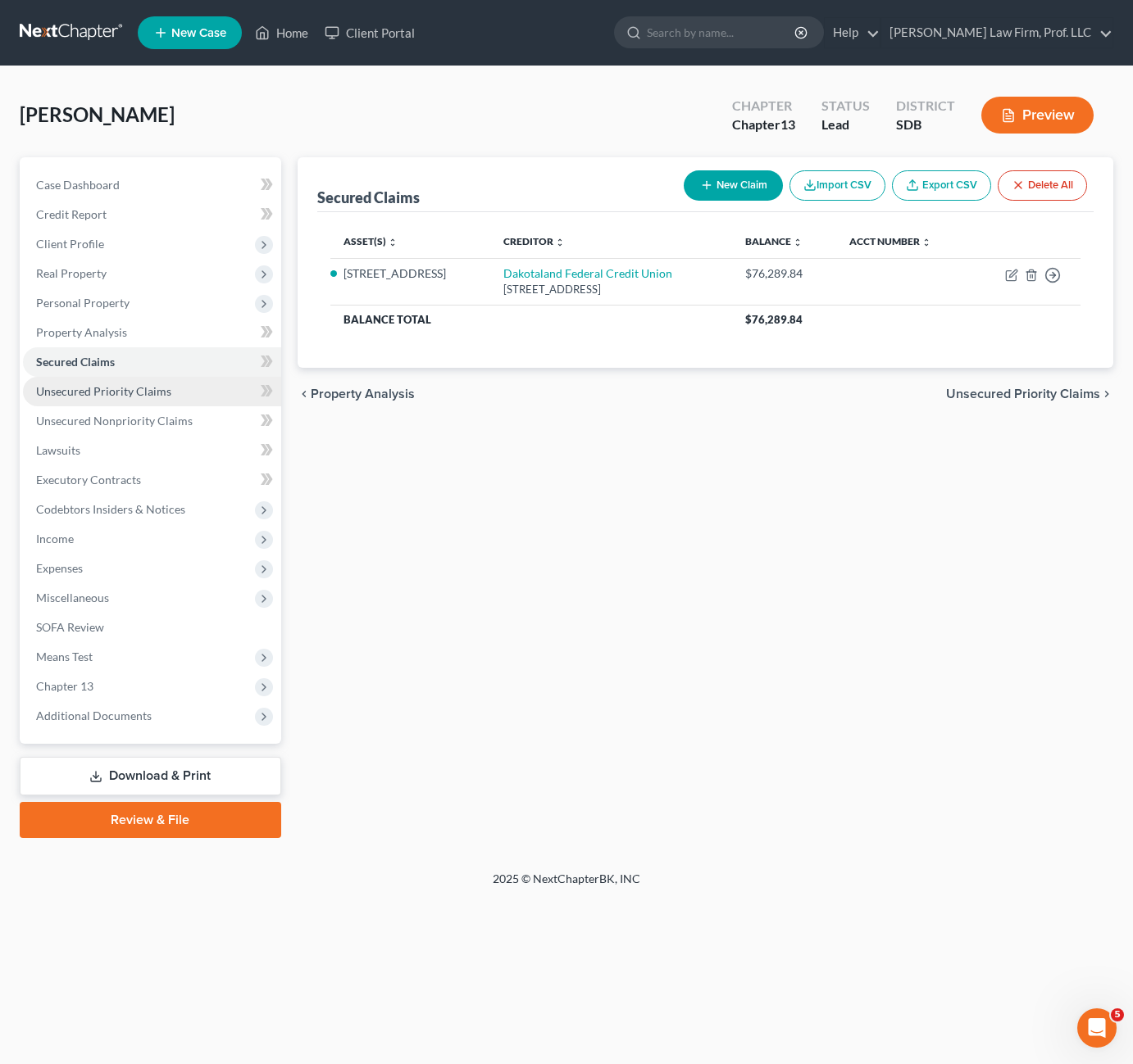
click at [190, 393] on link "Unsecured Priority Claims" at bounding box center [152, 392] width 259 height 30
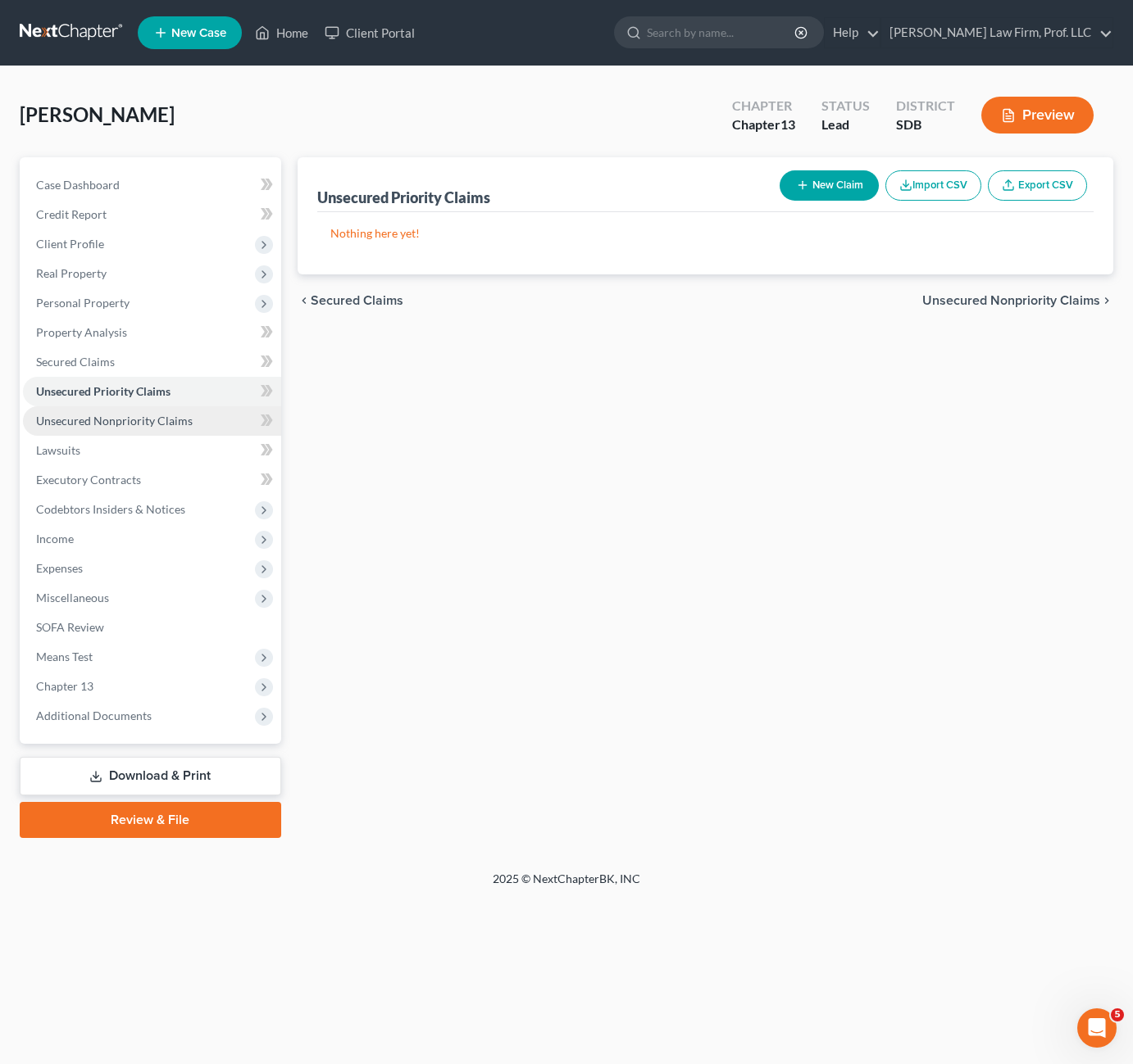
click at [170, 427] on span "Unsecured Nonpriority Claims" at bounding box center [113, 421] width 156 height 14
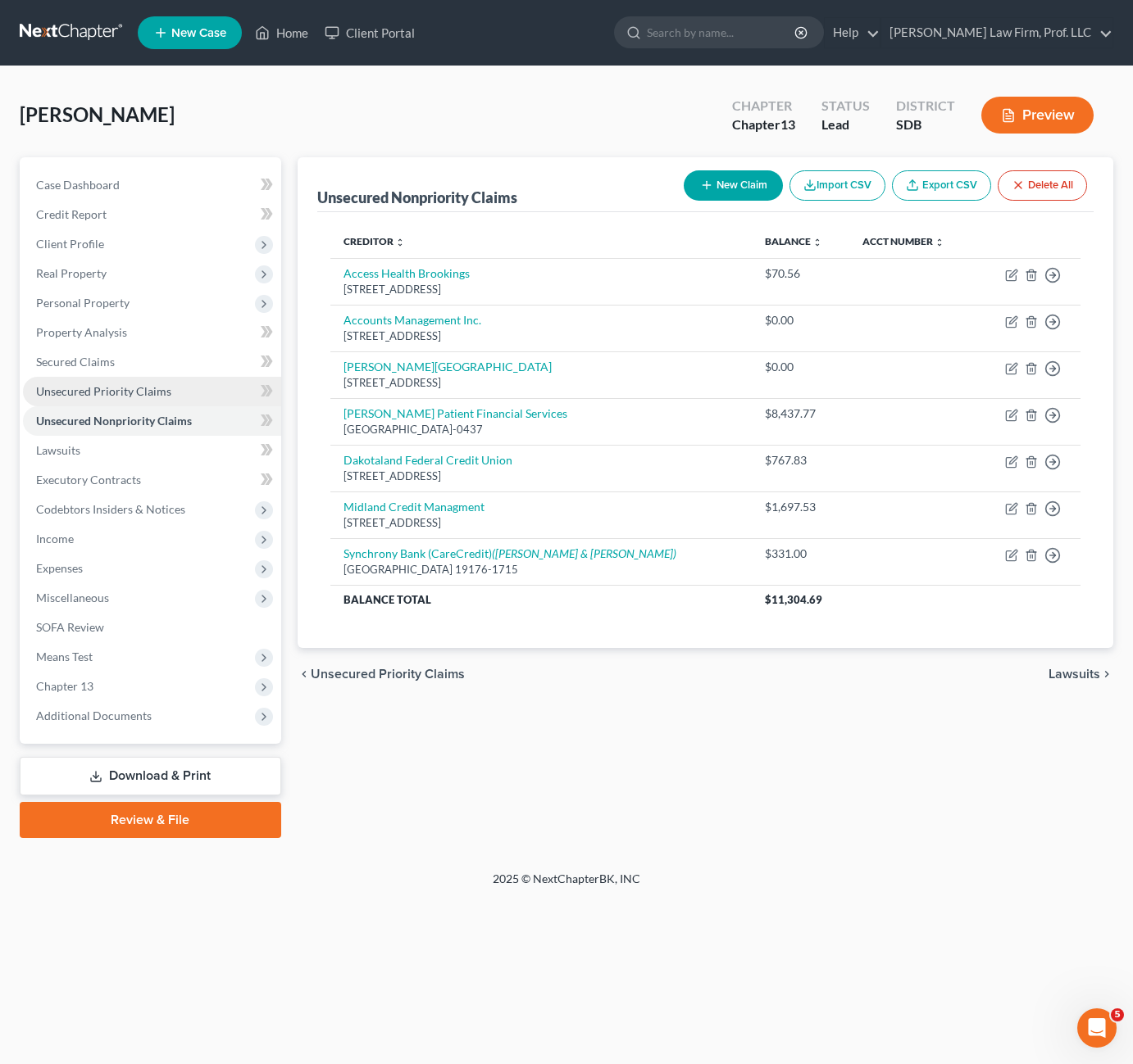
click at [171, 400] on link "Unsecured Priority Claims" at bounding box center [152, 392] width 259 height 30
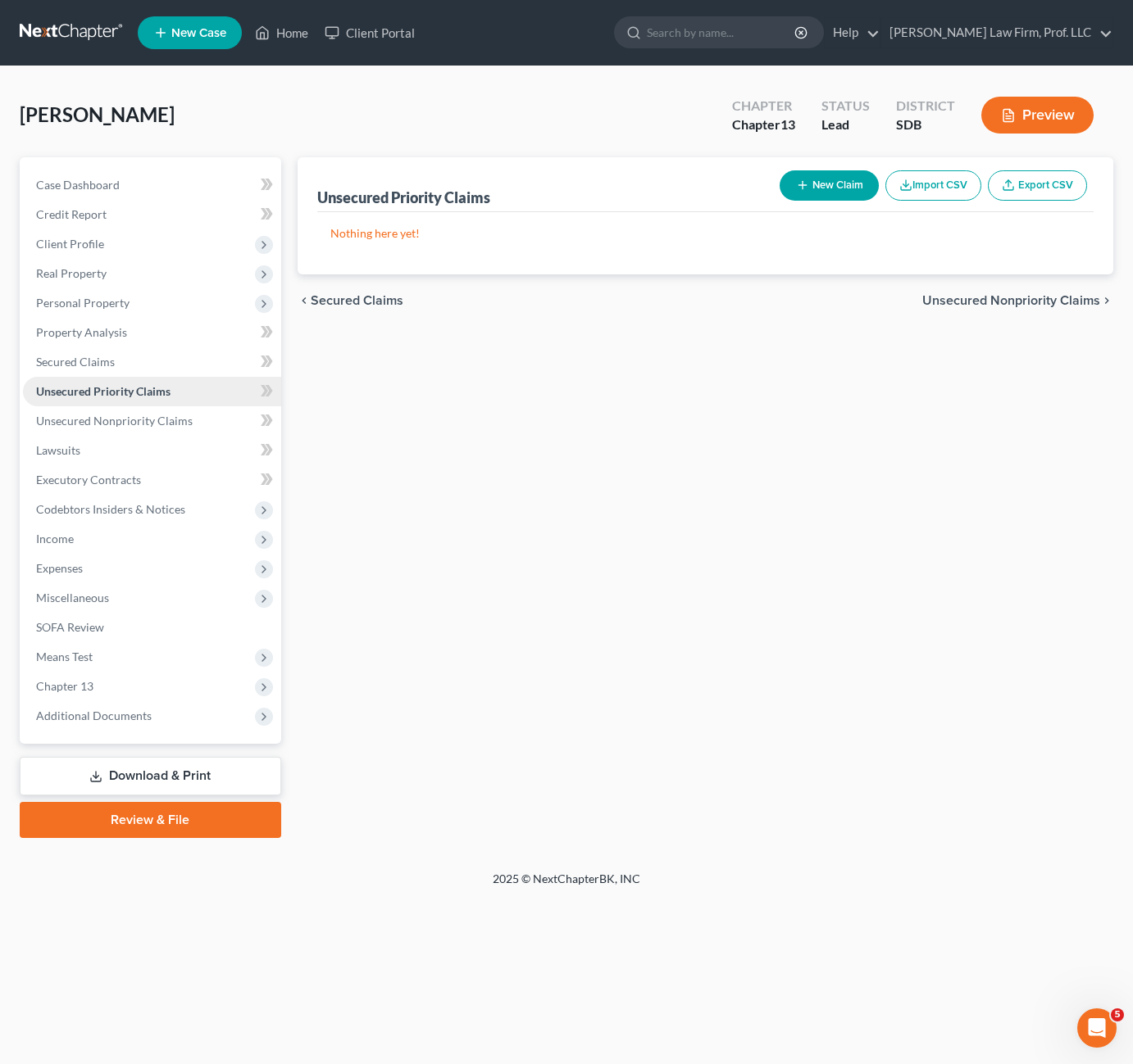
click at [142, 380] on link "Unsecured Priority Claims" at bounding box center [152, 392] width 259 height 30
click at [136, 371] on link "Secured Claims" at bounding box center [152, 362] width 259 height 30
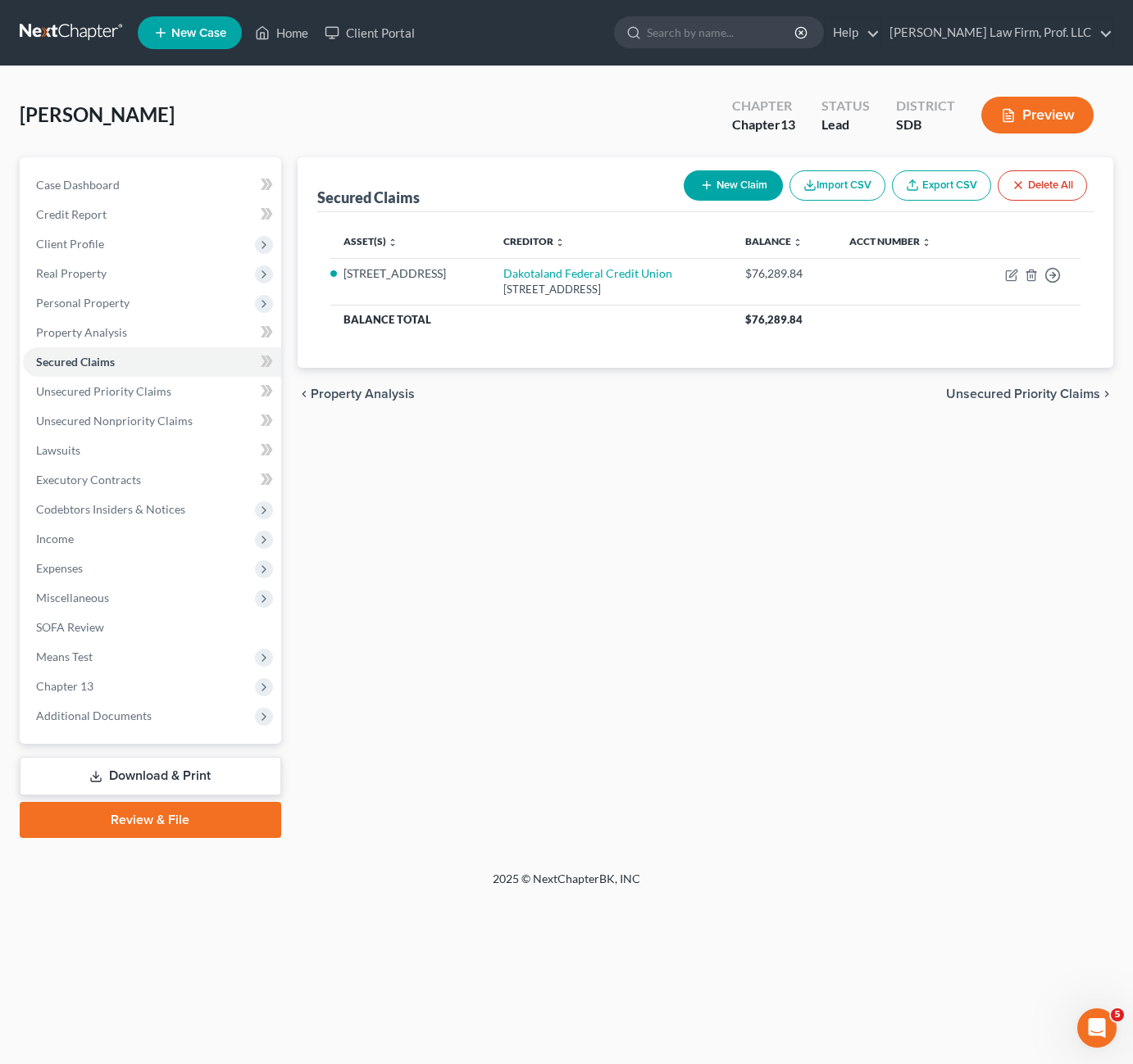
click at [655, 536] on div "Secured Claims New Claim Import CSV Export CSV Delete All Asset(s) expand_more …" at bounding box center [705, 497] width 833 height 681
click at [123, 332] on span "Property Analysis" at bounding box center [81, 332] width 91 height 14
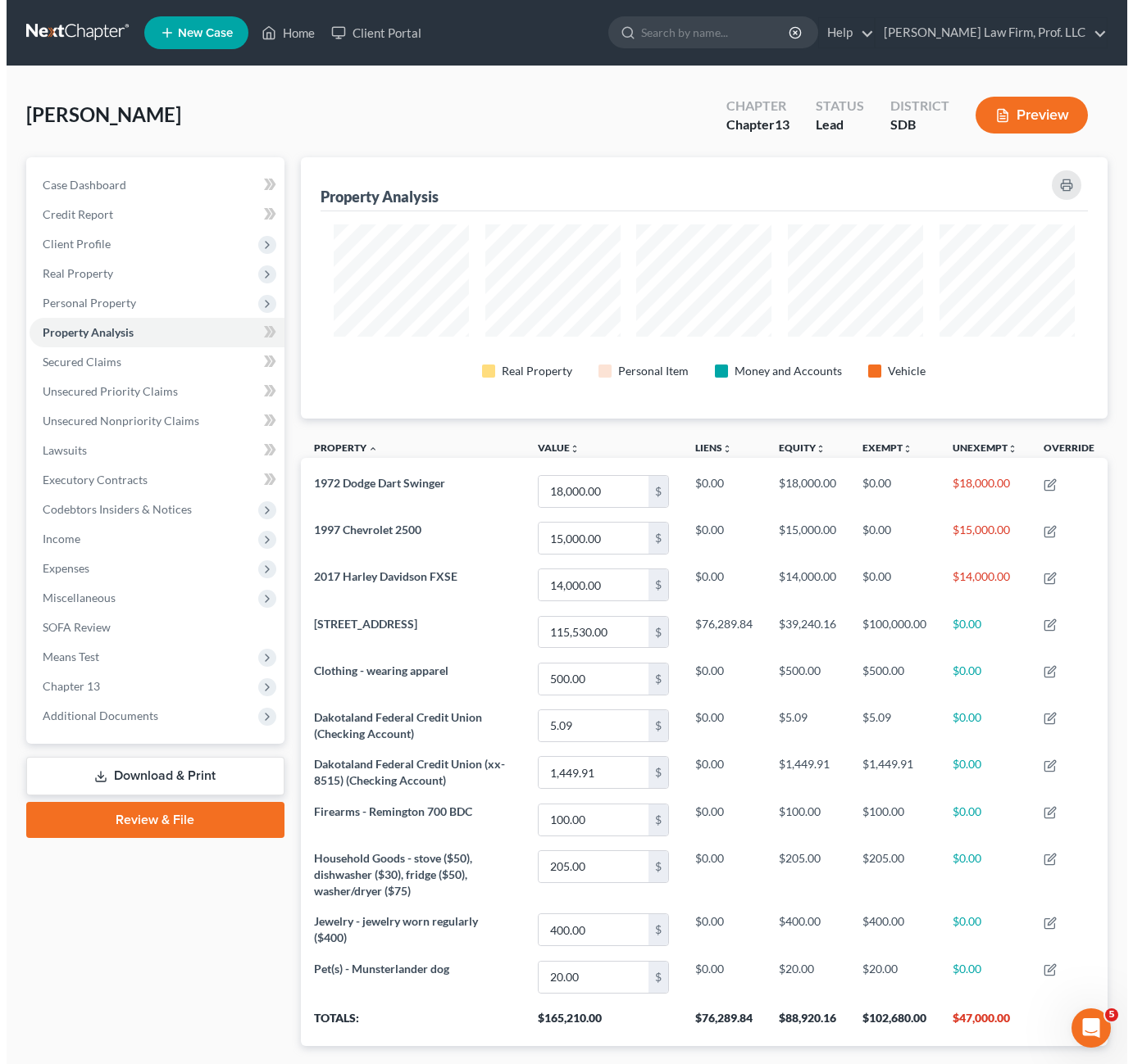
scroll to position [262, 807]
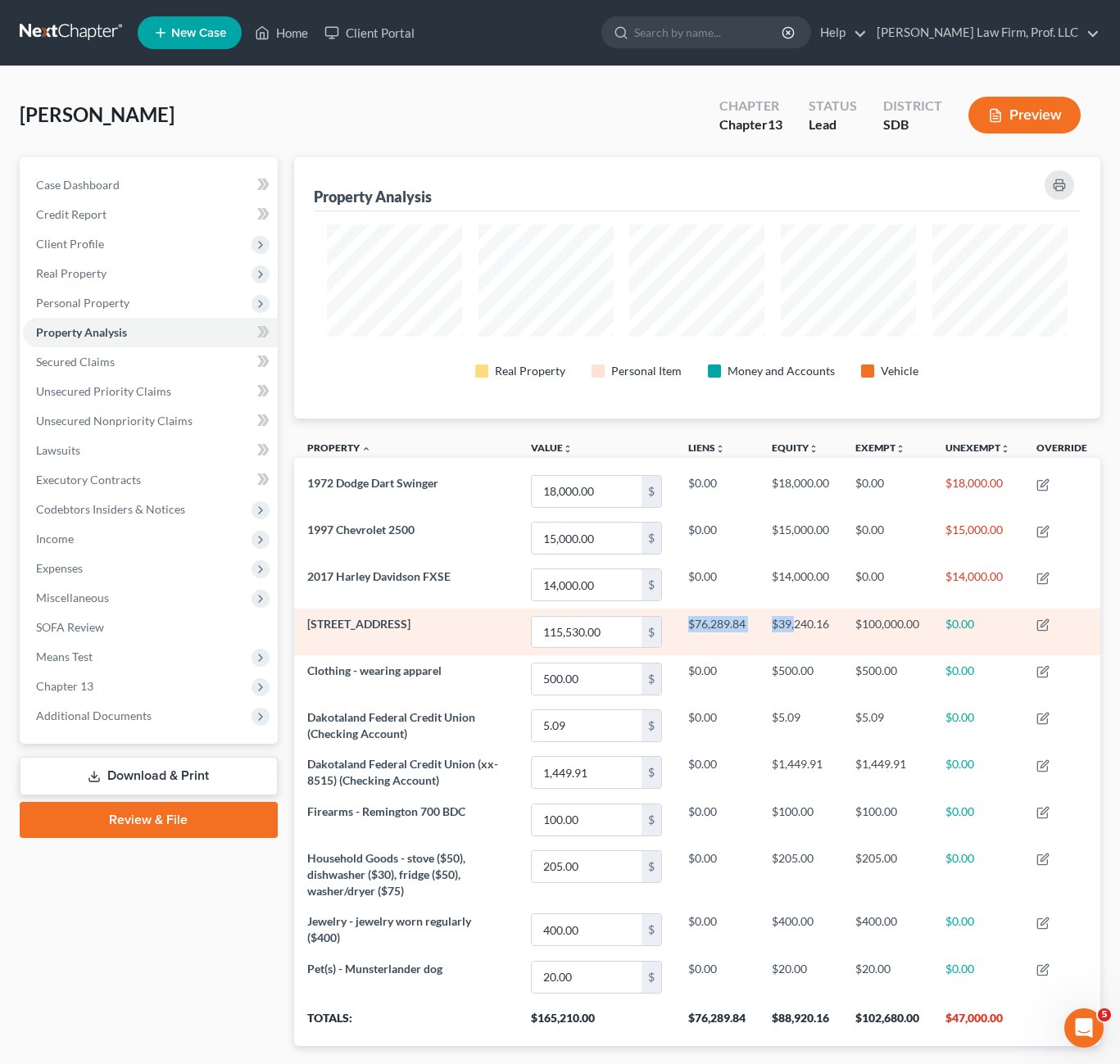
drag, startPoint x: 684, startPoint y: 631, endPoint x: 791, endPoint y: 631, distance: 107.0
click at [791, 631] on tr "[STREET_ADDRESS] $ $76,289.84 $39,240.16 $100,000.00 $0.00" at bounding box center [697, 631] width 807 height 47
click at [791, 631] on td "$39,240.16" at bounding box center [801, 631] width 84 height 47
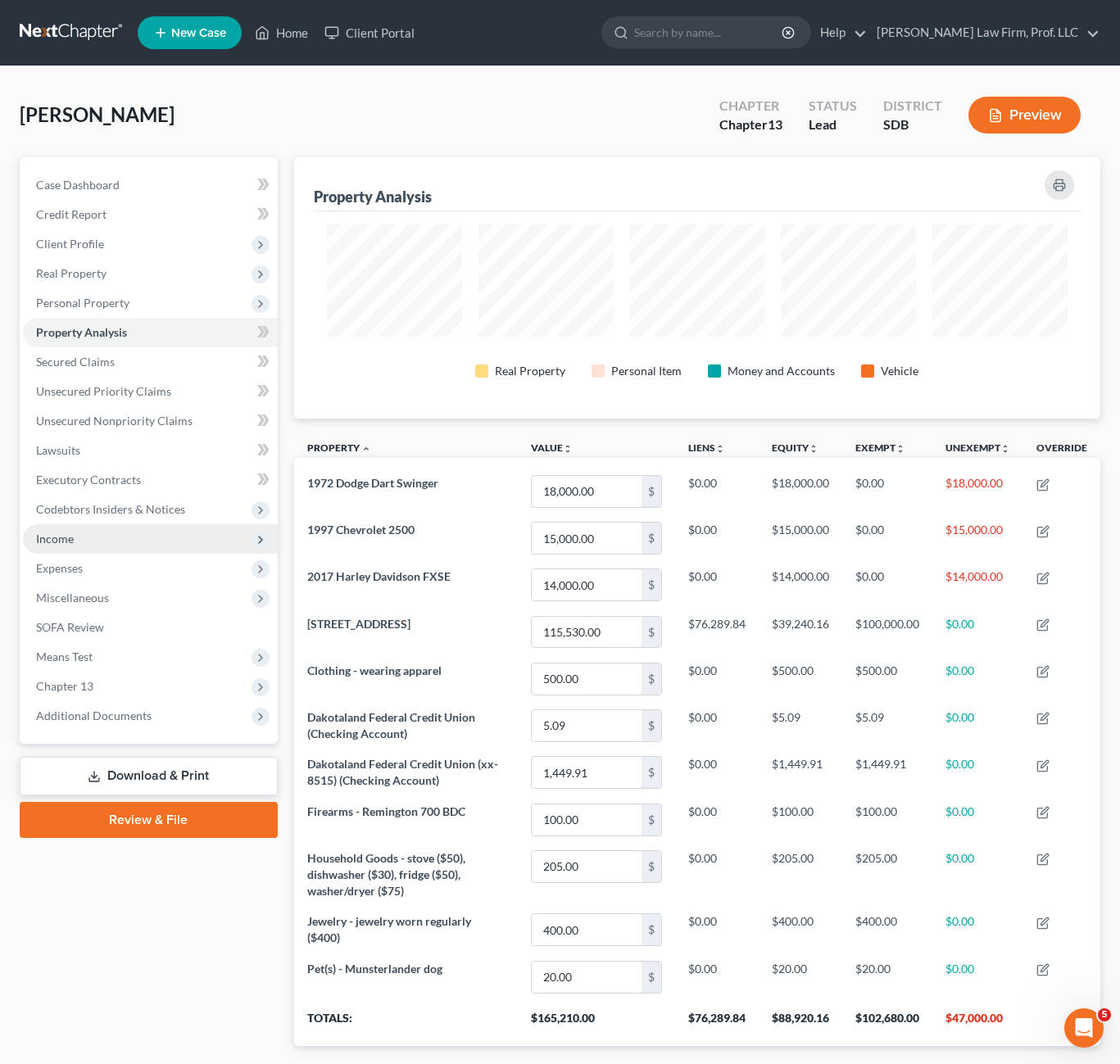
click at [96, 548] on span "Income" at bounding box center [150, 539] width 255 height 30
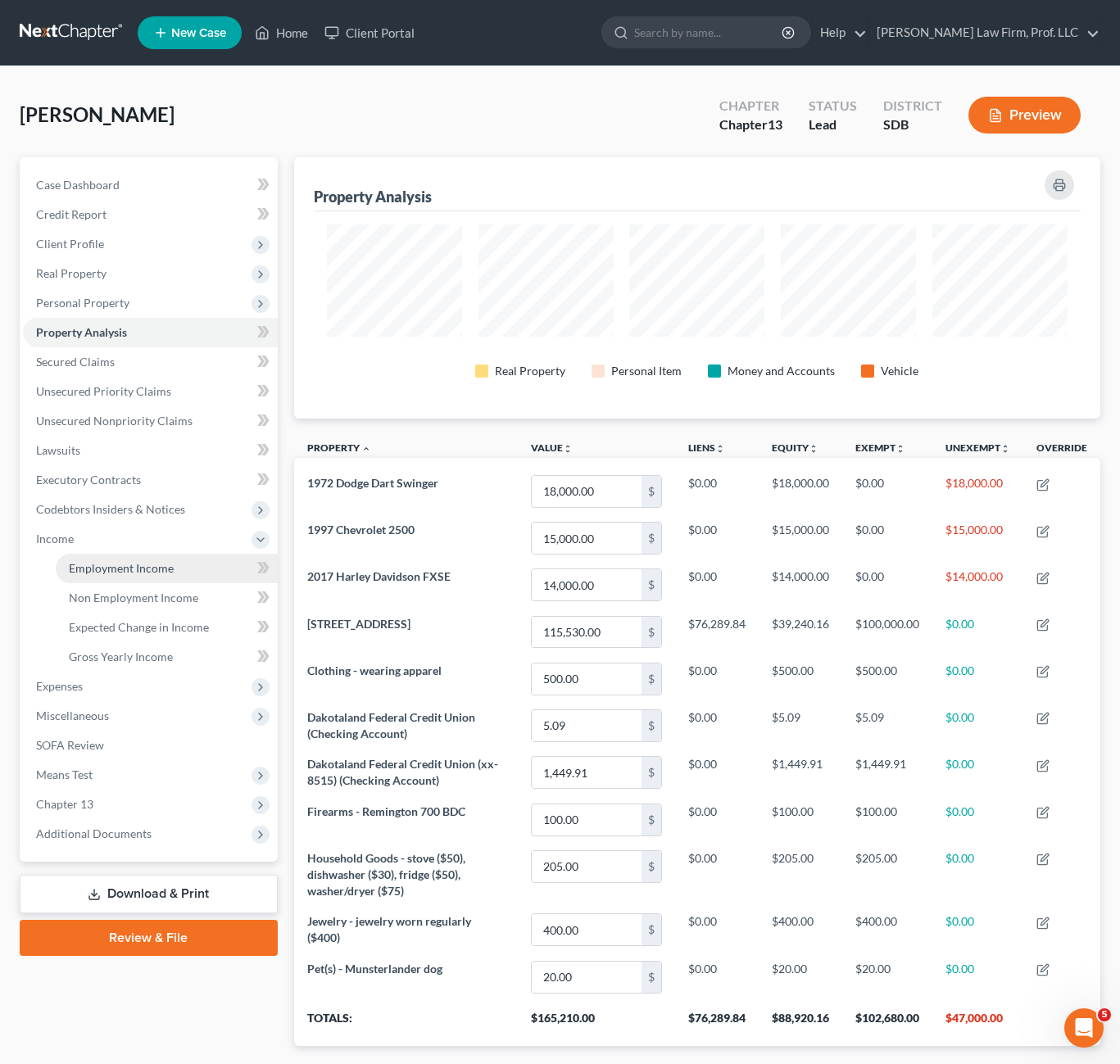
click at [101, 573] on span "Employment Income" at bounding box center [120, 568] width 104 height 14
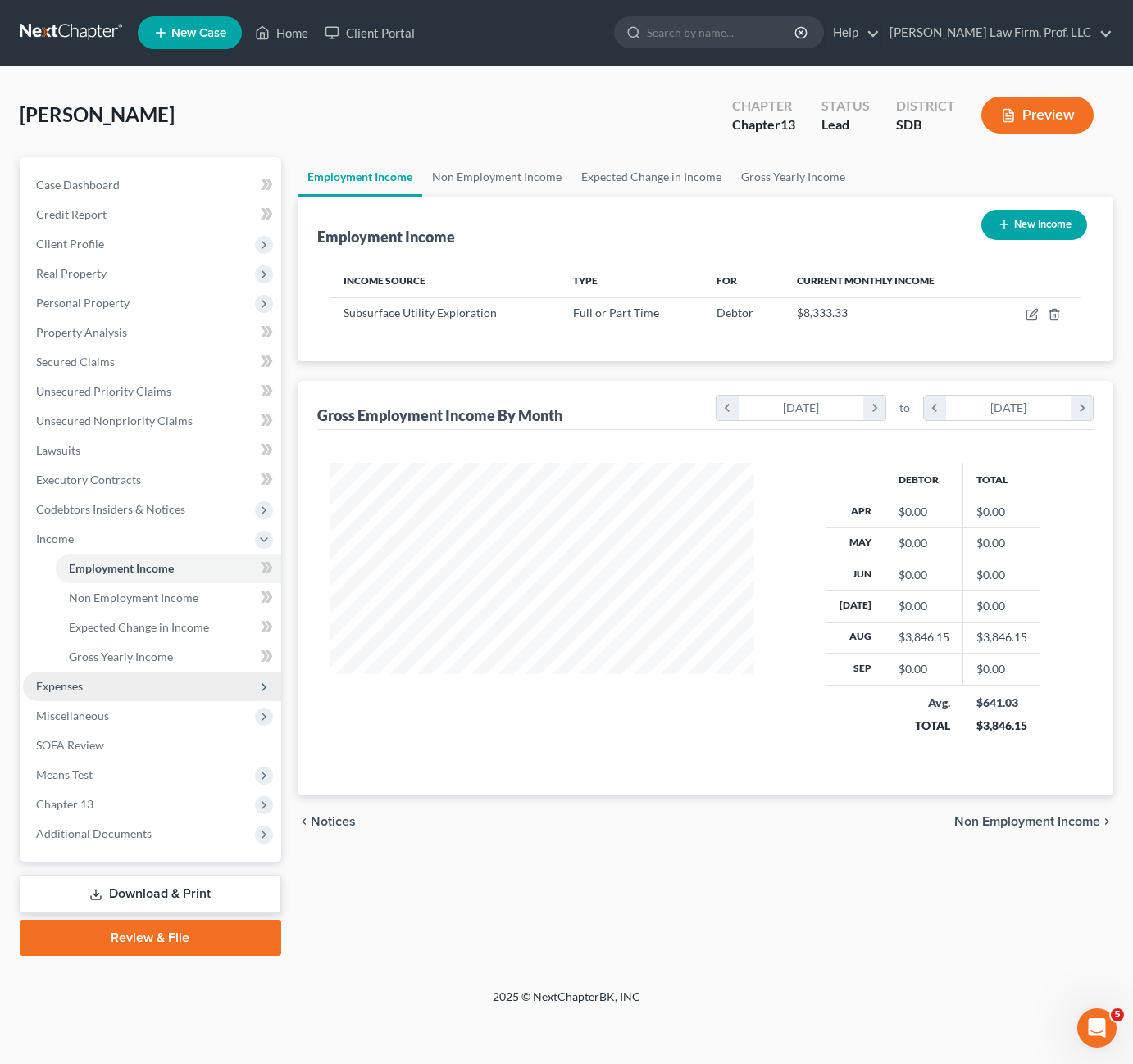
scroll to position [818914, 819031]
click at [62, 686] on span "Expenses" at bounding box center [59, 686] width 47 height 14
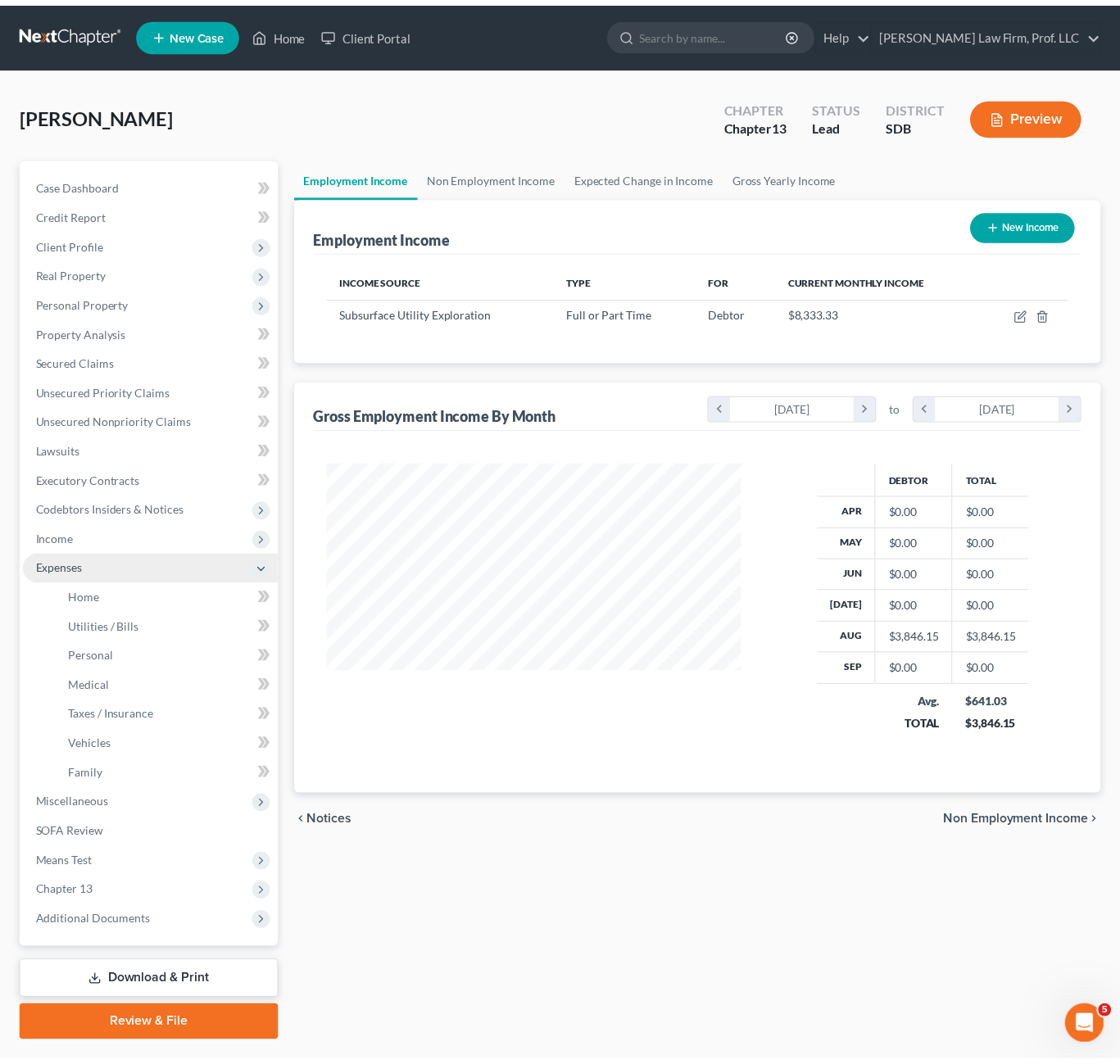
scroll to position [818914, 818986]
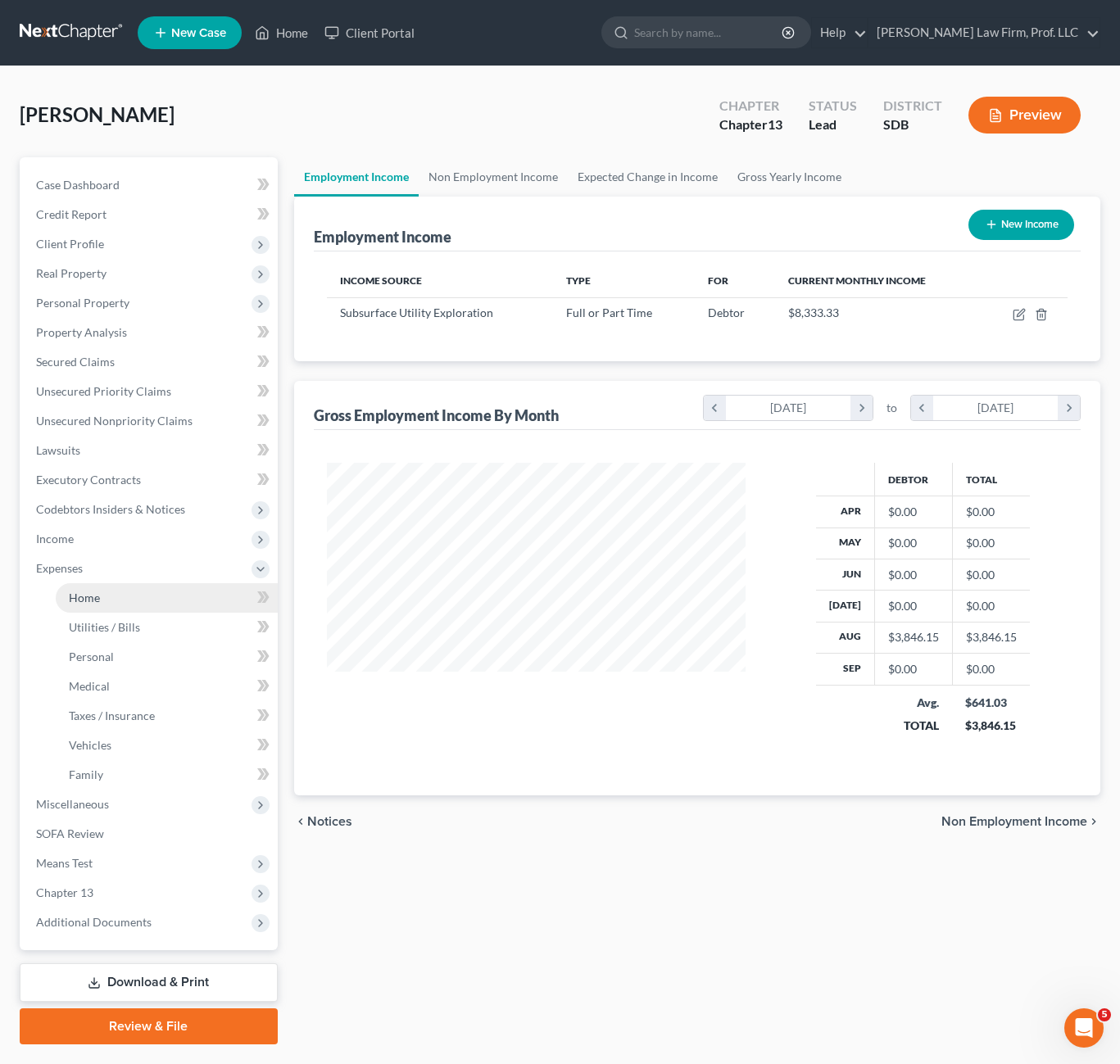
click at [95, 601] on span "Home" at bounding box center [84, 598] width 31 height 14
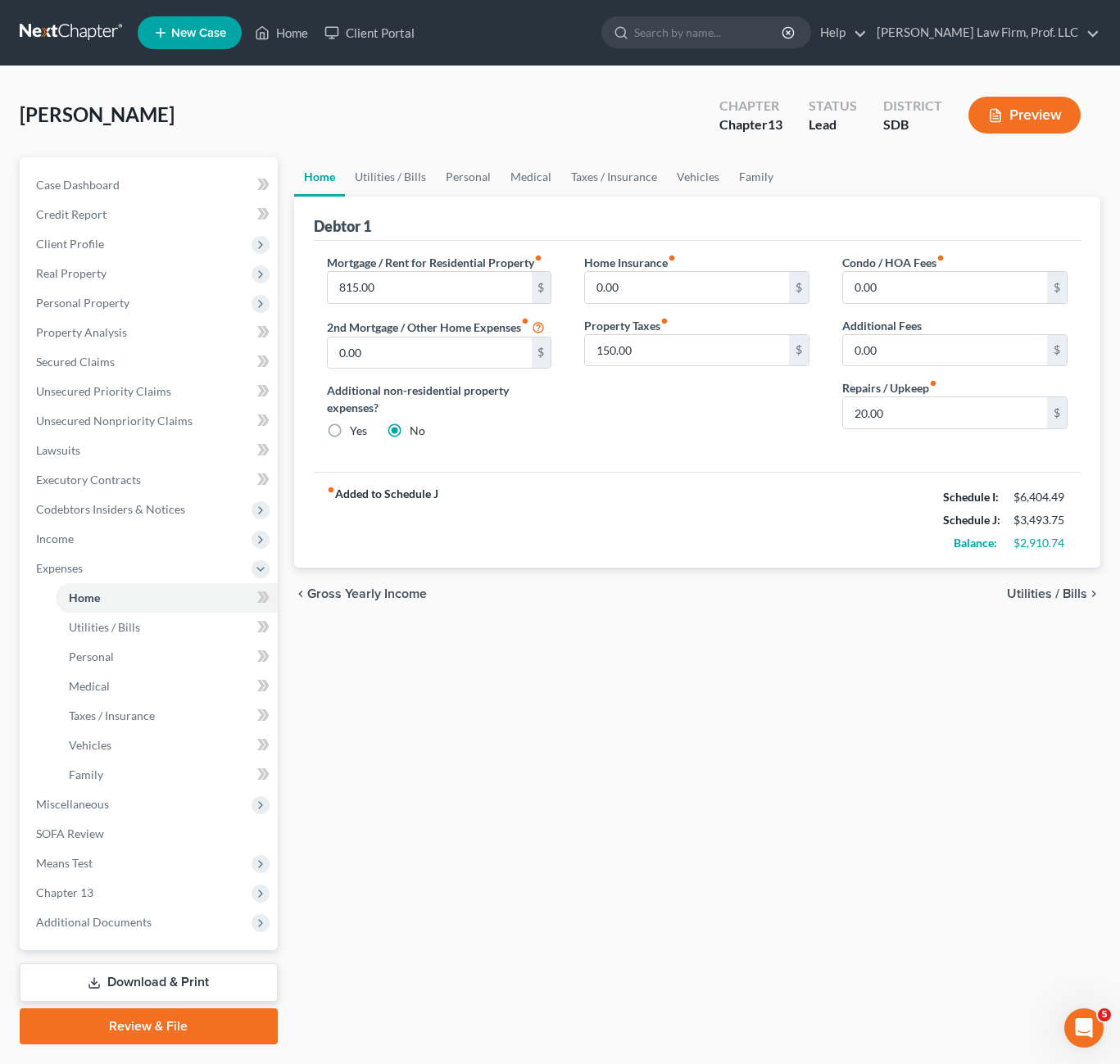
click at [591, 666] on div "Home Utilities / Bills Personal Medical Taxes / Insurance Vehicles Family Debto…" at bounding box center [697, 601] width 823 height 887
click at [553, 867] on div "Home Utilities / Bills Personal Medical Taxes / Insurance Vehicles Family Debto…" at bounding box center [697, 601] width 823 height 887
drag, startPoint x: 508, startPoint y: 25, endPoint x: 499, endPoint y: 25, distance: 9.0
click at [509, 25] on ul "New Case Home Client Portal - No Result - See all results Or Press Enter... Hel…" at bounding box center [619, 33] width 963 height 43
click at [286, 38] on link "Home" at bounding box center [281, 33] width 70 height 30
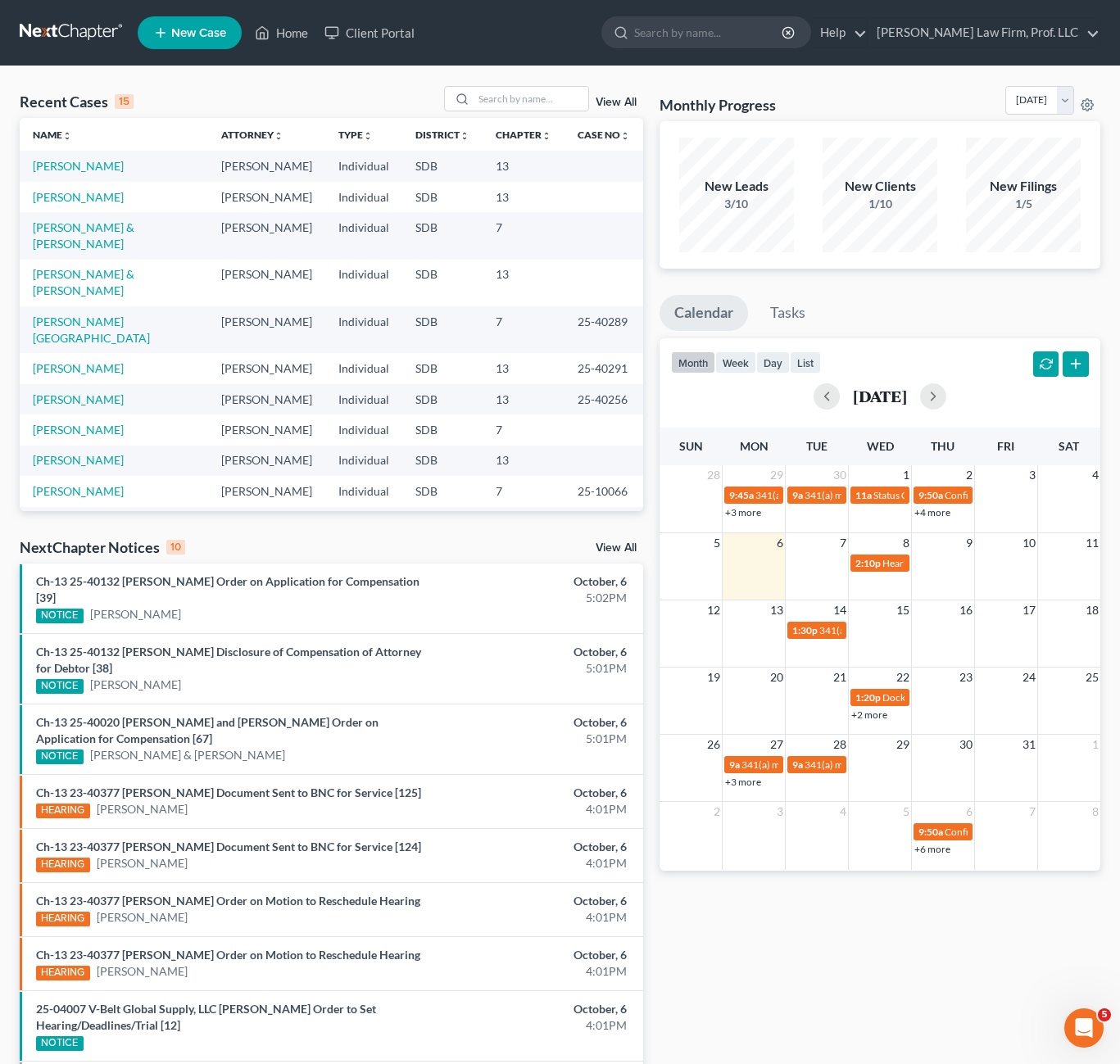
click at [832, 1058] on div "Monthly Progress Bankruptcy Bankruptcy [DATE] [DATE] [DATE] [DATE] [DATE] [DATE…" at bounding box center [880, 640] width 458 height 1109
click at [94, 227] on link "[PERSON_NAME] & [PERSON_NAME]" at bounding box center [84, 236] width 101 height 30
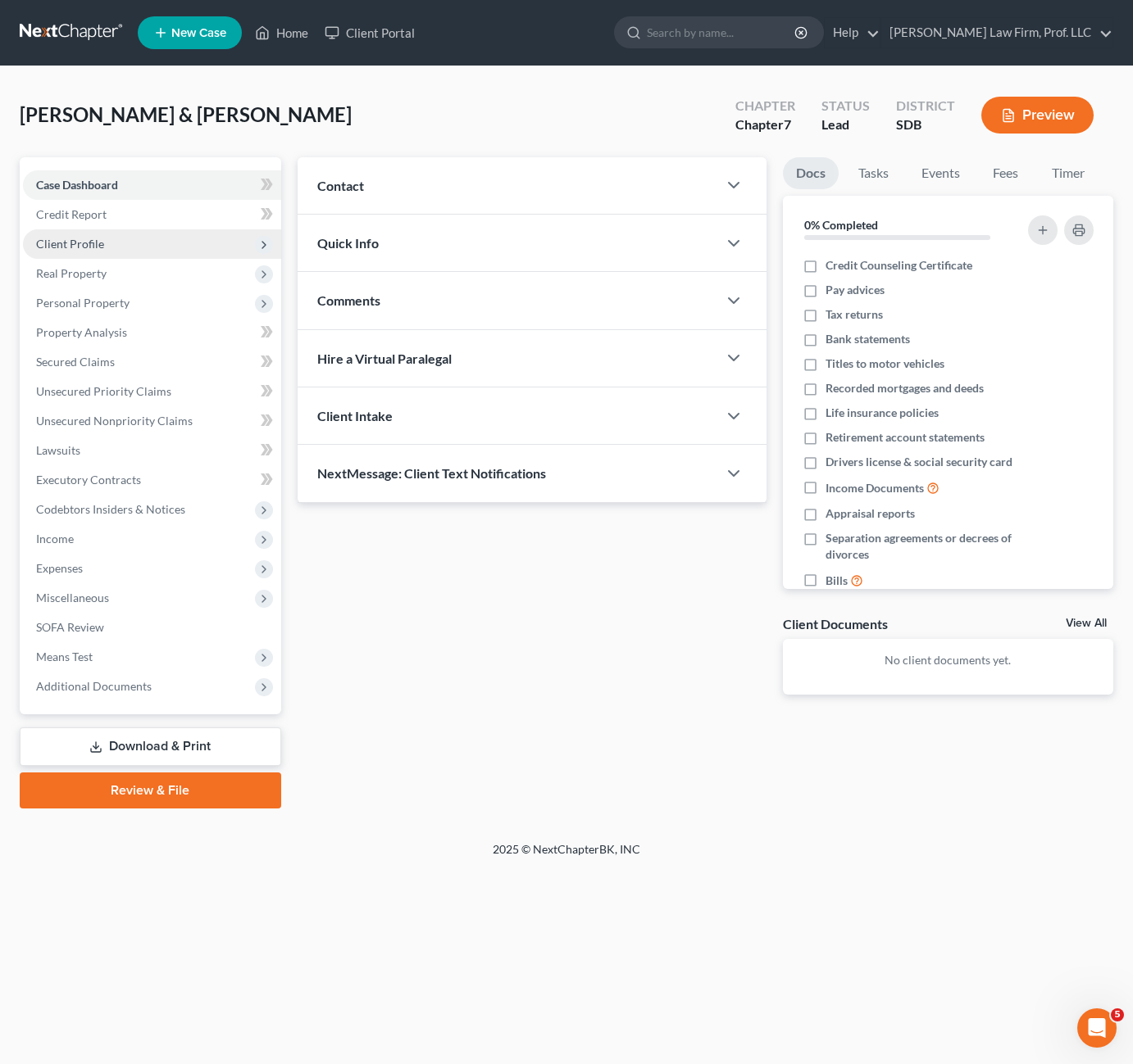
click at [92, 250] on span "Client Profile" at bounding box center [152, 245] width 259 height 30
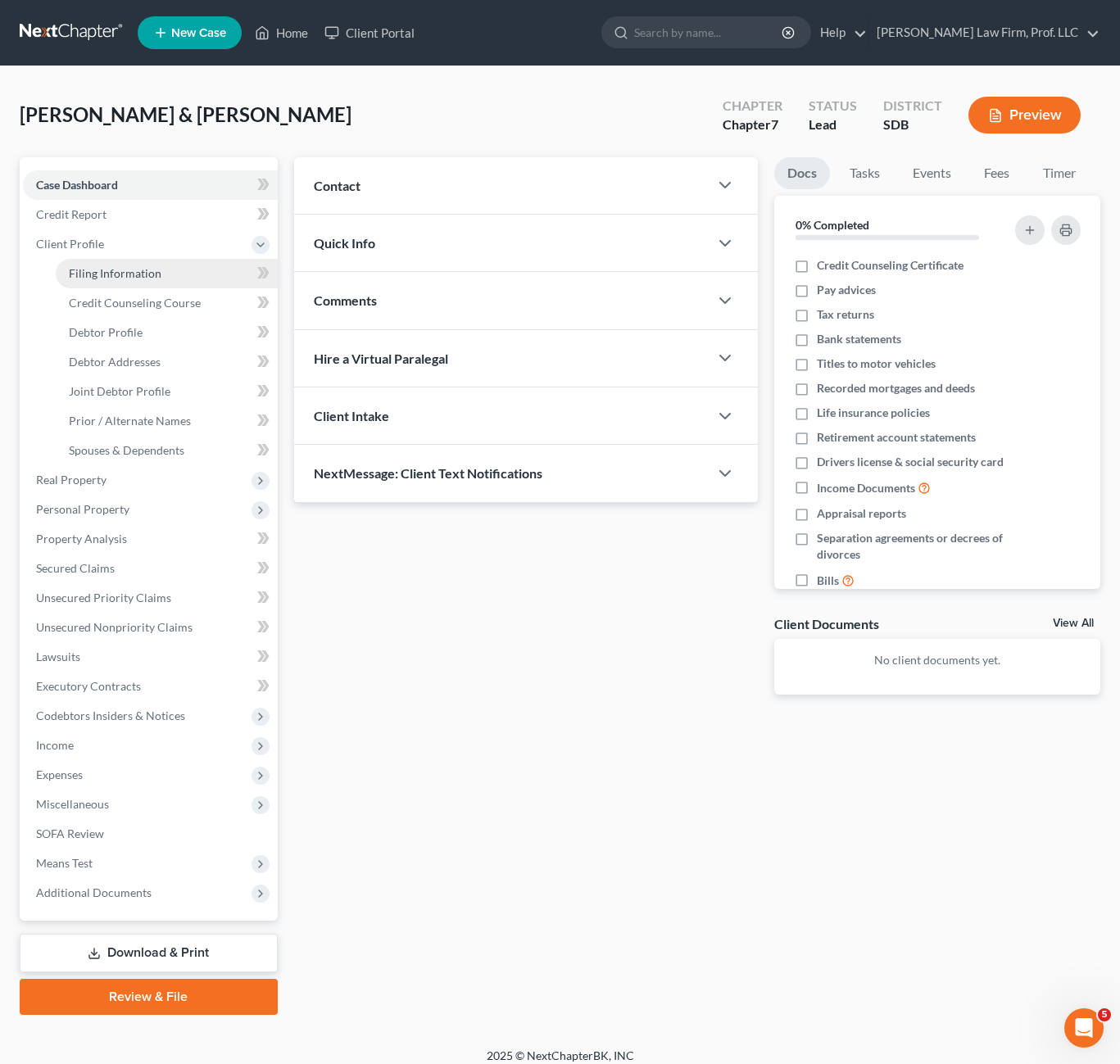
click at [141, 269] on span "Filing Information" at bounding box center [114, 273] width 93 height 14
select select "1"
select select "0"
select select "73"
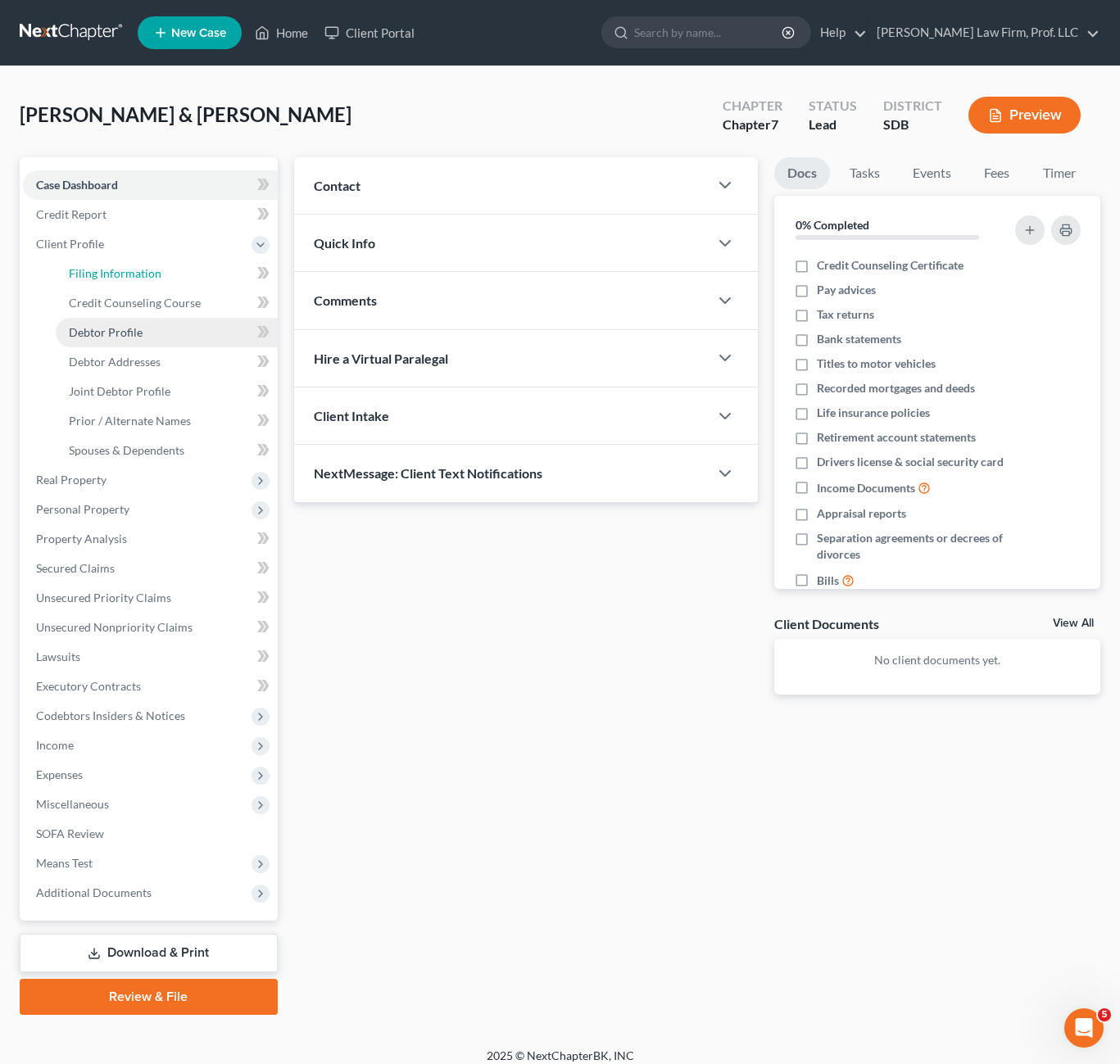
select select "0"
select select "43"
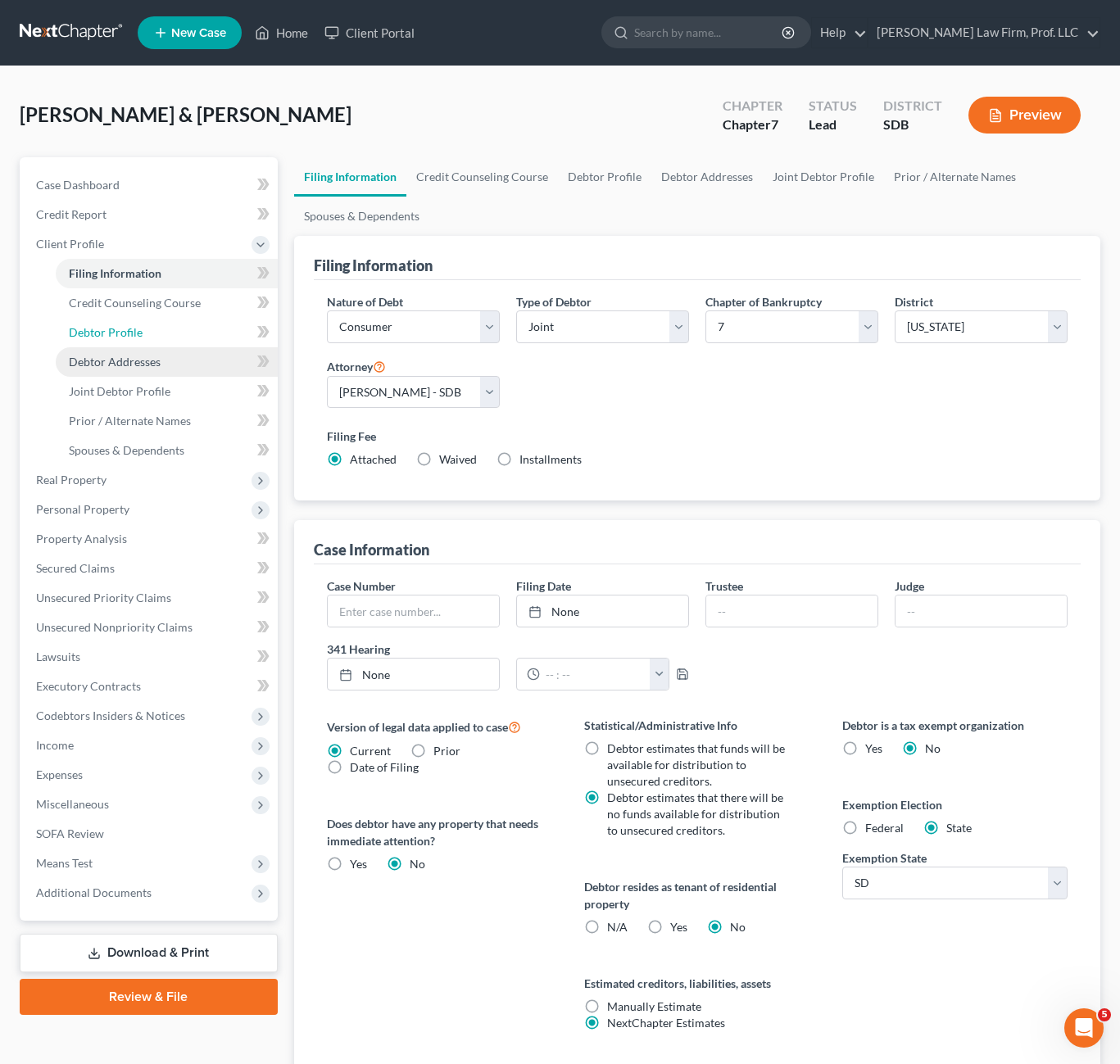
drag, startPoint x: 109, startPoint y: 331, endPoint x: 169, endPoint y: 348, distance: 62.4
click at [111, 331] on span "Debtor Profile" at bounding box center [105, 332] width 74 height 14
select select "1"
select select "2"
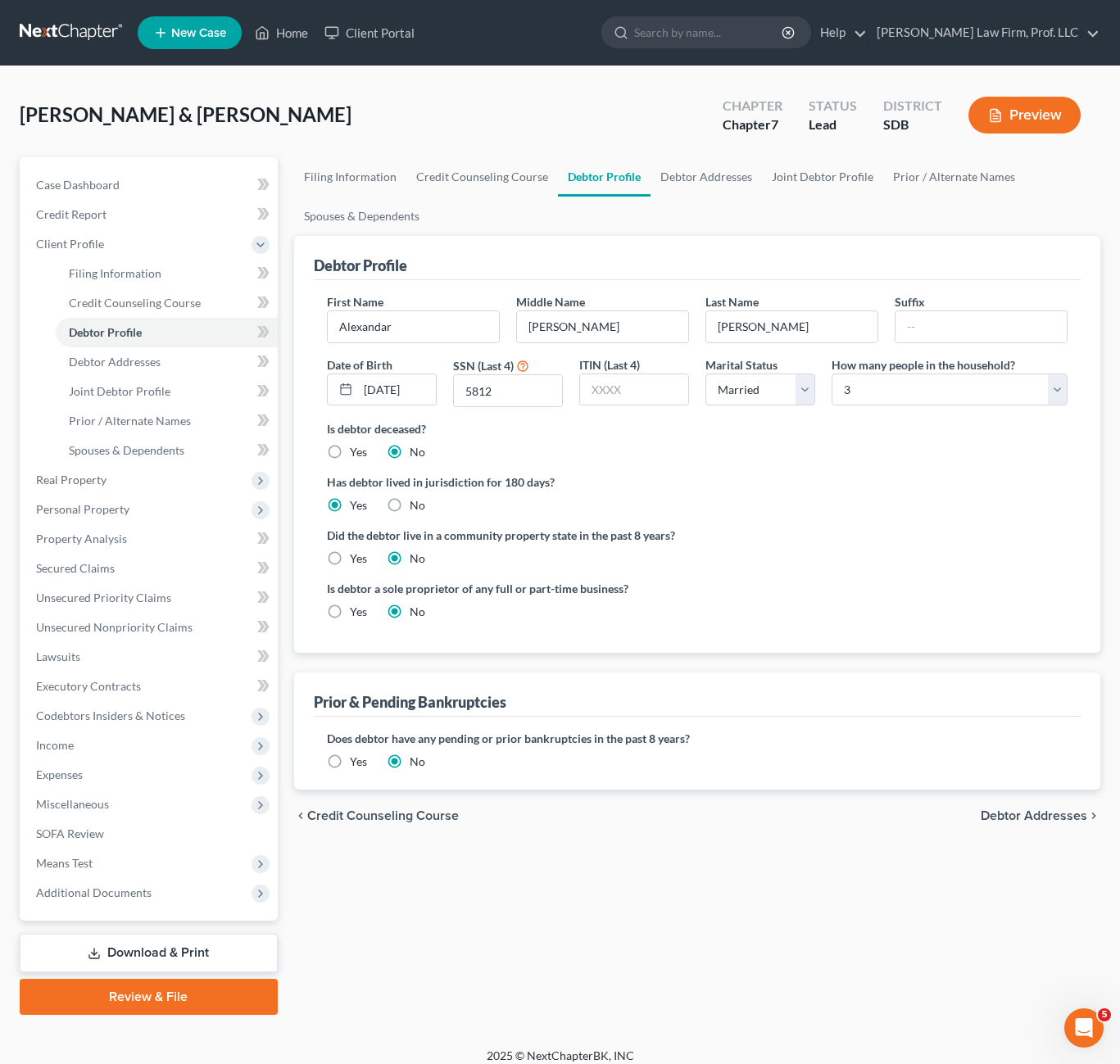
drag, startPoint x: 715, startPoint y: 735, endPoint x: 384, endPoint y: 630, distance: 347.3
click at [716, 730] on label "Does debtor have any pending or prior bankruptcies in the past 8 years?" at bounding box center [697, 738] width 741 height 17
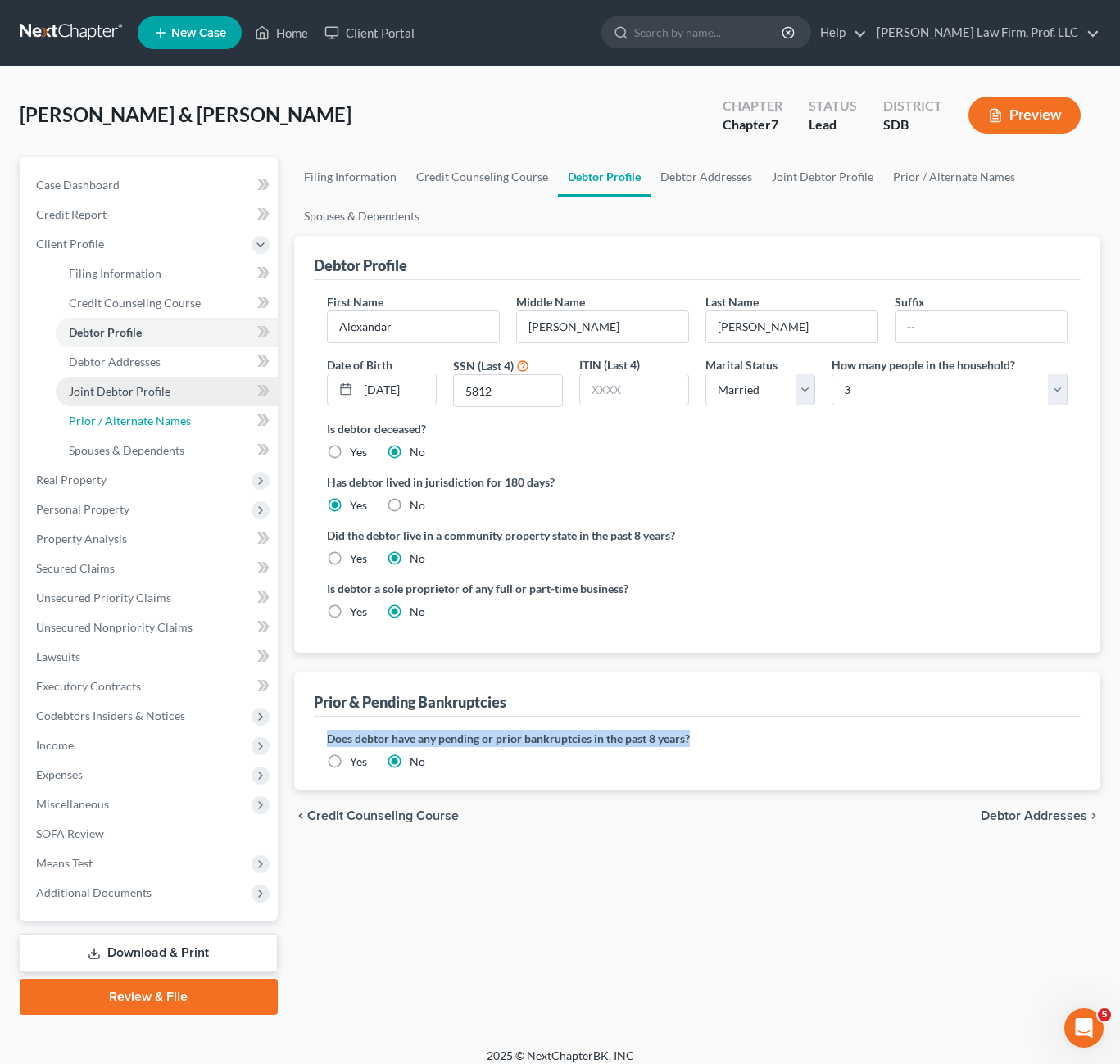
click at [125, 405] on ul "Filing Information Credit Counseling Course Debtor Profile Debtor Addresses" at bounding box center [150, 362] width 255 height 207
click at [110, 396] on span "Joint Debtor Profile" at bounding box center [119, 391] width 101 height 14
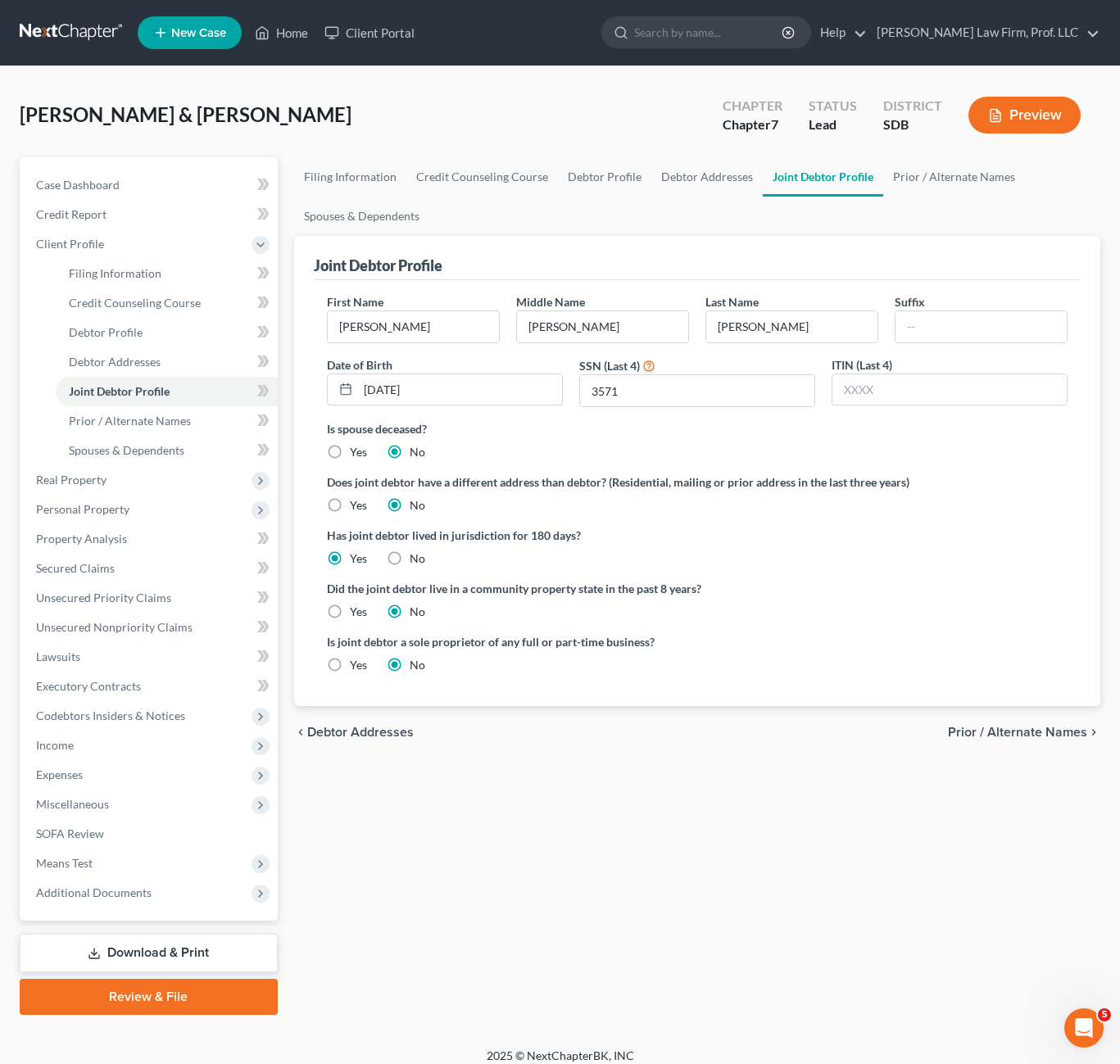
drag, startPoint x: 733, startPoint y: 690, endPoint x: 594, endPoint y: 611, distance: 159.9
click at [733, 690] on div "First Name [PERSON_NAME] Middle Name [PERSON_NAME] Last Name [PERSON_NAME] Date…" at bounding box center [697, 493] width 767 height 426
click at [124, 437] on link "Spouses & Dependents" at bounding box center [166, 450] width 222 height 30
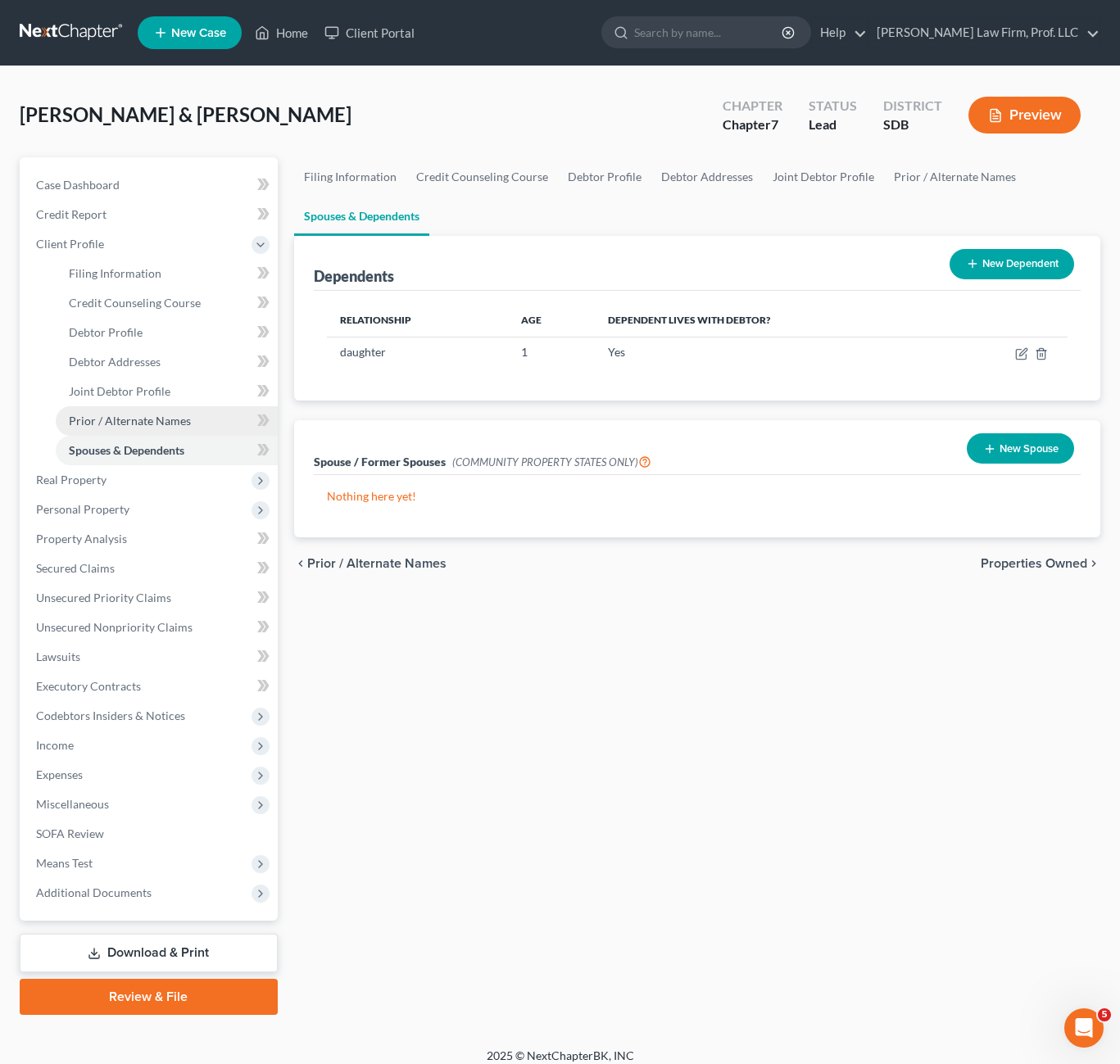
click at [185, 426] on span "Prior / Alternate Names" at bounding box center [129, 421] width 122 height 14
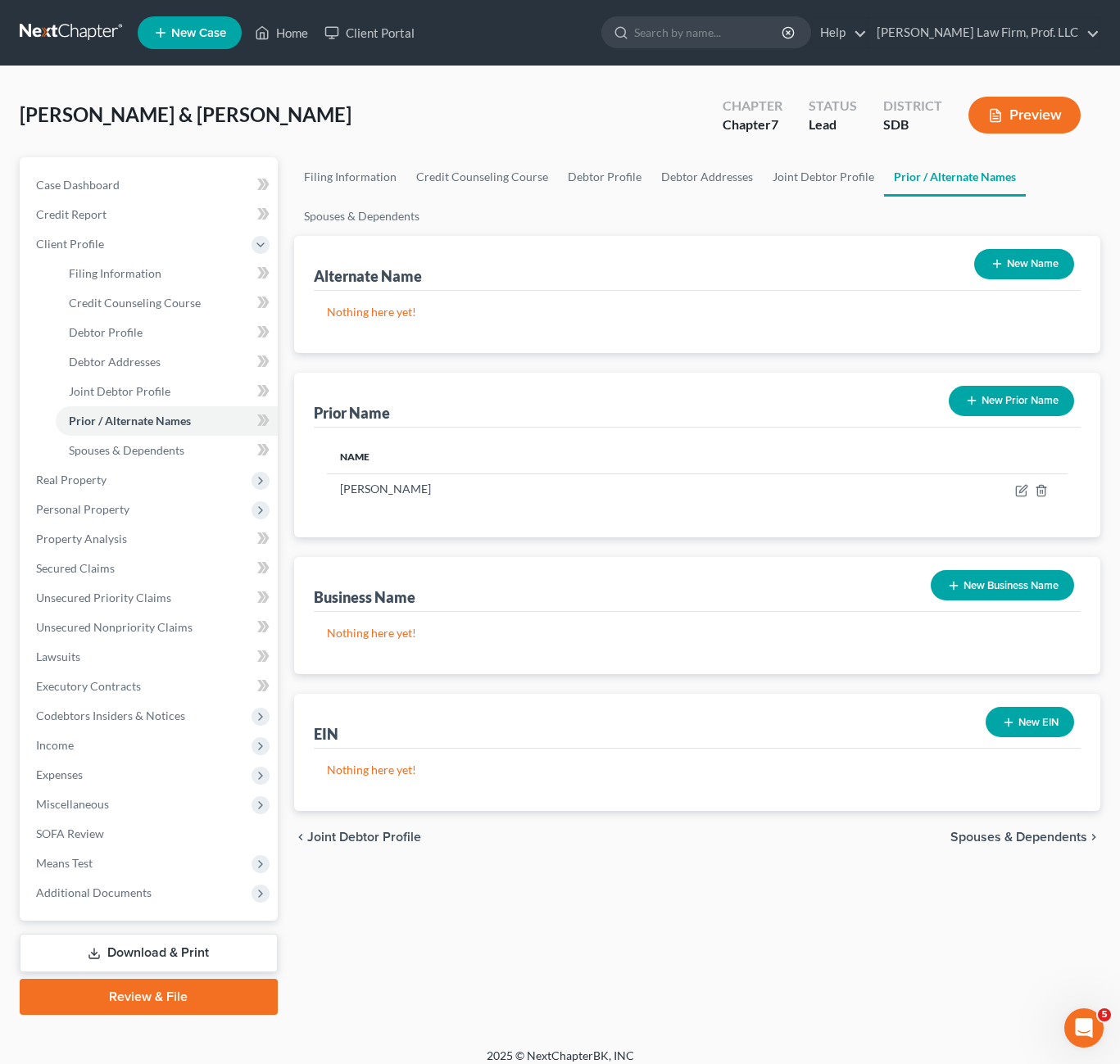
click at [617, 295] on div "Nothing here yet!" at bounding box center [697, 321] width 767 height 63
drag, startPoint x: 793, startPoint y: 184, endPoint x: 783, endPoint y: 204, distance: 22.4
click at [794, 184] on link "Joint Debtor Profile" at bounding box center [824, 177] width 121 height 40
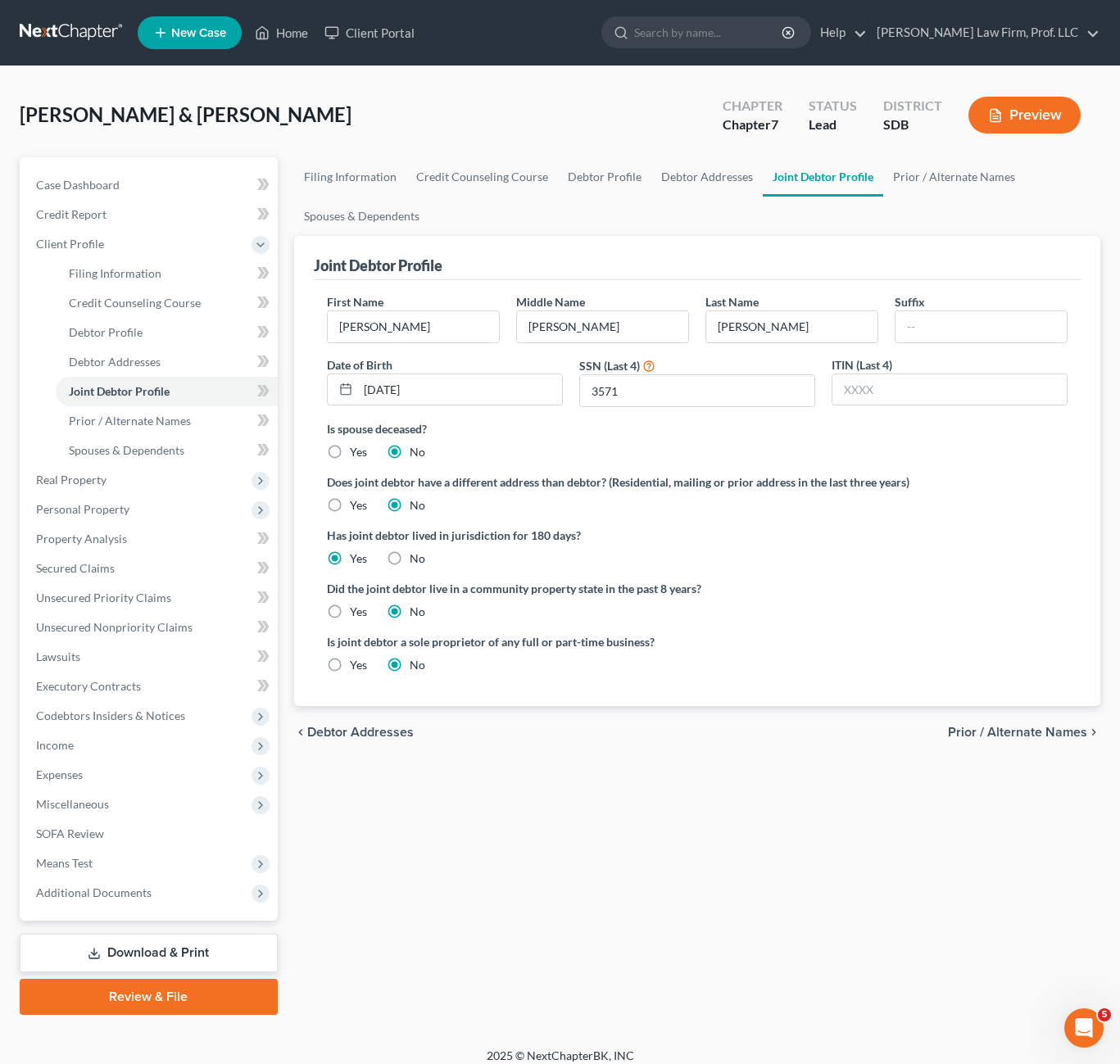
click at [801, 674] on div "Is joint debtor a sole proprietor of any full or part-time business? Yes No" at bounding box center [696, 660] width 757 height 54
drag, startPoint x: 666, startPoint y: 816, endPoint x: 649, endPoint y: 741, distance: 76.9
click at [667, 816] on div "Filing Information Credit Counseling Course Debtor Profile Debtor Addresses Joi…" at bounding box center [697, 586] width 823 height 858
click at [97, 781] on span "Expenses" at bounding box center [150, 776] width 255 height 30
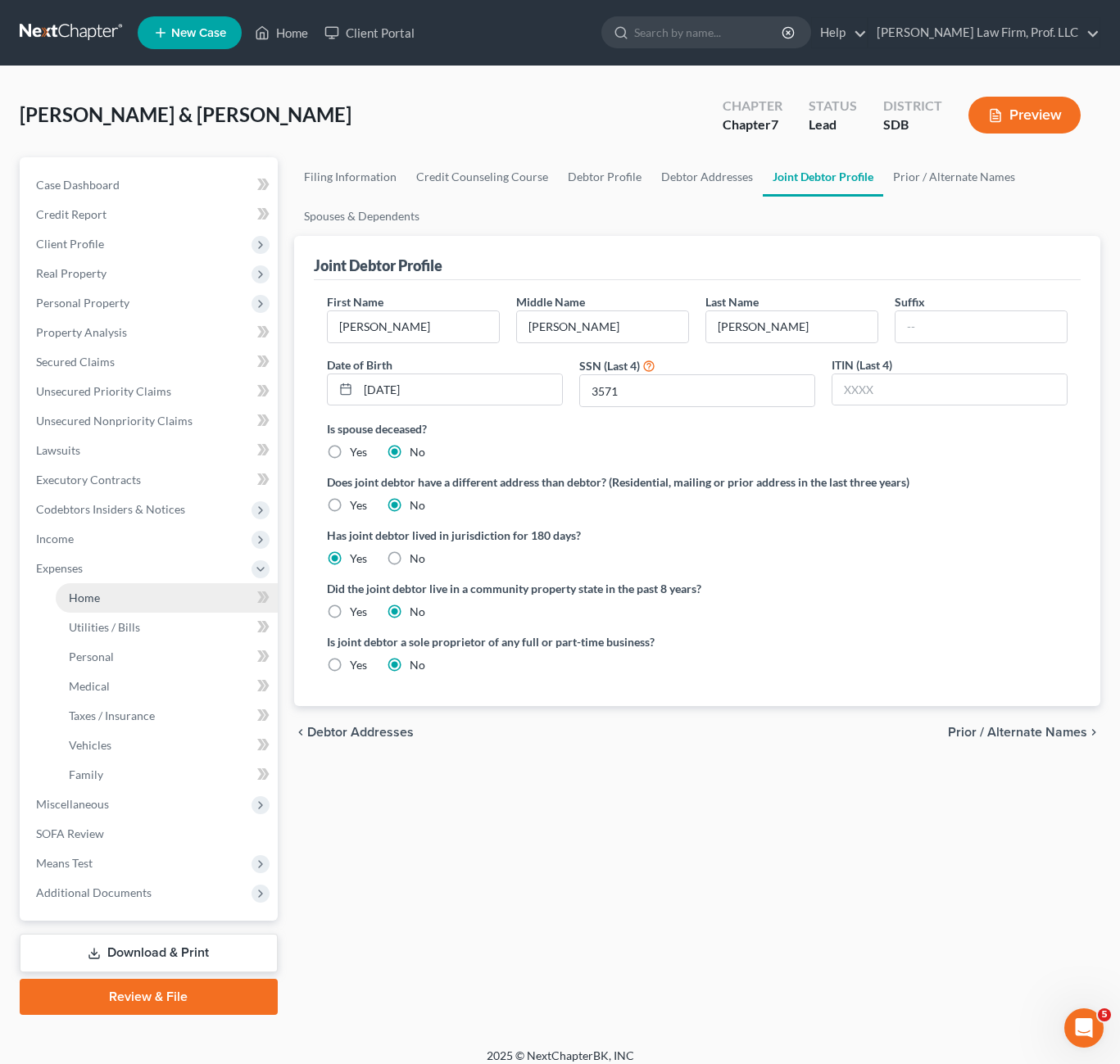
click at [100, 589] on link "Home" at bounding box center [166, 599] width 222 height 30
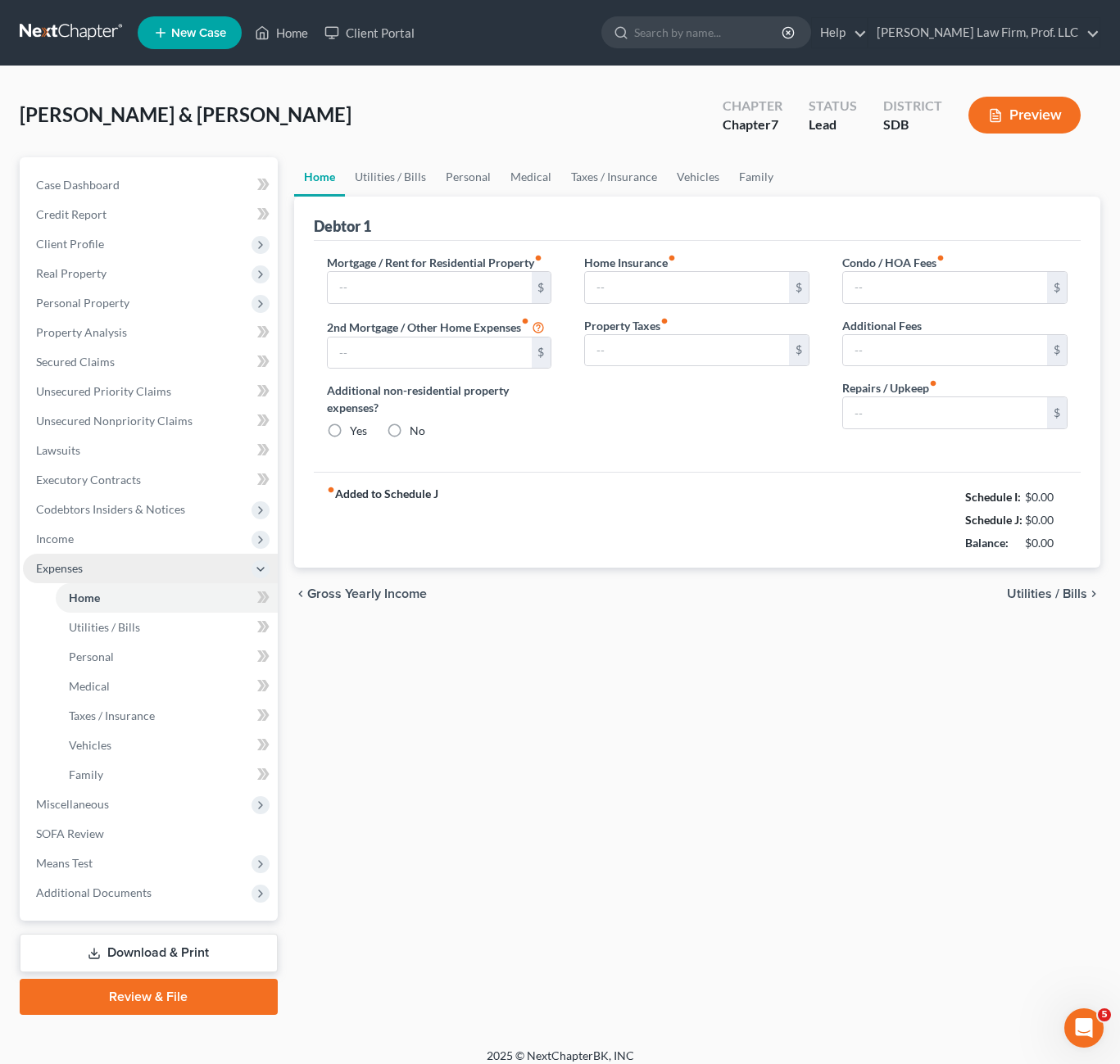
type input "2,673.15"
type input "0.00"
radio input "true"
type input "0.00"
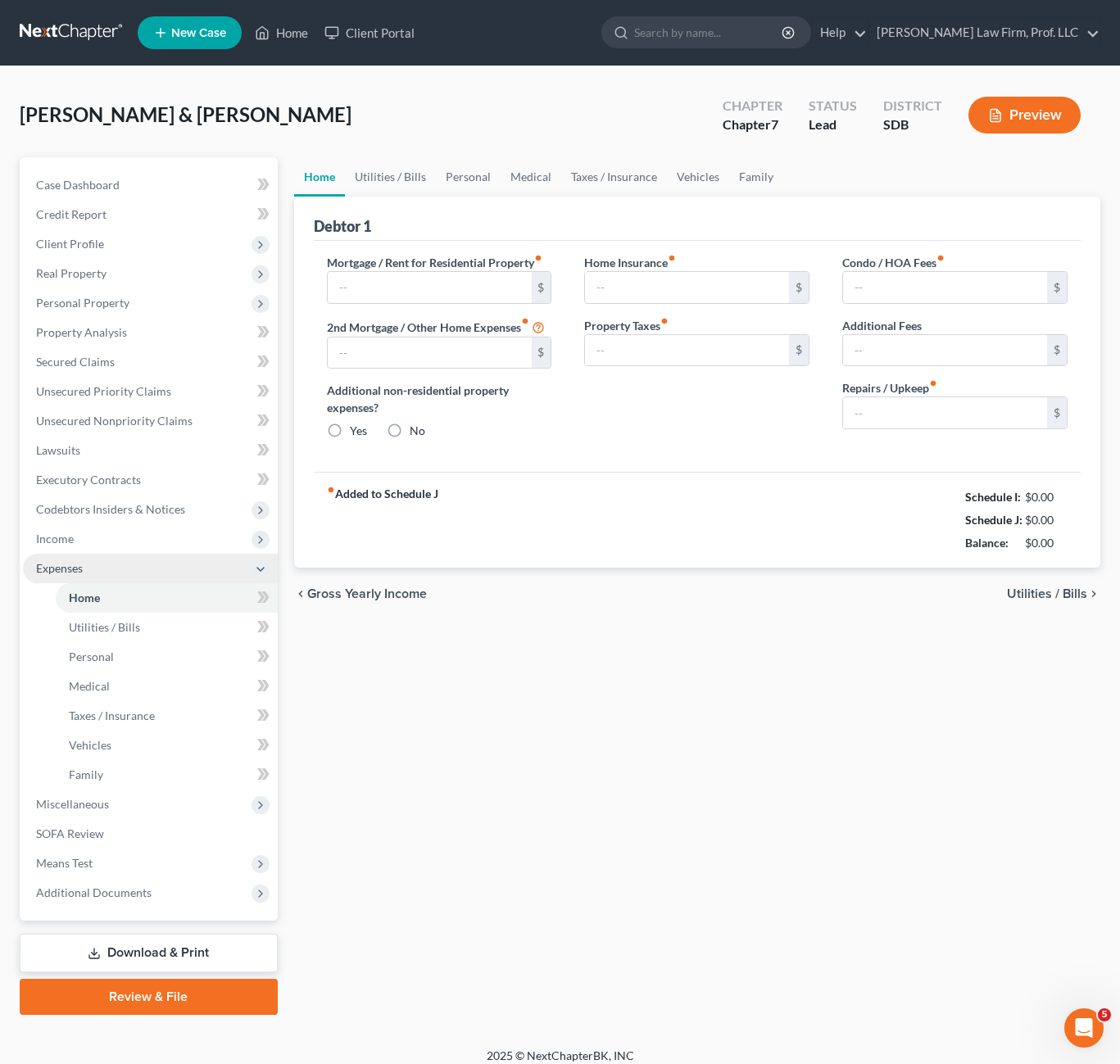
type input "0.00"
type input "75.00"
click at [798, 765] on div "Home Utilities / Bills Personal Medical Taxes / Insurance Vehicles Family Debto…" at bounding box center [697, 586] width 823 height 858
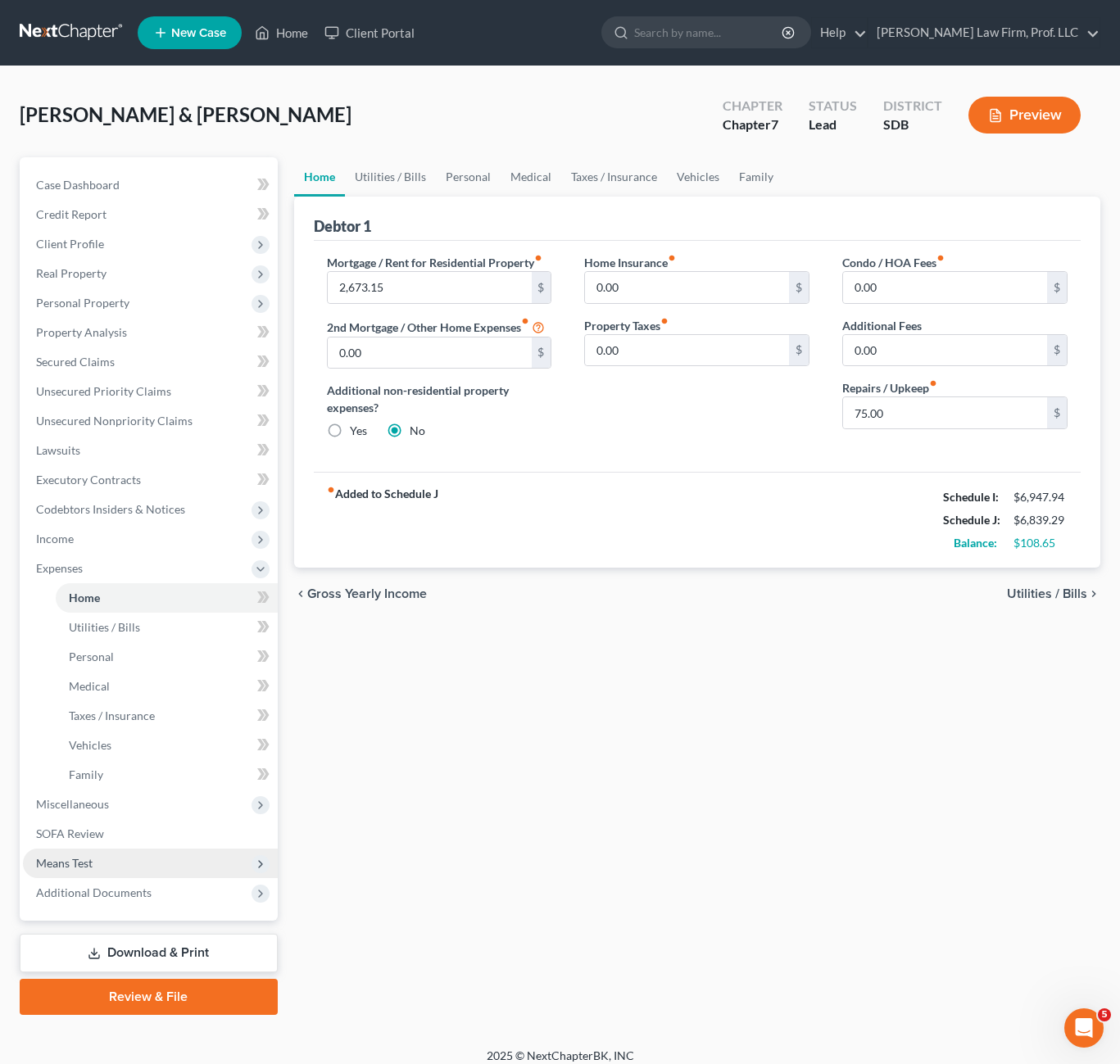
click at [103, 869] on span "Means Test" at bounding box center [150, 863] width 255 height 30
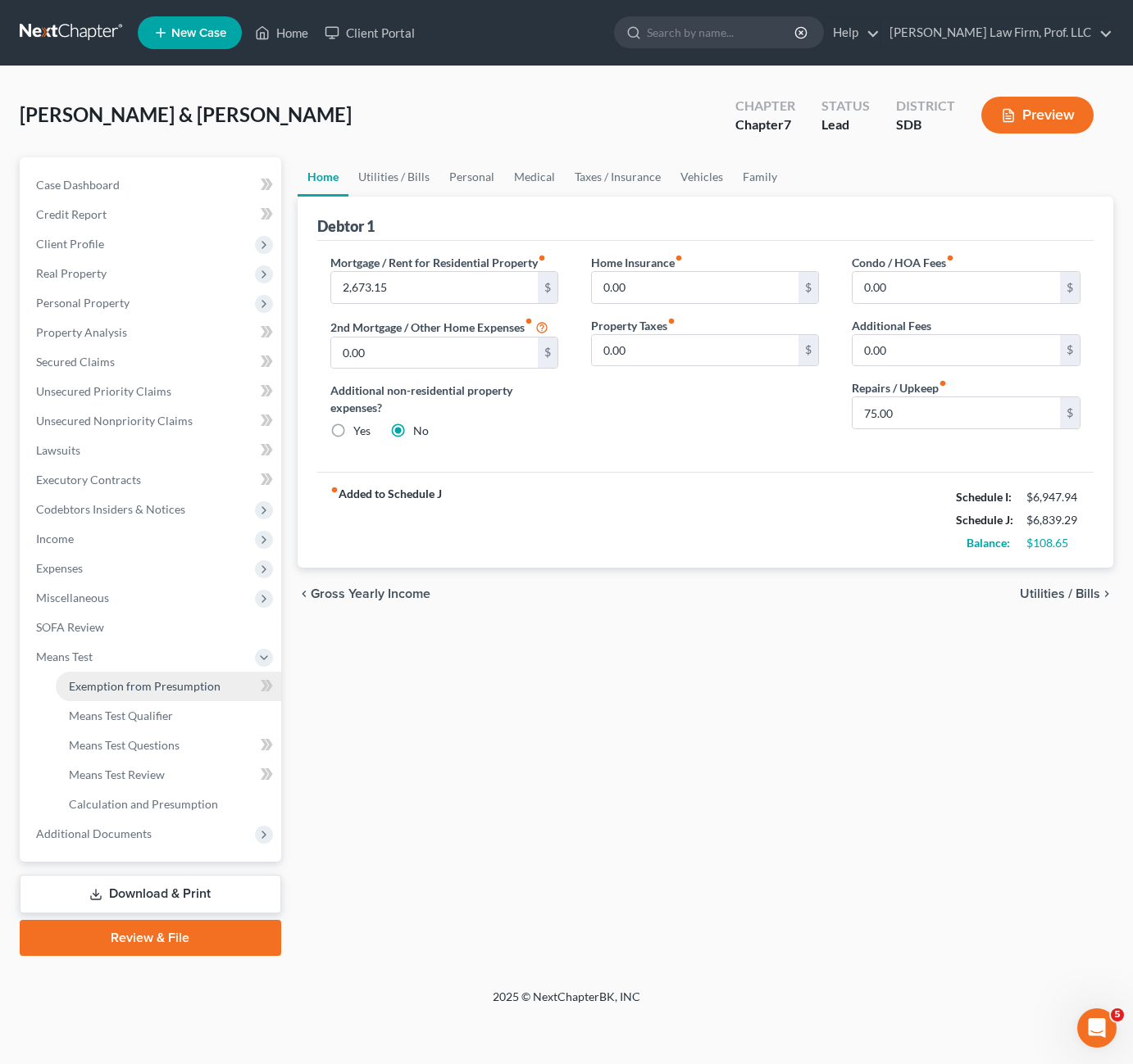
click at [112, 695] on link "Exemption from Presumption" at bounding box center [168, 687] width 226 height 30
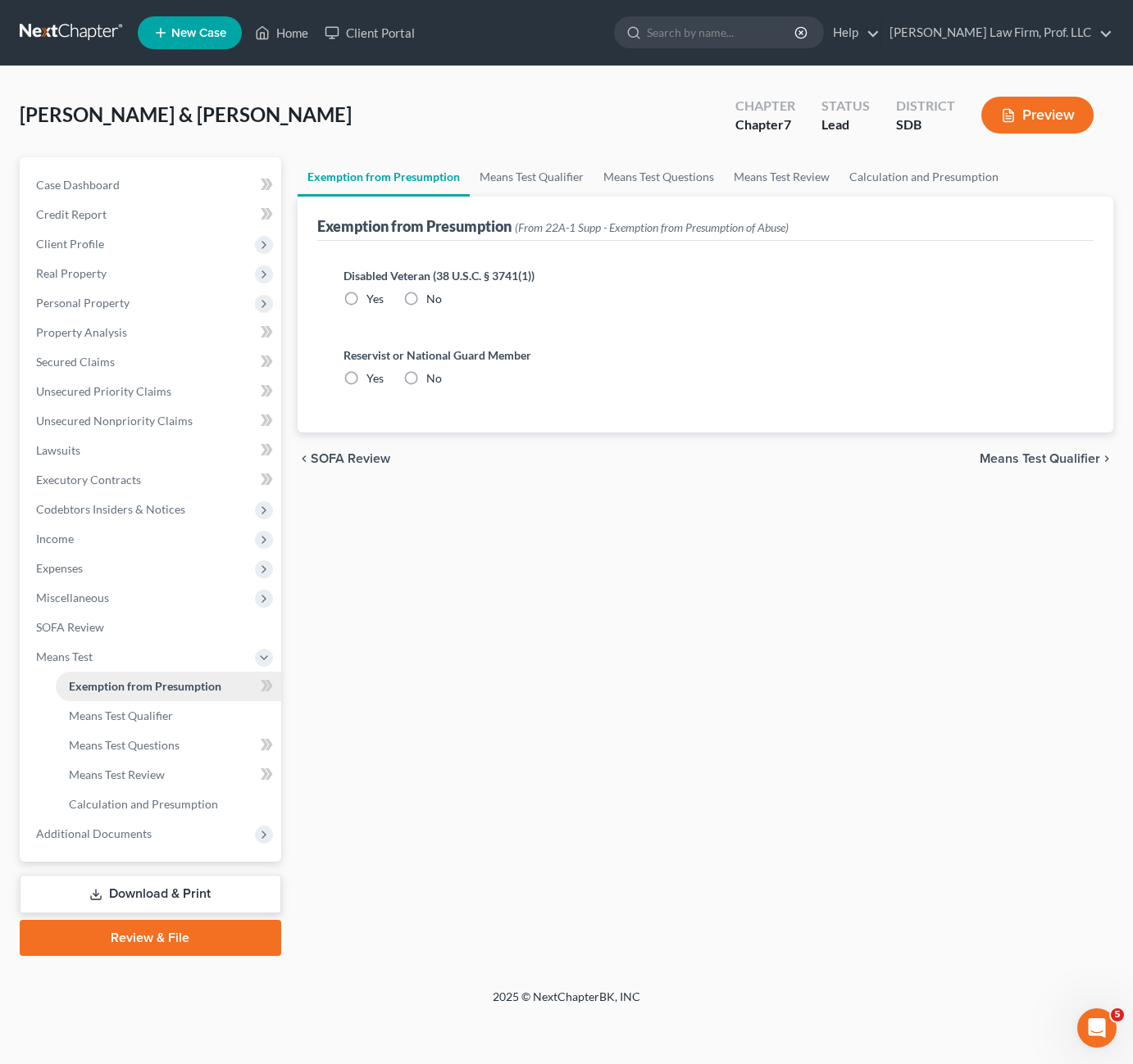
radio input "true"
drag, startPoint x: 649, startPoint y: 398, endPoint x: 435, endPoint y: 287, distance: 241.1
click at [300, 290] on div "Exemption from Presumption (From 22A-1 Supp - Exemption from Presumption of Abu…" at bounding box center [705, 314] width 817 height 236
drag, startPoint x: 435, startPoint y: 287, endPoint x: 676, endPoint y: 313, distance: 242.4
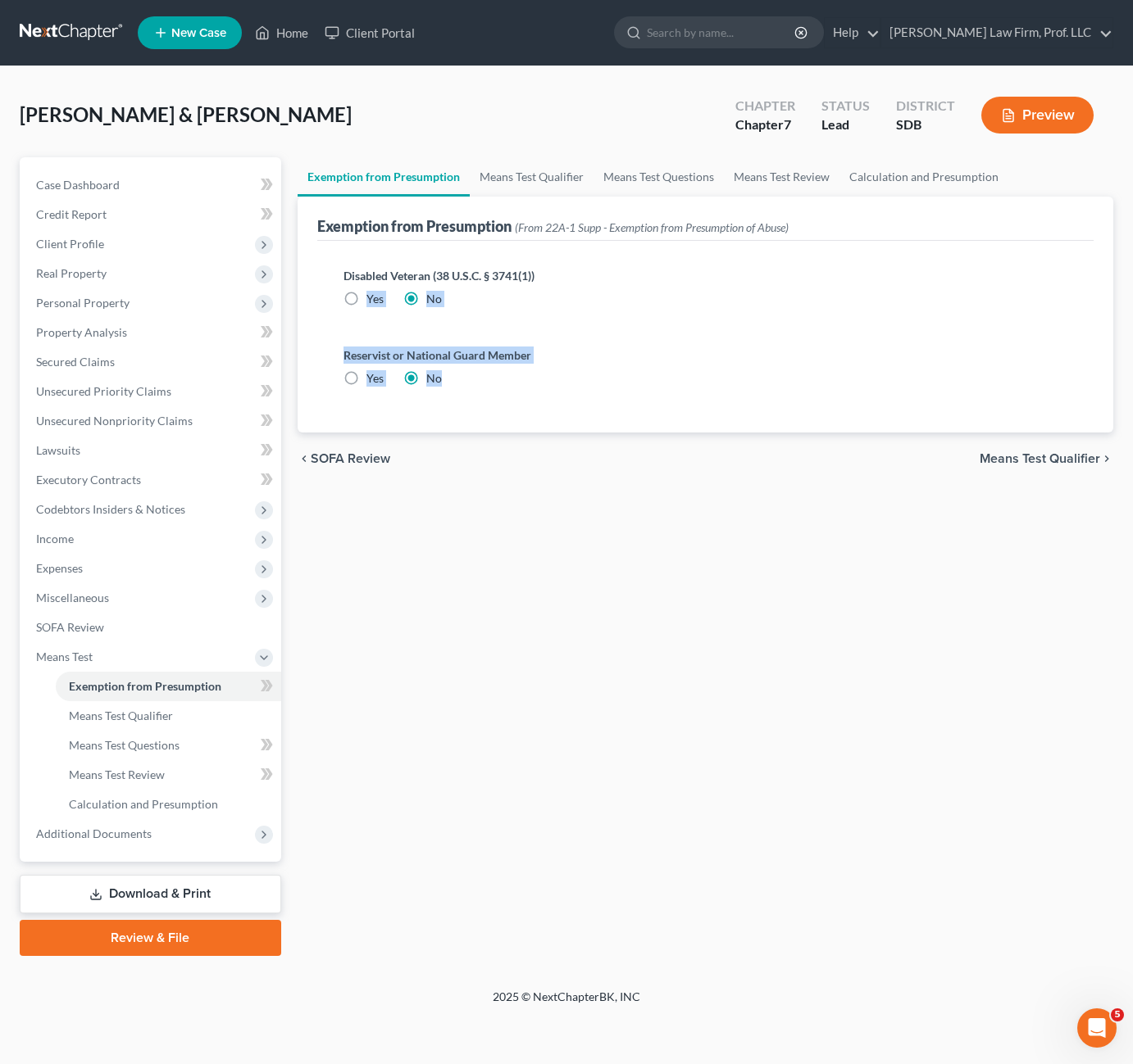
click at [677, 308] on div "Disabled Veteran (38 U.S.C. § 3741(1)) Yes No" at bounding box center [705, 293] width 751 height 80
click at [612, 670] on div "Exemption from Presumption Means Test Qualifier Means Test Questions Means Test…" at bounding box center [705, 556] width 833 height 798
drag, startPoint x: 280, startPoint y: 29, endPoint x: 292, endPoint y: 32, distance: 12.4
click at [281, 28] on link "Home" at bounding box center [282, 33] width 70 height 30
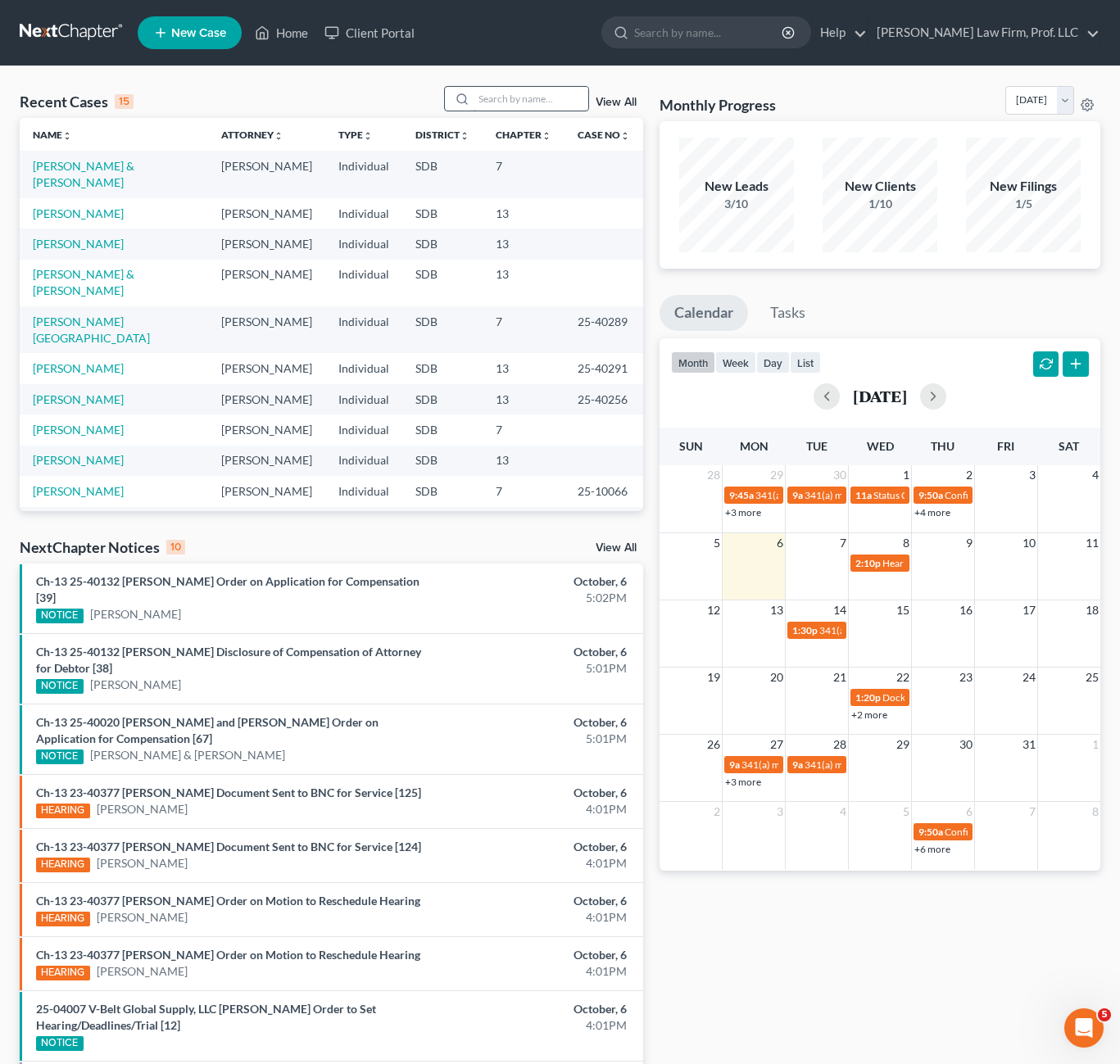
click at [519, 103] on input "search" at bounding box center [530, 98] width 114 height 24
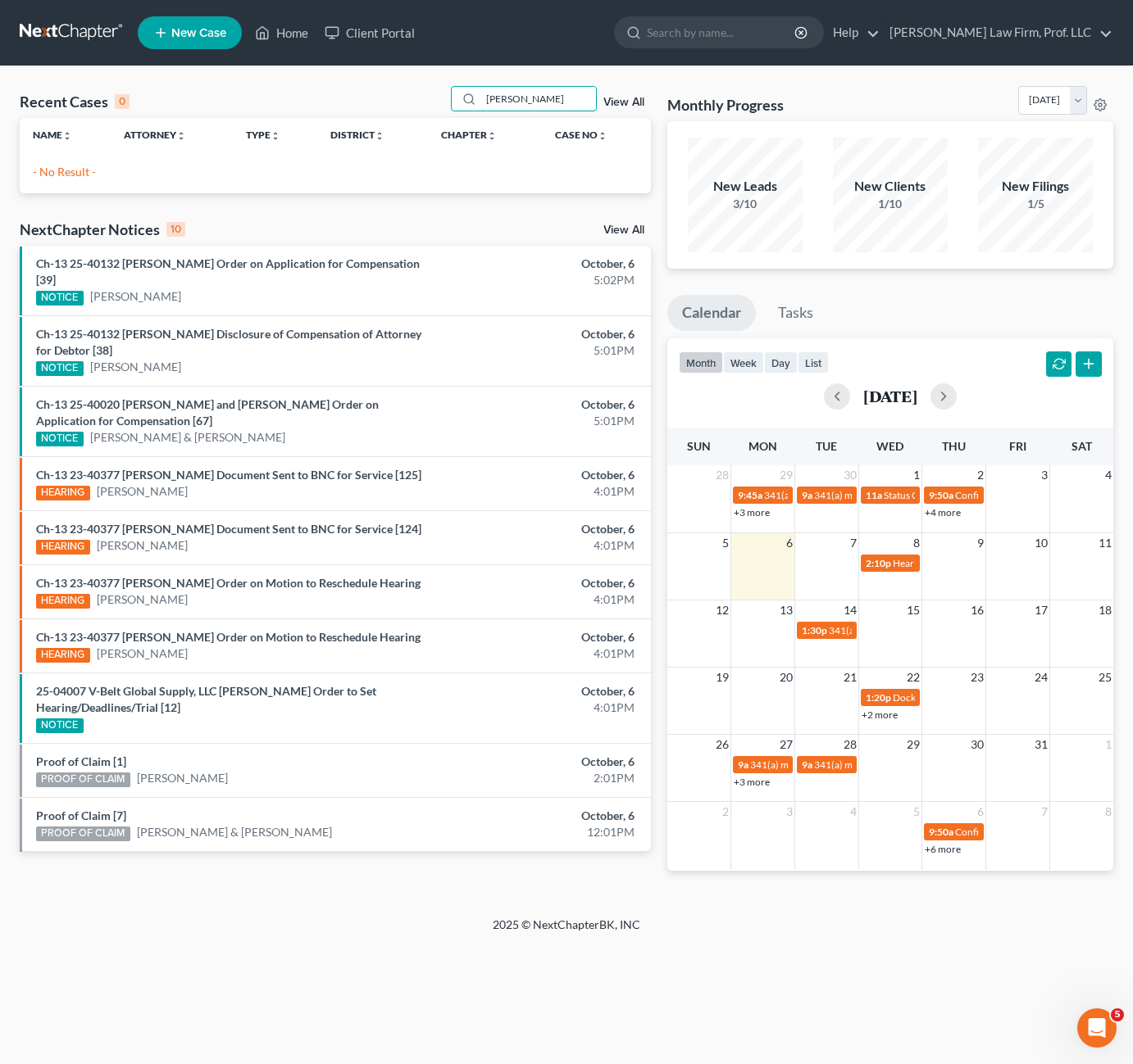
type input "[PERSON_NAME]"
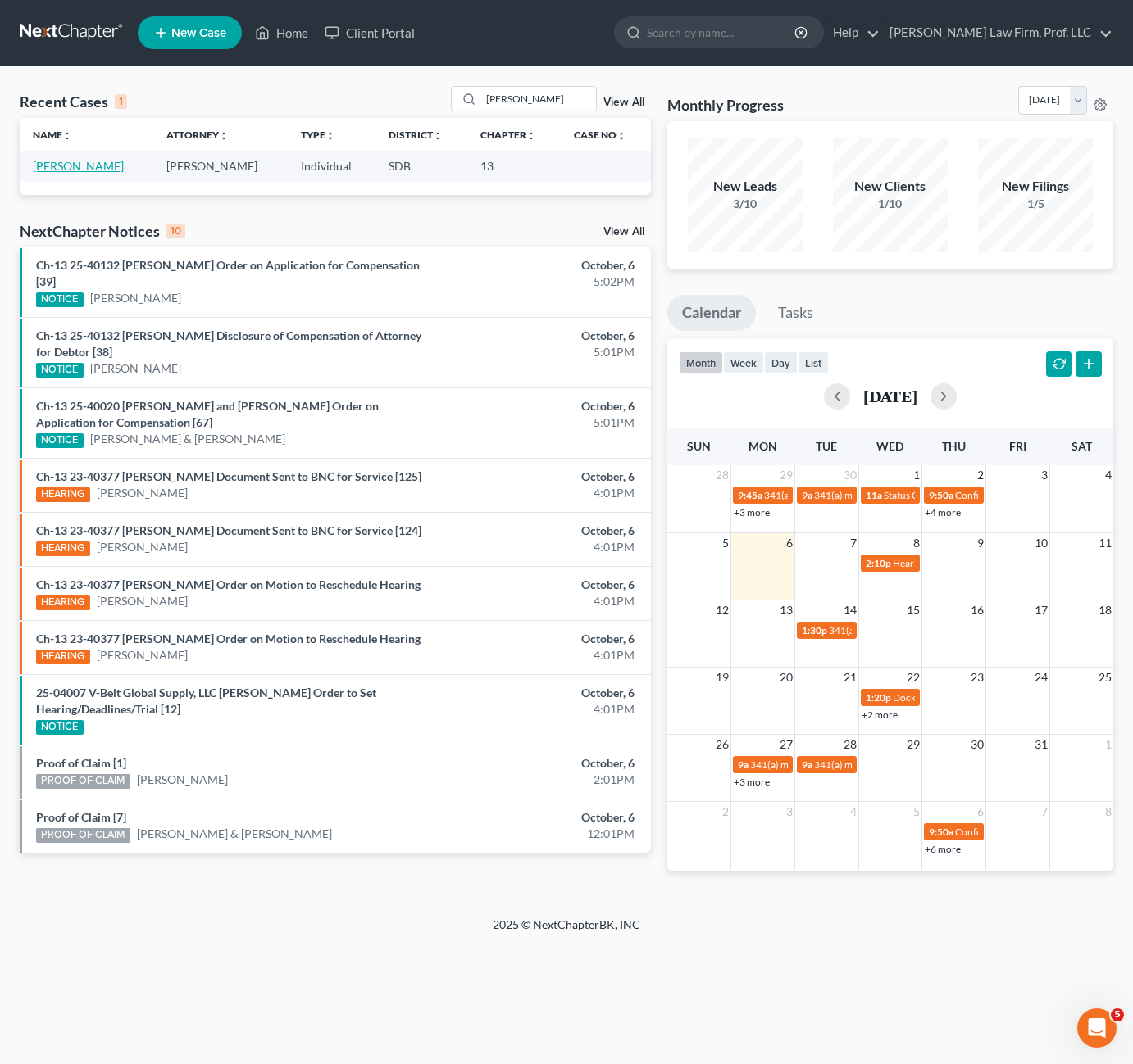
click at [68, 168] on link "[PERSON_NAME]" at bounding box center [78, 166] width 91 height 14
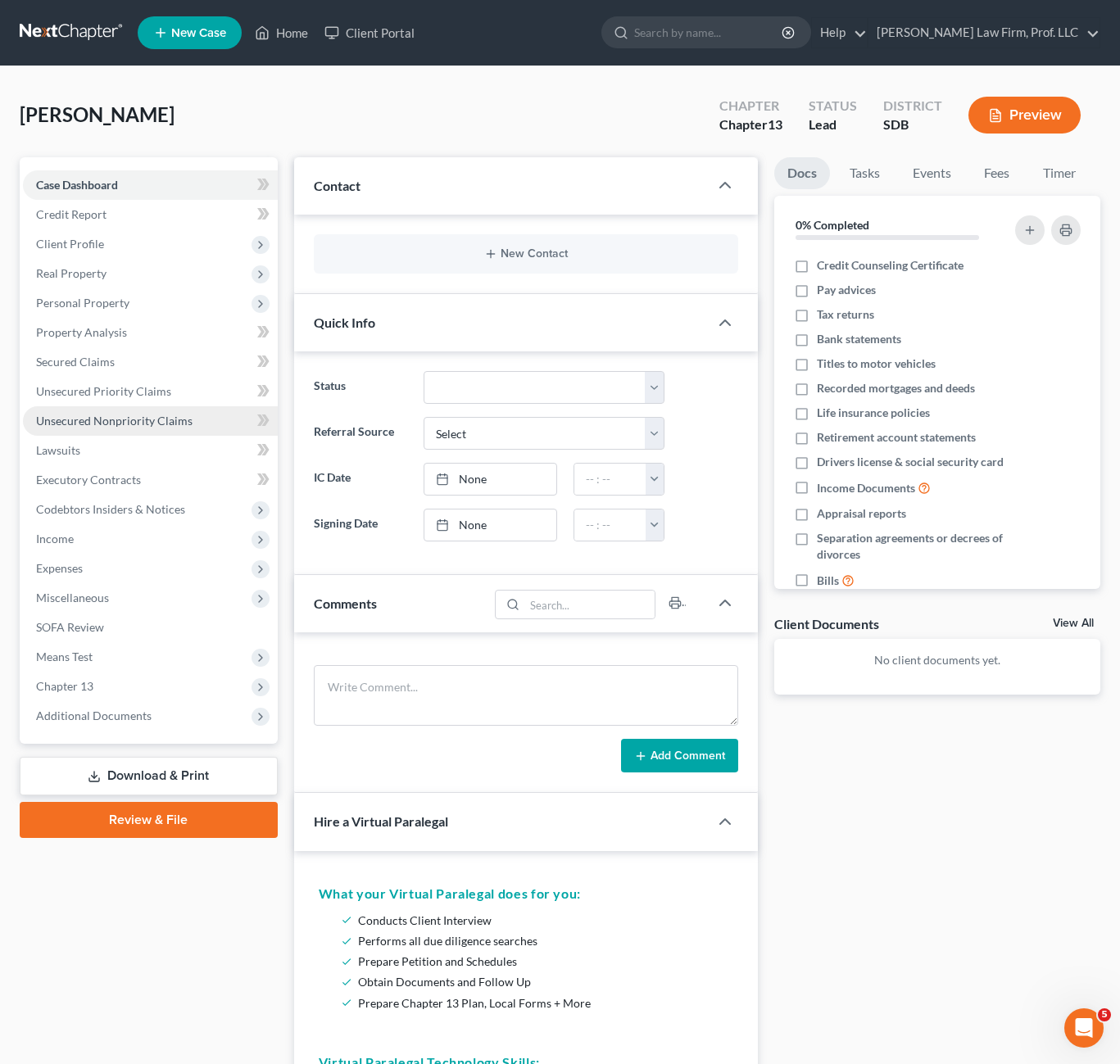
drag, startPoint x: 146, startPoint y: 413, endPoint x: 109, endPoint y: 411, distance: 37.1
click at [147, 412] on link "Unsecured Nonpriority Claims" at bounding box center [150, 422] width 255 height 30
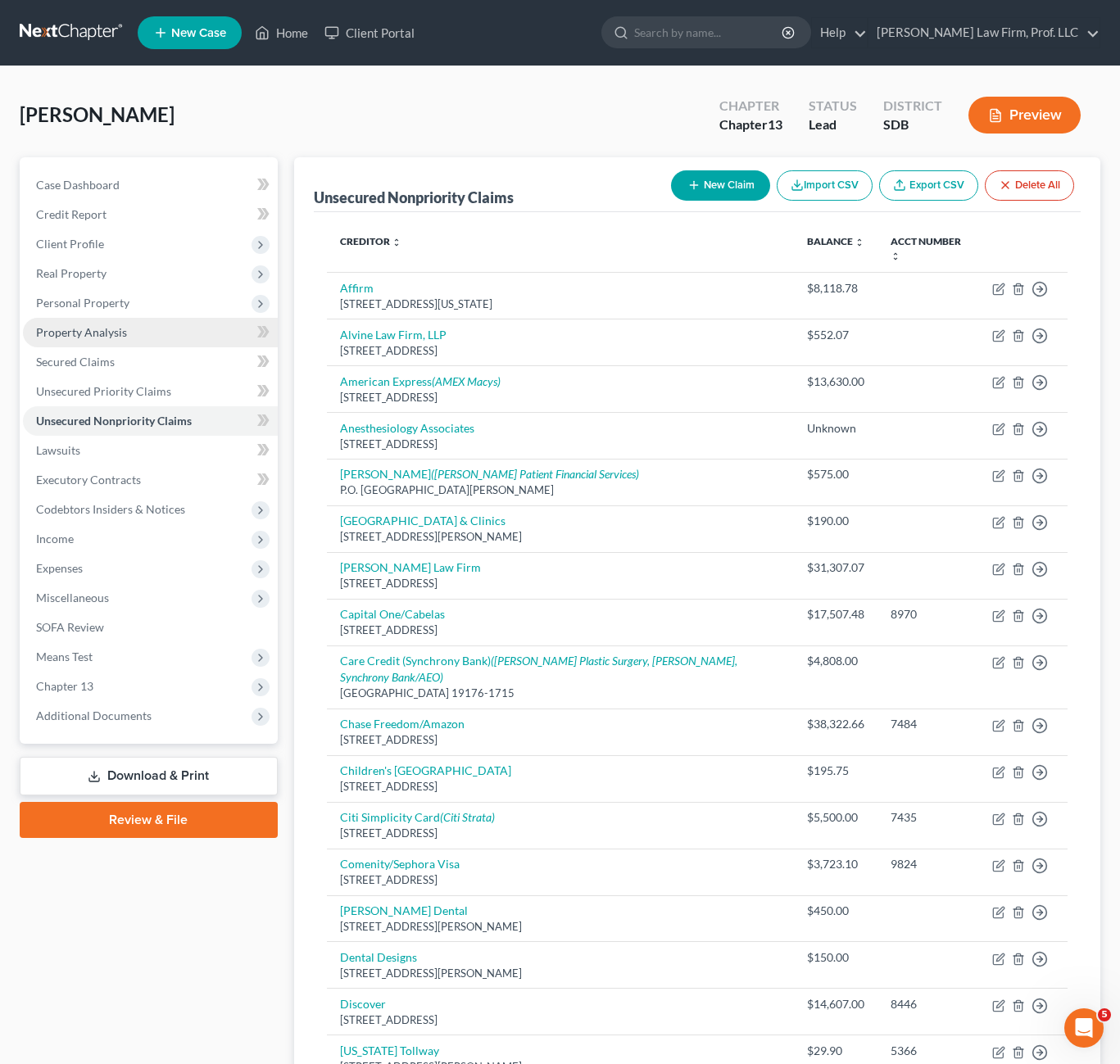
click at [112, 319] on link "Property Analysis" at bounding box center [150, 333] width 255 height 30
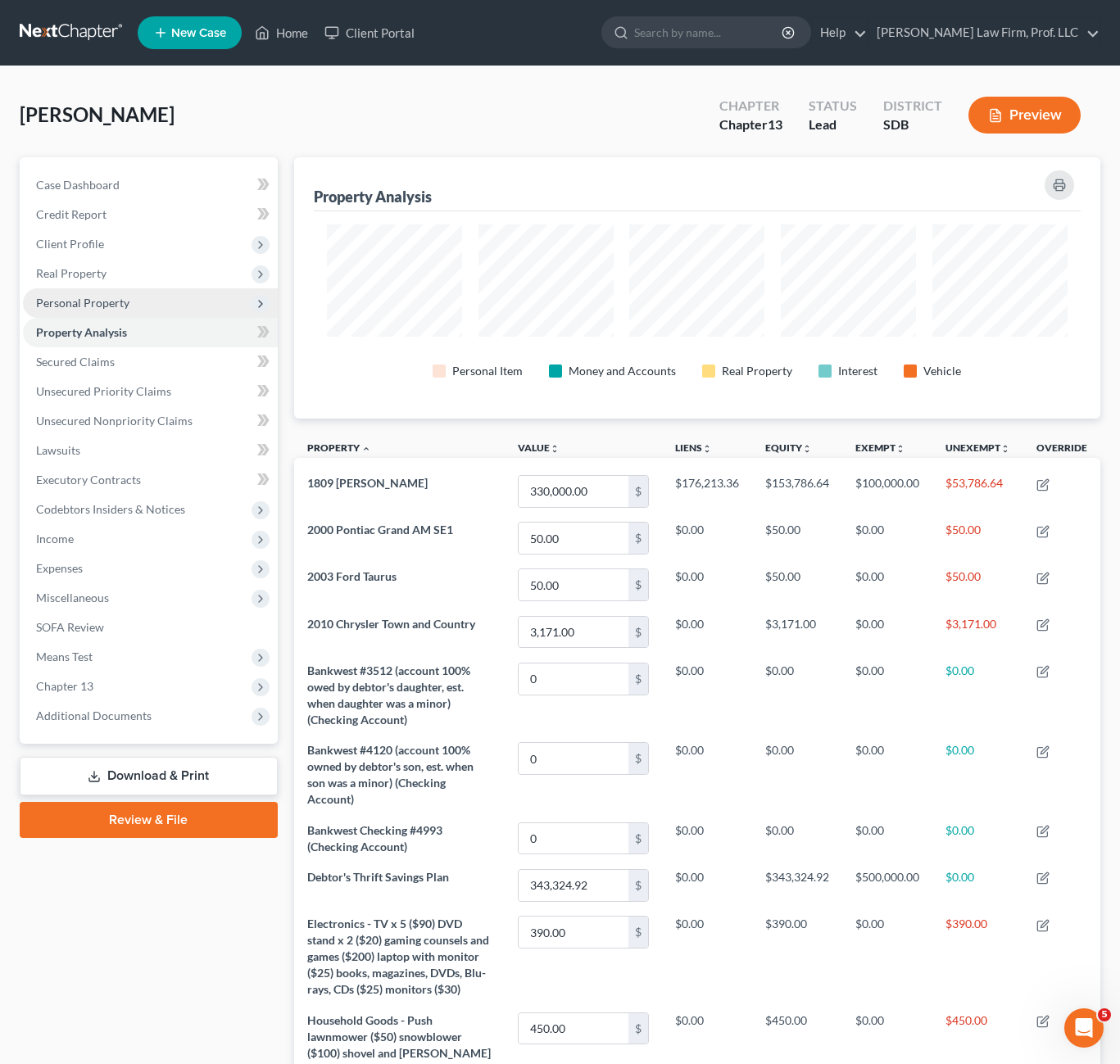
scroll to position [262, 807]
